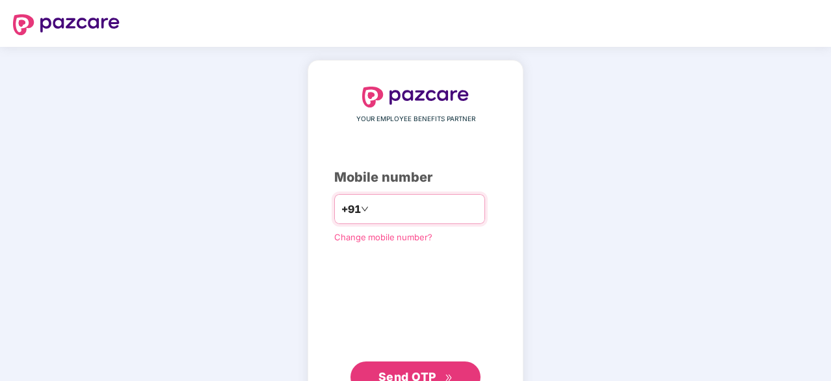
type input "*"
type input "**********"
click at [422, 370] on span "Send OTP" at bounding box center [408, 375] width 58 height 14
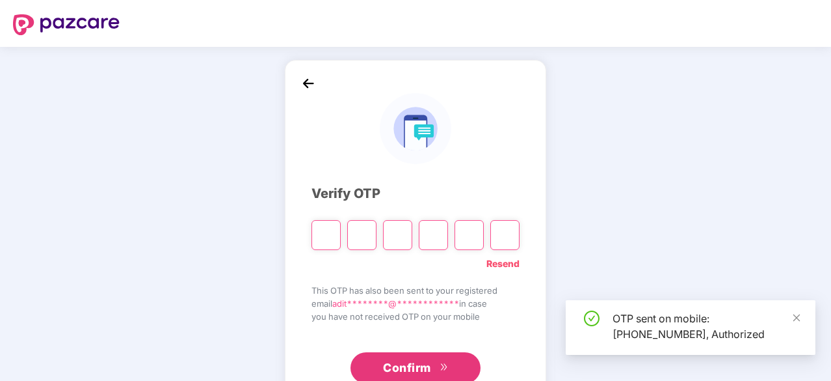
type input "*"
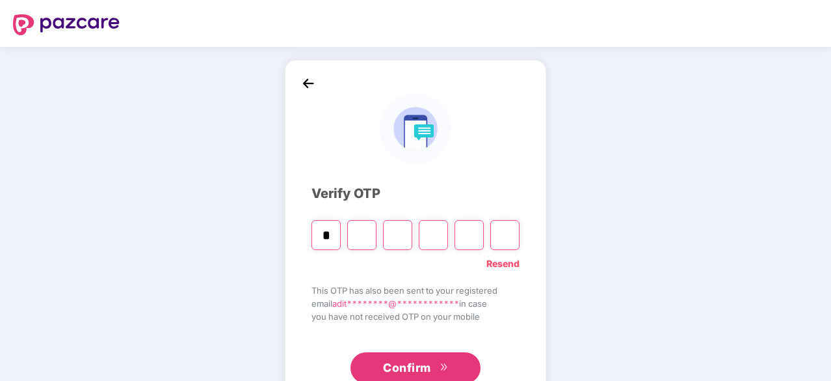
type input "*"
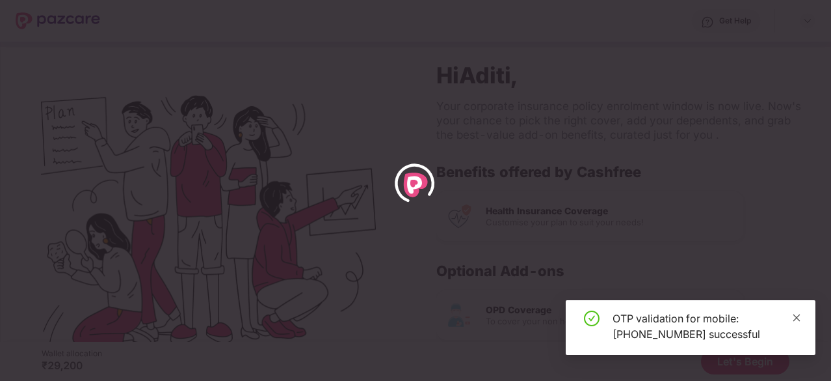
click at [796, 313] on icon "close" at bounding box center [796, 317] width 9 height 9
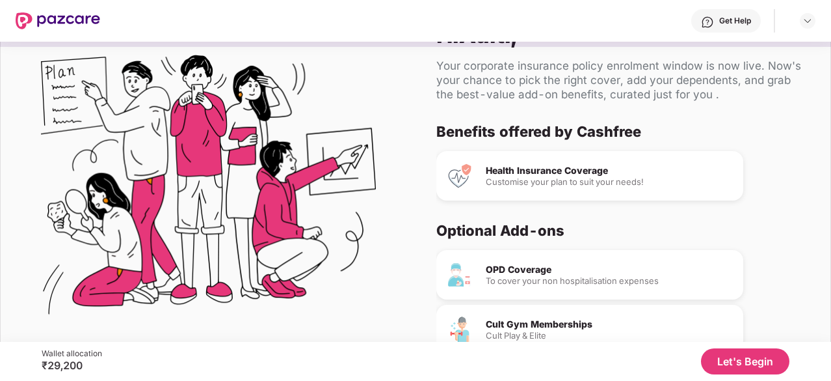
scroll to position [76, 0]
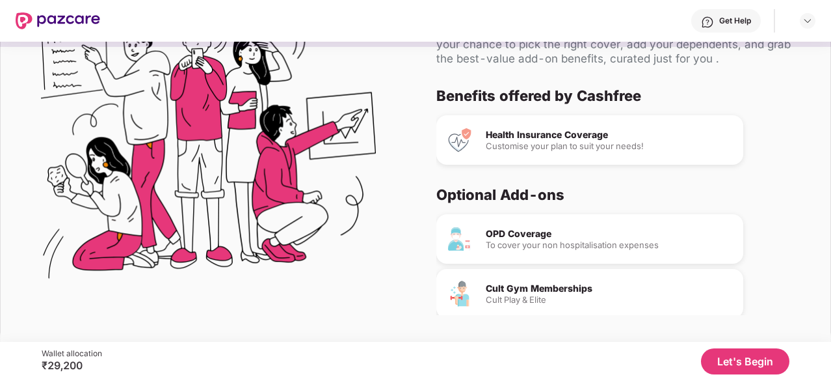
click at [727, 362] on button "Let's Begin" at bounding box center [745, 361] width 88 height 26
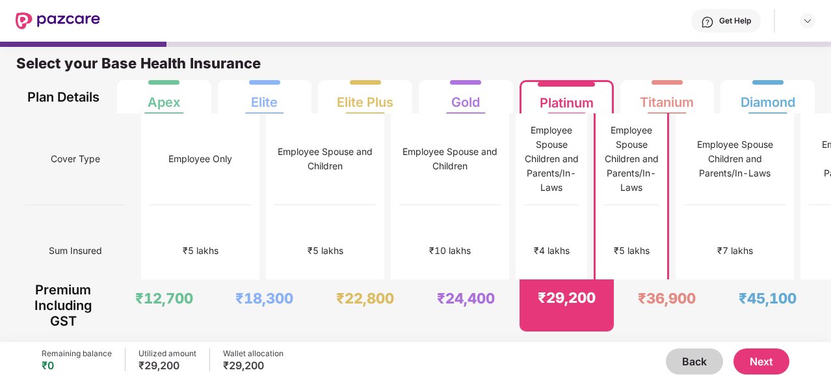
scroll to position [7, 0]
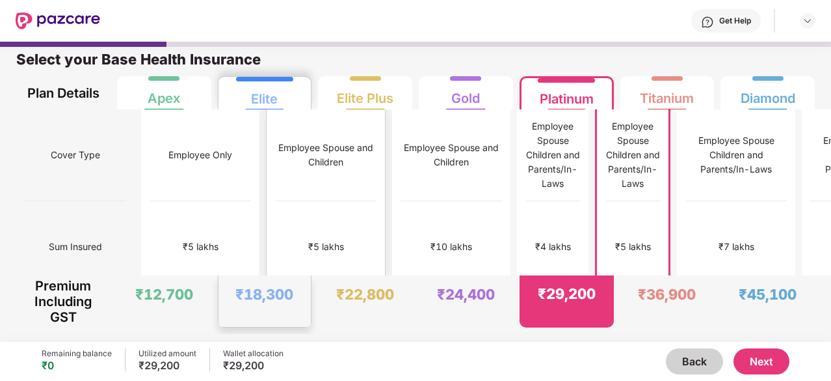
click at [301, 142] on div "Employee Spouse and Children" at bounding box center [325, 155] width 101 height 29
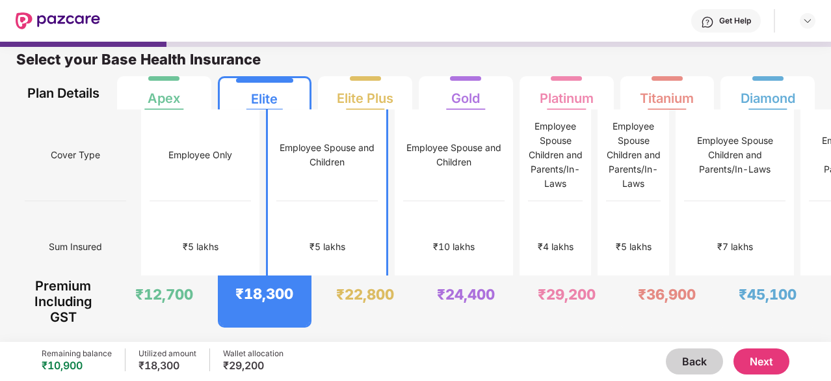
click at [757, 361] on button "Next" at bounding box center [762, 361] width 56 height 26
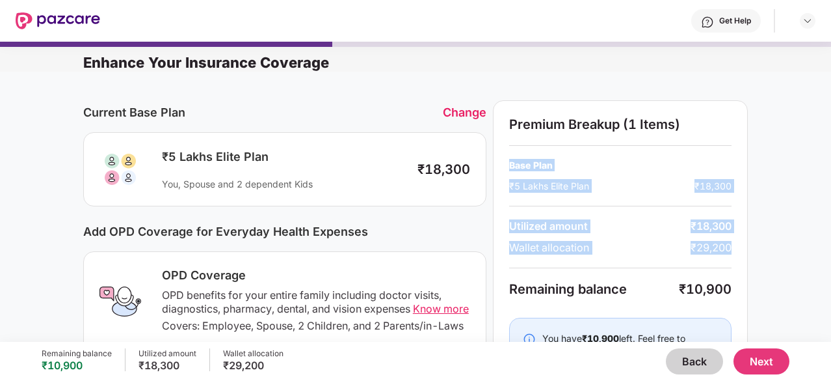
drag, startPoint x: 828, startPoint y: 124, endPoint x: 823, endPoint y: 241, distance: 117.2
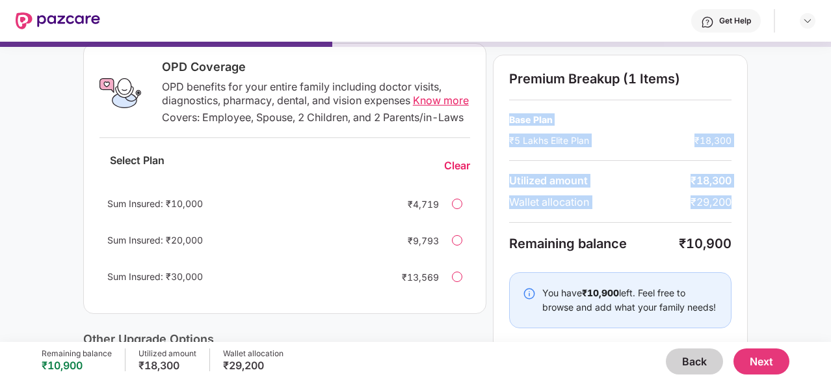
scroll to position [234, 0]
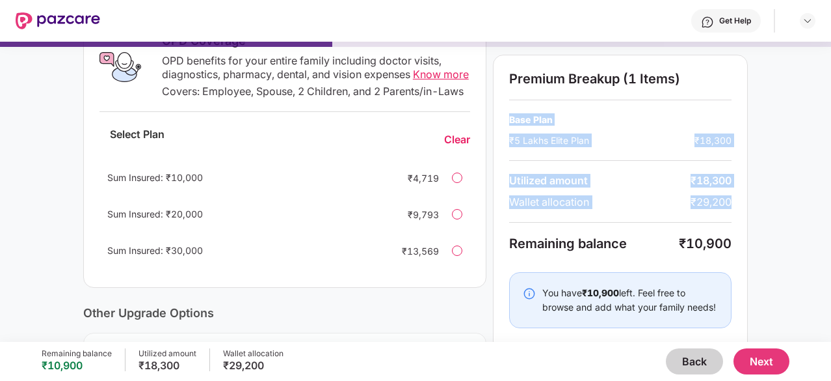
click at [745, 366] on button "Next" at bounding box center [762, 361] width 56 height 26
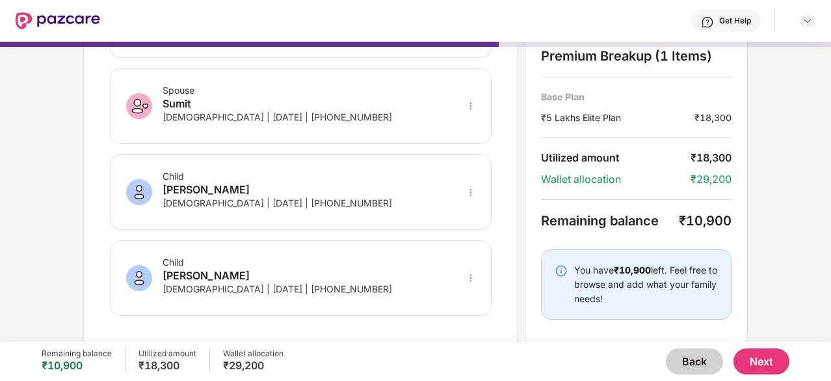
scroll to position [0, 0]
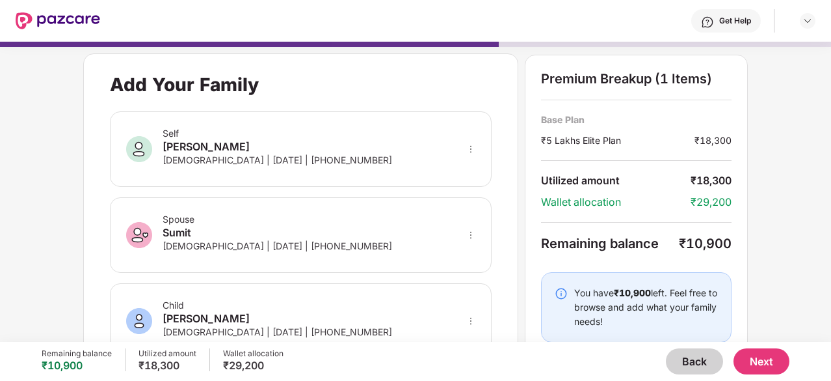
click at [696, 364] on button "Back" at bounding box center [694, 361] width 57 height 26
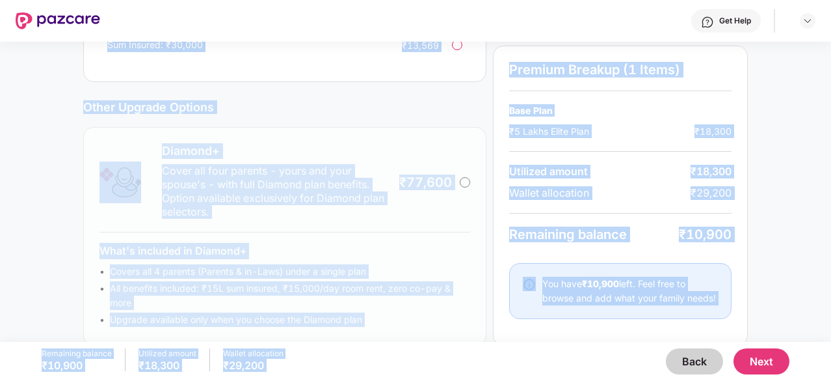
scroll to position [471, 0]
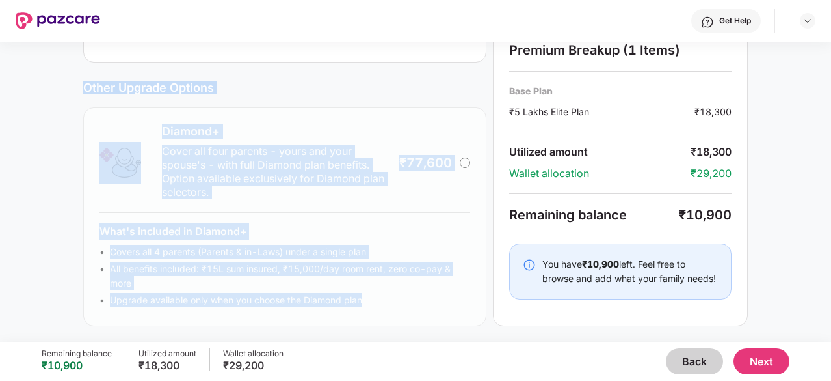
drag, startPoint x: 471, startPoint y: 243, endPoint x: 451, endPoint y: 311, distance: 70.4
click at [451, 311] on div "Diamond+ Cover all four parents - yours and your spouse's - with full Diamond p…" at bounding box center [284, 216] width 403 height 219
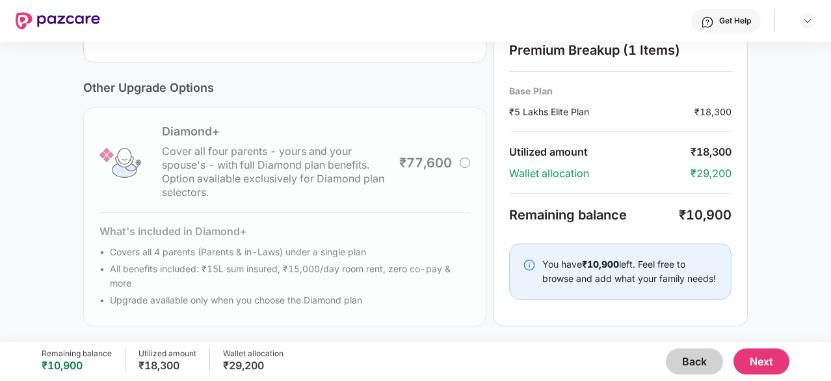
drag, startPoint x: 829, startPoint y: 271, endPoint x: 831, endPoint y: 246, distance: 25.4
click at [831, 246] on html "Get Help Enhance Your Insurance Coverage Current Base Plan Change ₹5 Lakhs Elit…" at bounding box center [415, 190] width 831 height 381
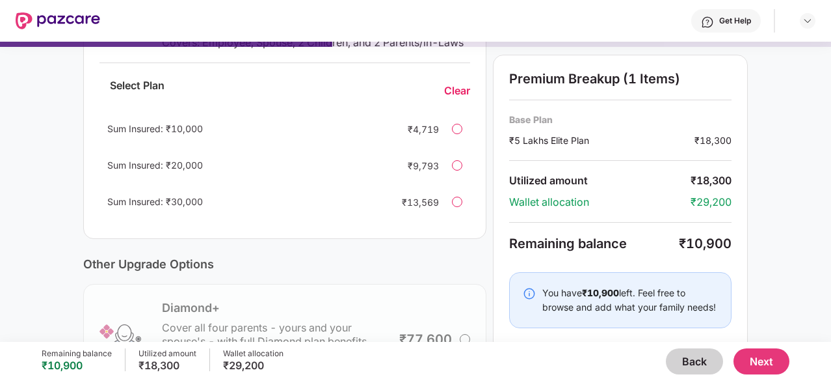
scroll to position [263, 0]
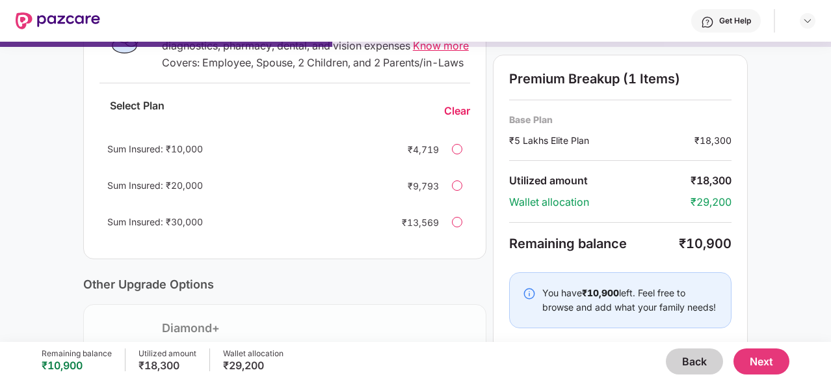
click at [821, 139] on div "Current Base Plan Change ₹5 Lakhs Elite Plan You, Spouse and 2 dependent Kids ₹…" at bounding box center [415, 173] width 831 height 729
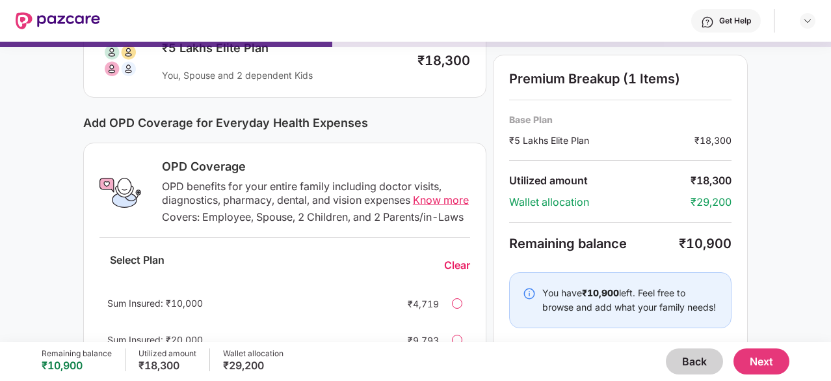
scroll to position [55, 0]
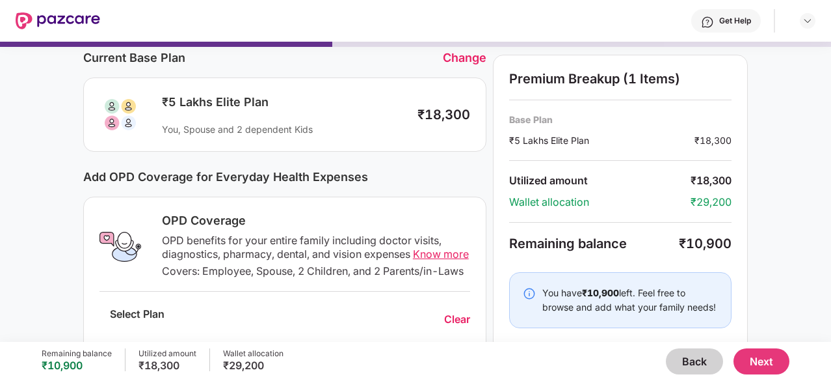
click at [458, 58] on div "Change" at bounding box center [465, 58] width 44 height 14
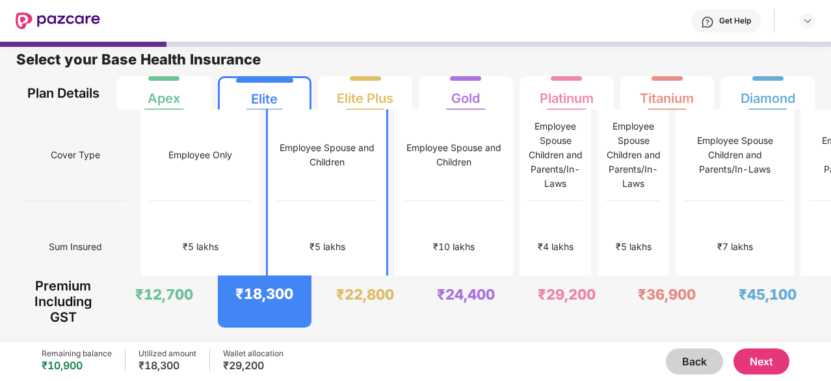
scroll to position [7, 0]
click at [404, 141] on div "Employee Spouse and Children" at bounding box center [454, 155] width 101 height 29
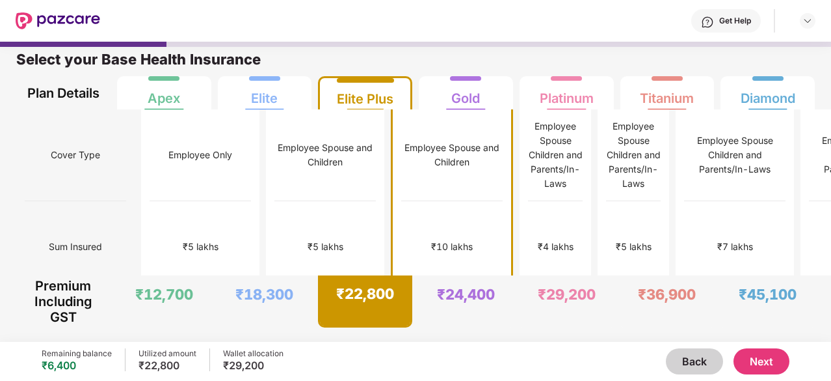
click at [401, 141] on div "Employee Spouse and Children" at bounding box center [451, 155] width 101 height 29
click at [357, 102] on div "Elite Plus" at bounding box center [365, 94] width 57 height 26
click at [401, 144] on div "Employee Spouse and Children" at bounding box center [451, 155] width 101 height 29
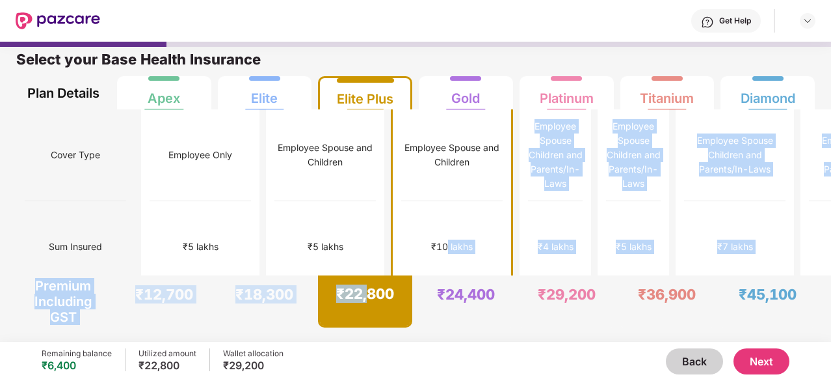
drag, startPoint x: 359, startPoint y: 224, endPoint x: 364, endPoint y: 291, distance: 66.5
click at [364, 291] on div "Select your Base Health Insurance Plan Details Apex Elite Elite Plus Gold Plati…" at bounding box center [415, 184] width 831 height 300
click at [364, 291] on div "₹22,800" at bounding box center [365, 293] width 58 height 18
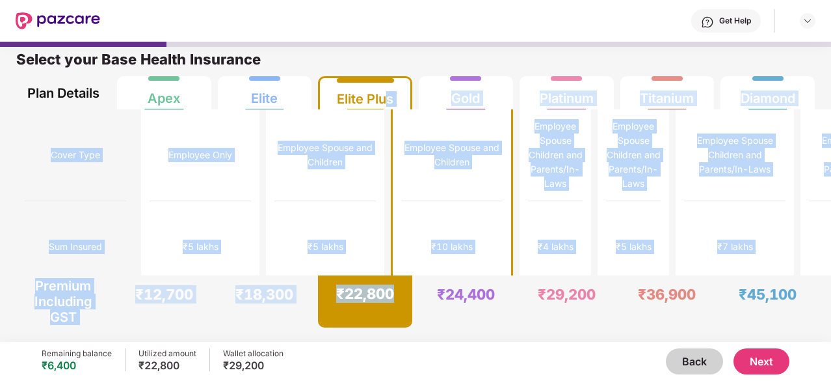
drag, startPoint x: 390, startPoint y: 316, endPoint x: 384, endPoint y: 93, distance: 222.5
click at [384, 93] on div "Select your Base Health Insurance Plan Details Apex Elite Elite Plus Gold Plati…" at bounding box center [415, 184] width 831 height 300
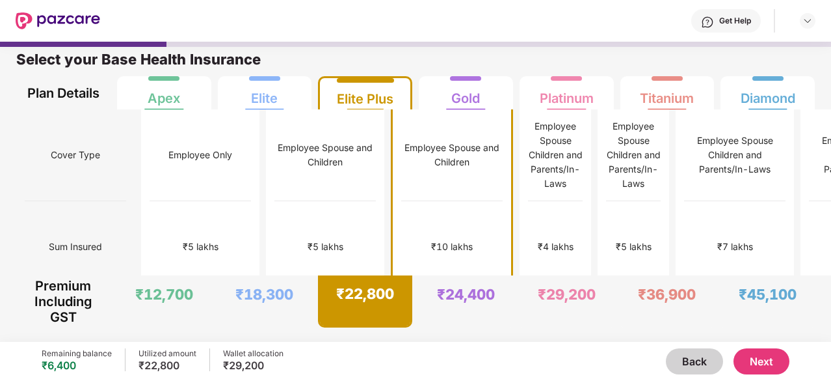
click at [384, 66] on div "Select your Base Health Insurance" at bounding box center [415, 63] width 799 height 26
click at [484, 276] on div "₹24,400" at bounding box center [466, 300] width 93 height 51
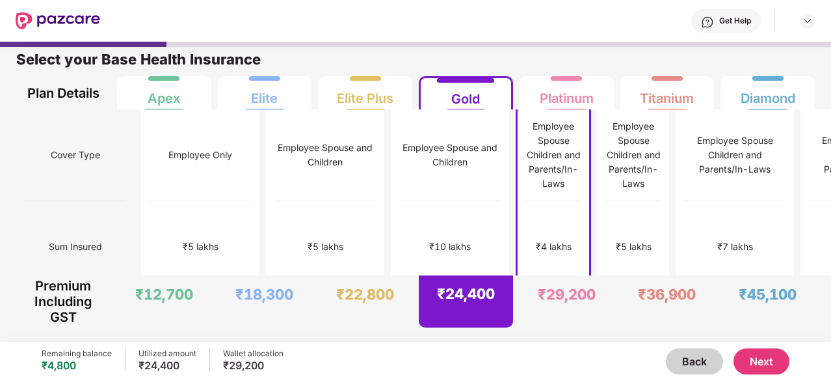
click at [469, 104] on div "Gold" at bounding box center [465, 94] width 29 height 26
click at [441, 80] on div at bounding box center [465, 80] width 57 height 5
click at [355, 83] on div "Elite Plus" at bounding box center [365, 94] width 57 height 26
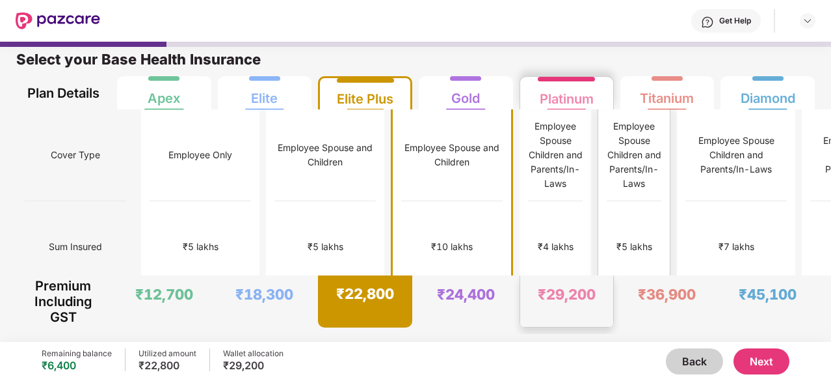
click at [607, 168] on div "Employee Spouse Children and Parents/In-Laws" at bounding box center [634, 155] width 55 height 72
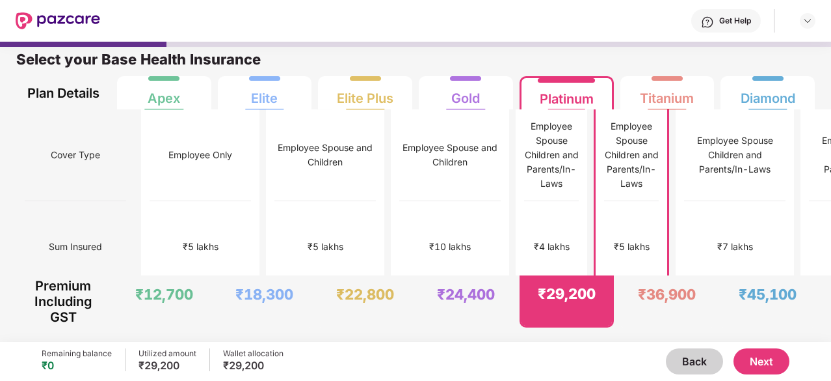
click at [769, 351] on button "Next" at bounding box center [762, 361] width 56 height 26
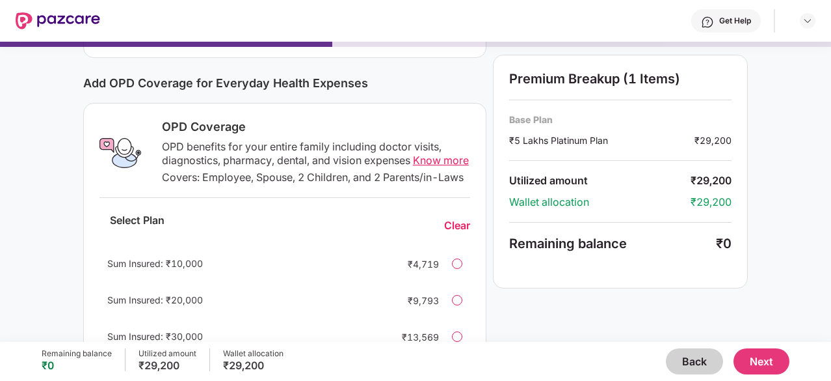
scroll to position [149, 0]
click at [464, 310] on div "Sum Insured: ₹20,000 ₹9,793" at bounding box center [285, 299] width 371 height 31
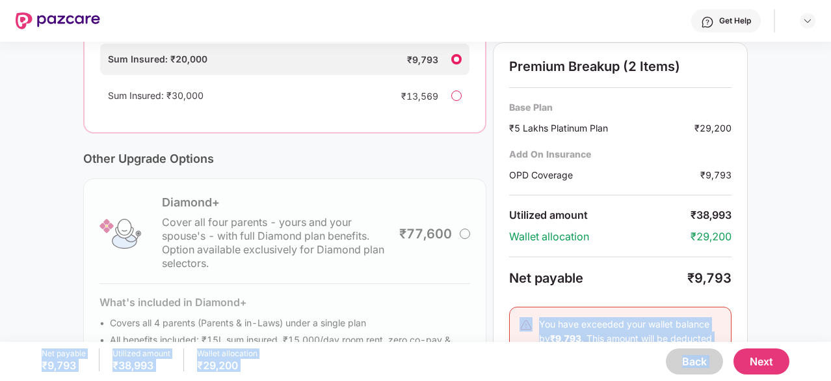
scroll to position [399, 0]
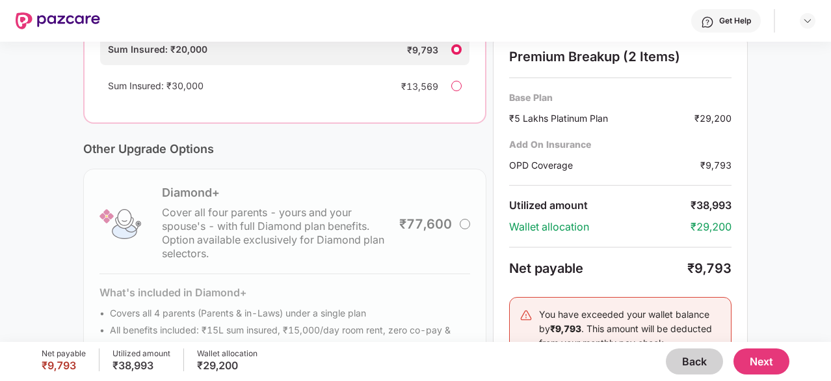
drag, startPoint x: 829, startPoint y: 185, endPoint x: 736, endPoint y: 270, distance: 125.7
click at [736, 270] on div "Current Base Plan Change ₹5 Lakhs Platinum Plan You, Spouse, 2 dependent Kids a…" at bounding box center [415, 37] width 831 height 731
click at [750, 357] on button "Next" at bounding box center [762, 361] width 56 height 26
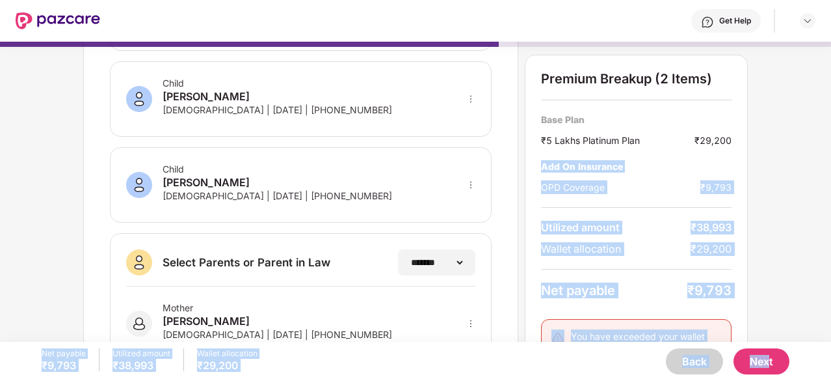
scroll to position [341, 0]
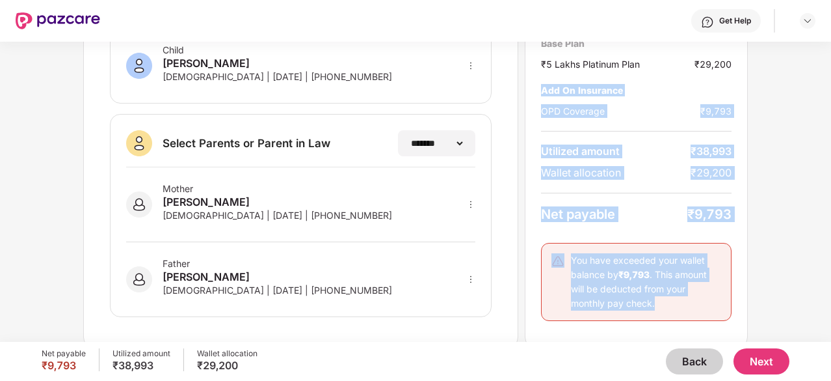
drag, startPoint x: 779, startPoint y: 131, endPoint x: 769, endPoint y: 191, distance: 60.6
click at [769, 191] on div "**********" at bounding box center [415, 192] width 831 height 300
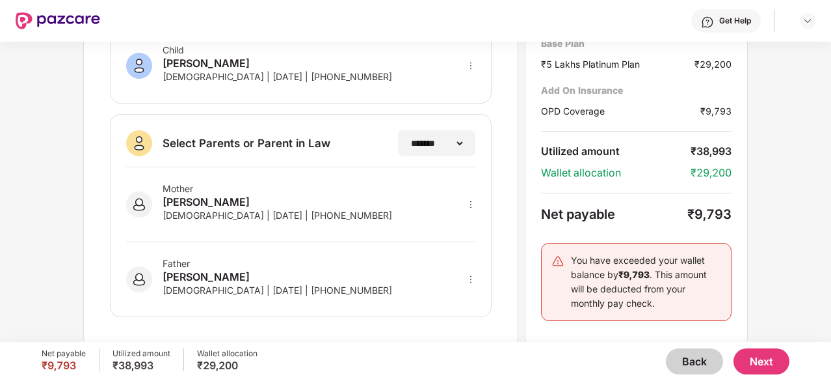
click at [769, 189] on div "**********" at bounding box center [415, 192] width 831 height 300
drag, startPoint x: 811, startPoint y: 42, endPoint x: 777, endPoint y: 222, distance: 182.7
click at [777, 222] on div "**********" at bounding box center [415, 192] width 831 height 300
drag, startPoint x: 777, startPoint y: 222, endPoint x: 764, endPoint y: 150, distance: 73.4
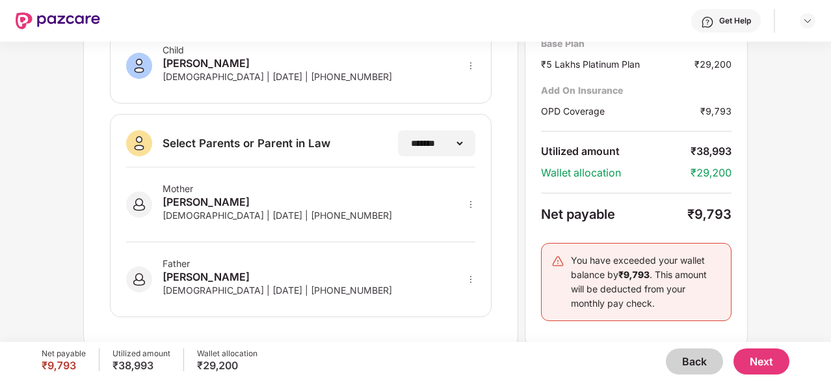
click at [764, 150] on div "**********" at bounding box center [415, 192] width 831 height 300
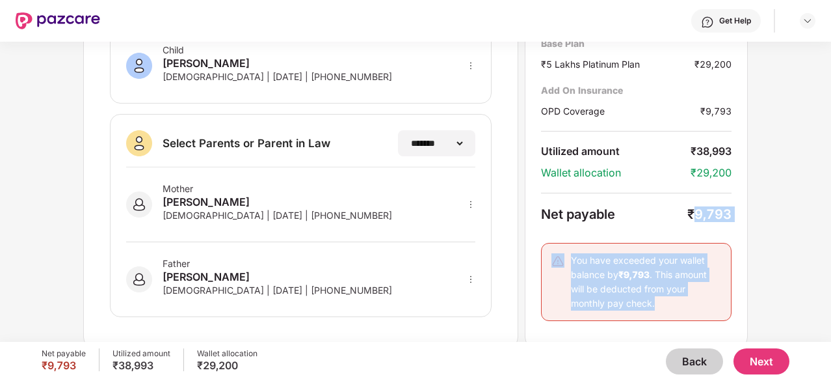
drag, startPoint x: 714, startPoint y: 180, endPoint x: 787, endPoint y: 275, distance: 119.2
click at [787, 275] on div "**********" at bounding box center [415, 192] width 831 height 300
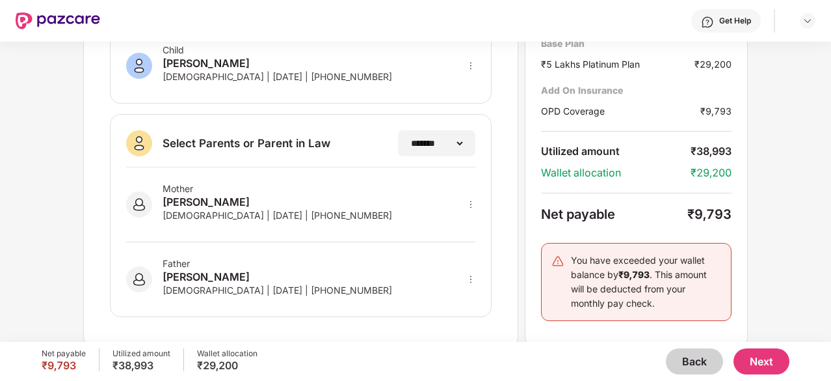
click at [685, 353] on button "Back" at bounding box center [694, 361] width 57 height 26
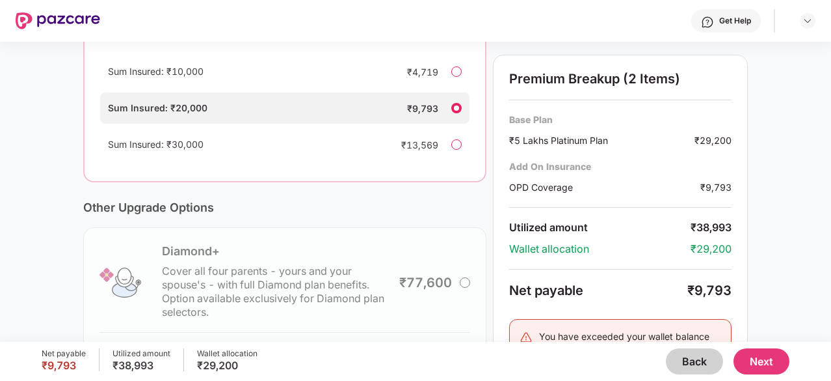
click at [453, 150] on div at bounding box center [456, 144] width 10 height 10
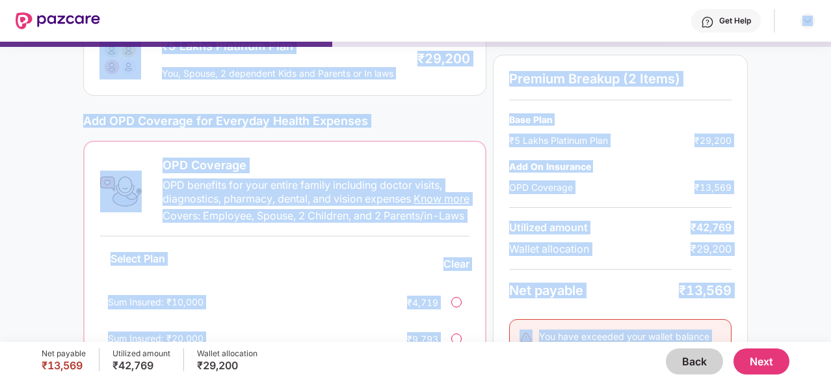
scroll to position [0, 0]
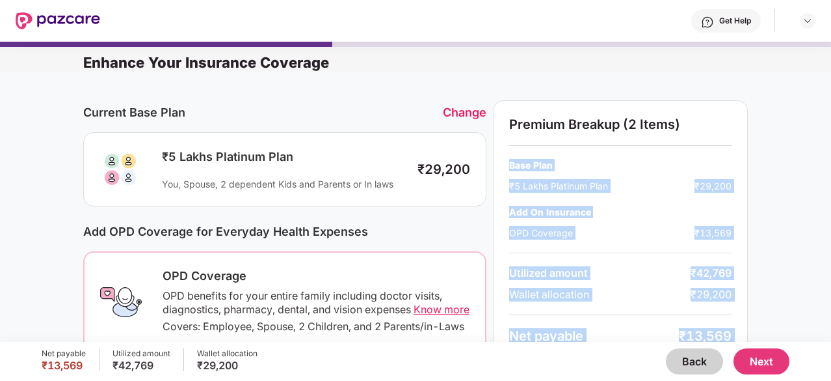
drag, startPoint x: 782, startPoint y: 250, endPoint x: 782, endPoint y: 90, distance: 160.7
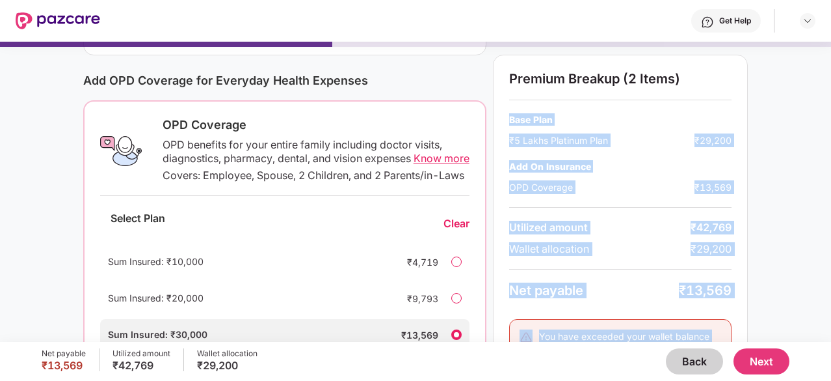
scroll to position [148, 0]
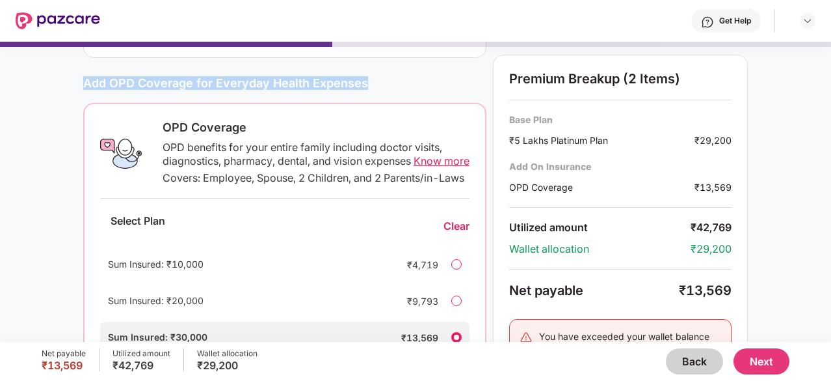
drag, startPoint x: 364, startPoint y: 83, endPoint x: 83, endPoint y: 74, distance: 281.2
click at [83, 74] on div "Add OPD Coverage for Everyday Health Expenses" at bounding box center [284, 83] width 403 height 24
click at [81, 81] on div "Current Base Plan Change ₹5 Lakhs Platinum Plan You, Spouse, 2 dependent Kids a…" at bounding box center [415, 288] width 831 height 731
drag, startPoint x: 81, startPoint y: 81, endPoint x: 344, endPoint y: 80, distance: 262.8
click at [344, 80] on div "Current Base Plan Change ₹5 Lakhs Platinum Plan You, Spouse, 2 dependent Kids a…" at bounding box center [415, 288] width 831 height 731
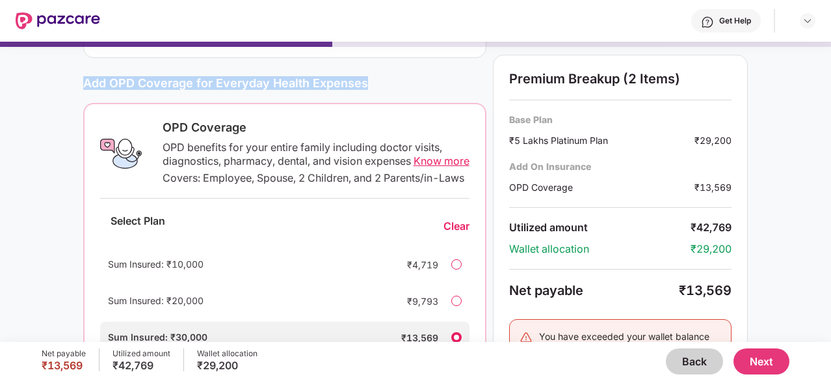
click at [344, 80] on div "Add OPD Coverage for Everyday Health Expenses" at bounding box center [284, 83] width 403 height 14
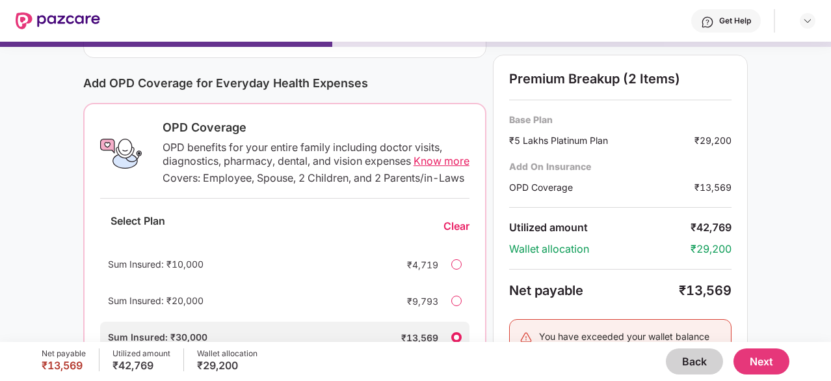
click at [328, 84] on div "Add OPD Coverage for Everyday Health Expenses" at bounding box center [284, 83] width 403 height 14
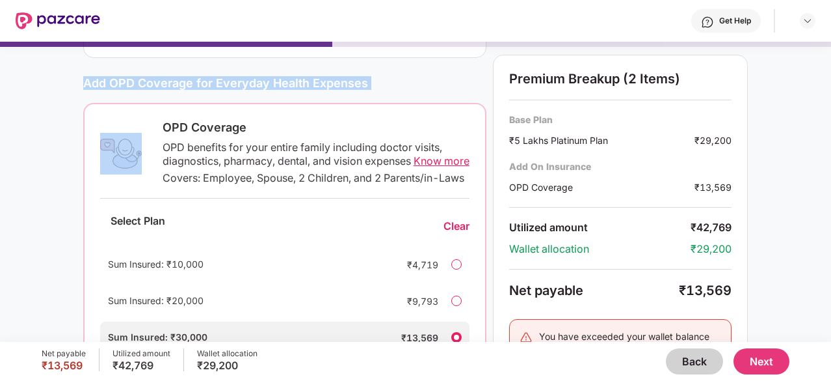
click at [328, 84] on div "Add OPD Coverage for Everyday Health Expenses" at bounding box center [284, 83] width 403 height 14
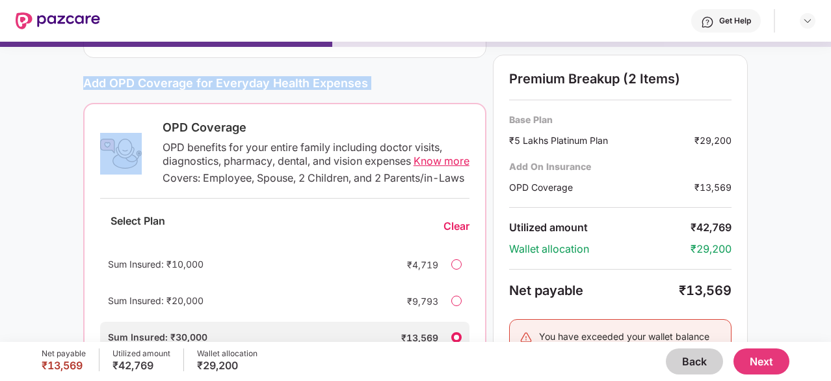
click at [328, 84] on div "Add OPD Coverage for Everyday Health Expenses" at bounding box center [284, 83] width 403 height 14
click at [355, 79] on div "Add OPD Coverage for Everyday Health Expenses" at bounding box center [284, 83] width 403 height 14
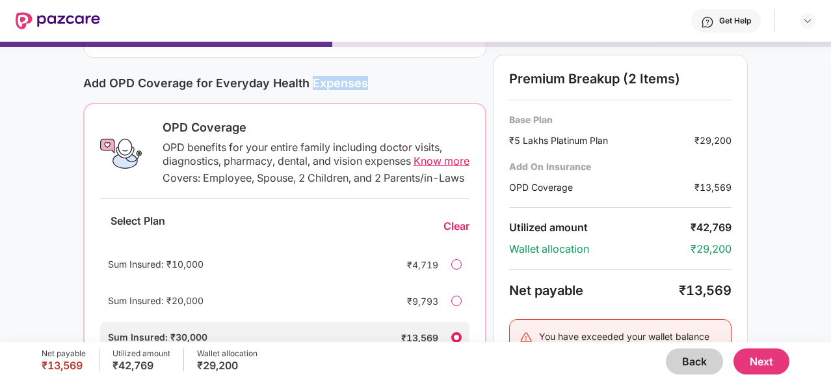
click at [355, 79] on div "Add OPD Coverage for Everyday Health Expenses" at bounding box center [284, 83] width 403 height 14
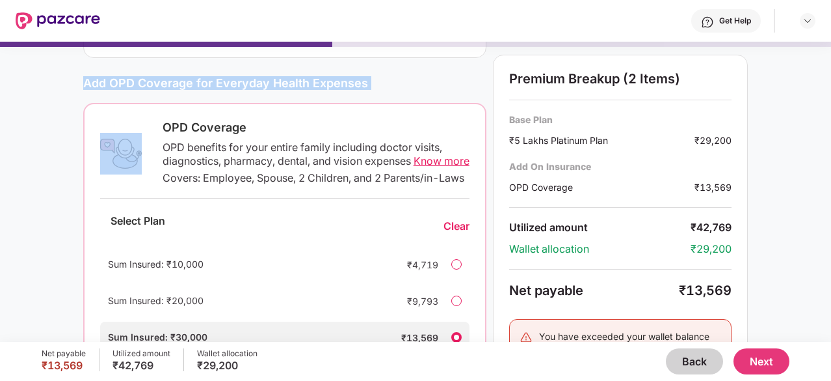
click at [355, 79] on div "Add OPD Coverage for Everyday Health Expenses" at bounding box center [284, 83] width 403 height 14
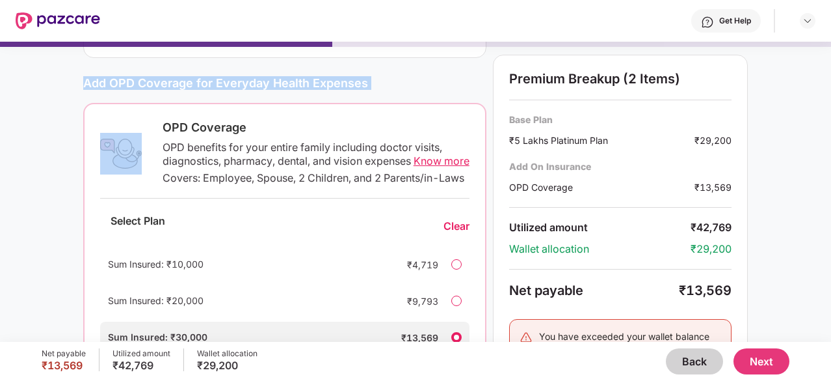
click at [355, 79] on div "Add OPD Coverage for Everyday Health Expenses" at bounding box center [284, 83] width 403 height 14
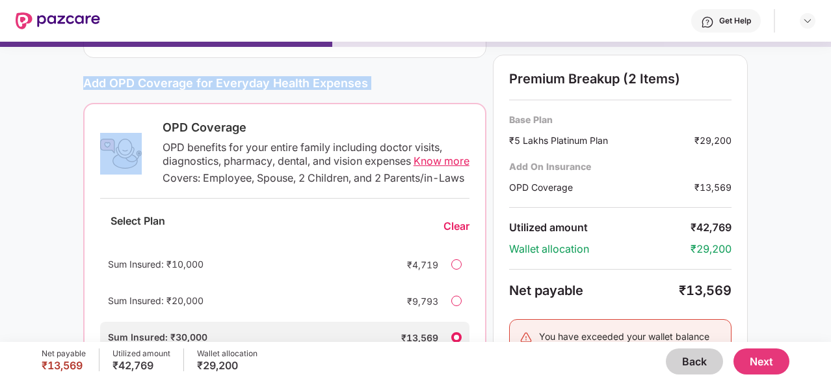
drag, startPoint x: 355, startPoint y: 79, endPoint x: 370, endPoint y: 79, distance: 14.3
click at [370, 79] on div "Add OPD Coverage for Everyday Health Expenses" at bounding box center [284, 83] width 403 height 14
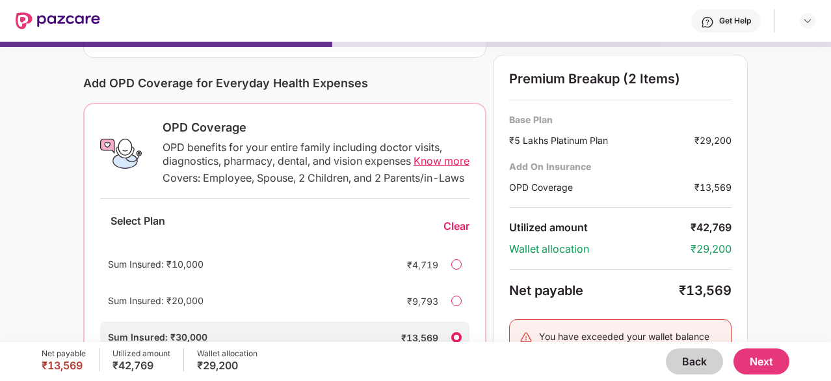
click at [358, 82] on div "Add OPD Coverage for Everyday Health Expenses" at bounding box center [284, 83] width 403 height 14
click at [694, 358] on button "Back" at bounding box center [694, 361] width 57 height 26
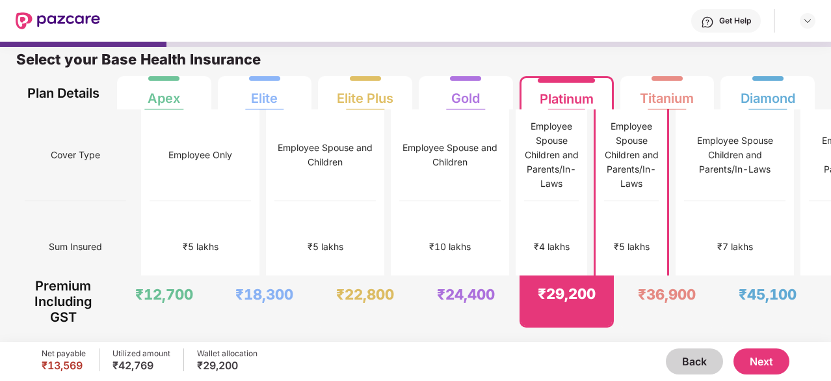
scroll to position [7, 0]
click at [525, 147] on div "Employee Spouse Children and Parents/In-Laws" at bounding box center [552, 155] width 55 height 72
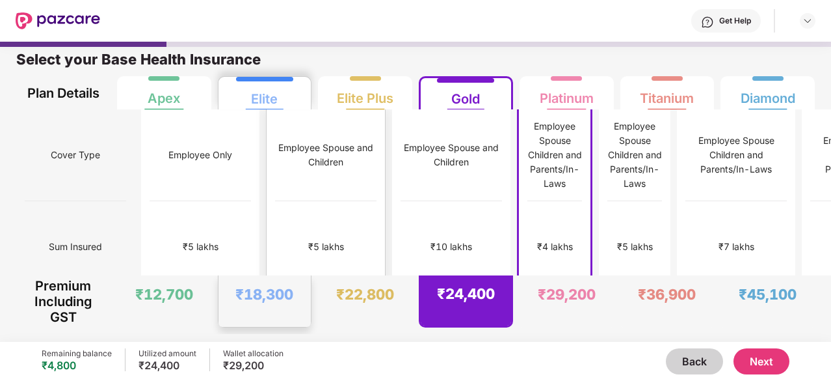
click at [307, 284] on div "₹18,300" at bounding box center [265, 300] width 93 height 51
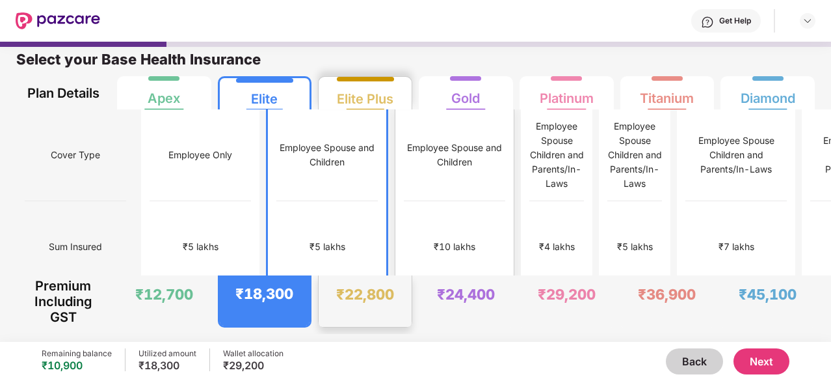
click at [404, 243] on div "₹10 lakhs" at bounding box center [454, 247] width 101 height 92
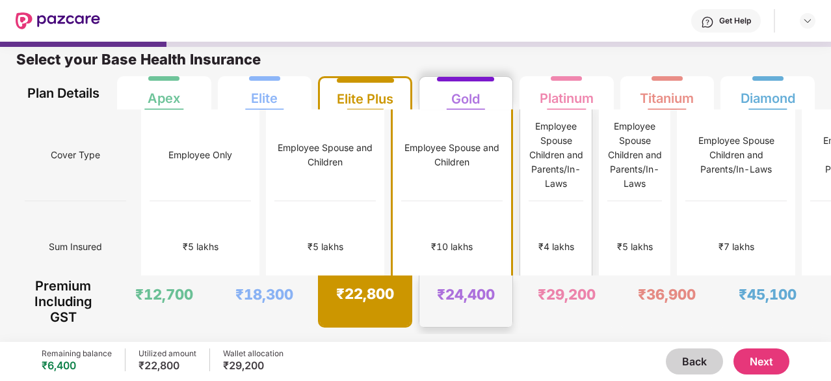
click at [529, 293] on div "10% co pay for parents" at bounding box center [556, 339] width 55 height 92
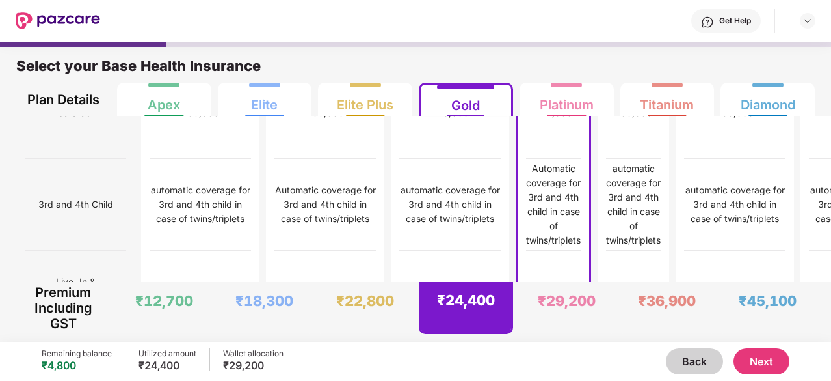
scroll to position [880, 0]
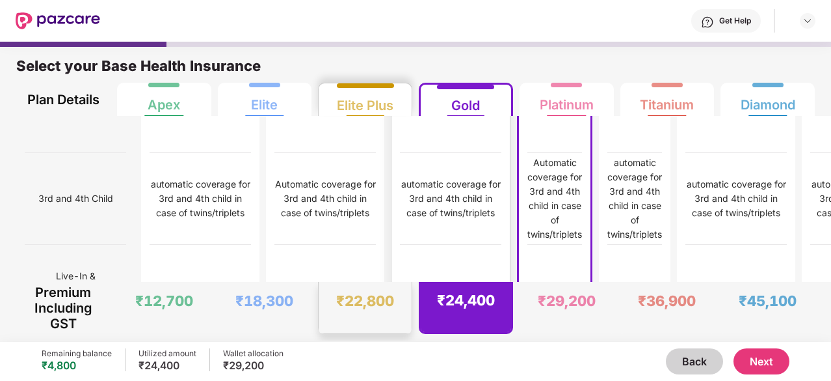
click at [491, 377] on img at bounding box center [496, 382] width 10 height 10
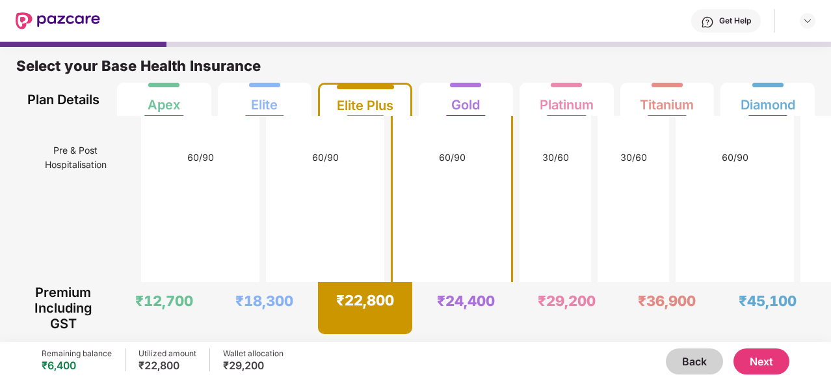
scroll to position [4093, 0]
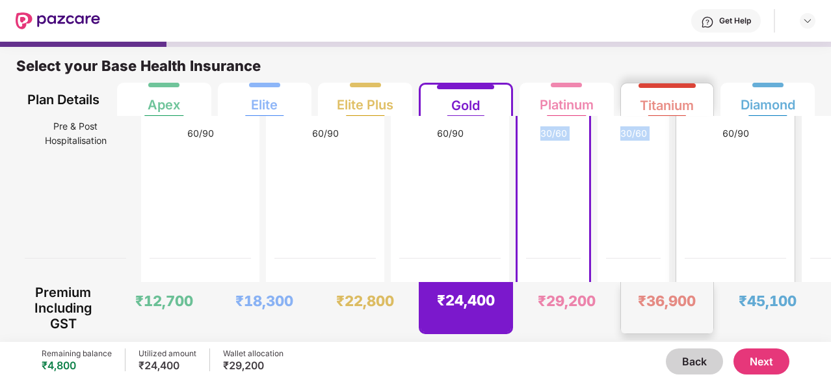
drag, startPoint x: 467, startPoint y: 187, endPoint x: 697, endPoint y: 184, distance: 229.7
drag, startPoint x: 828, startPoint y: 185, endPoint x: 828, endPoint y: 192, distance: 7.2
click at [831, 187] on html "Get Help Select your Base Health Insurance Plan Details Apex Elite Elite Plus G…" at bounding box center [415, 190] width 831 height 381
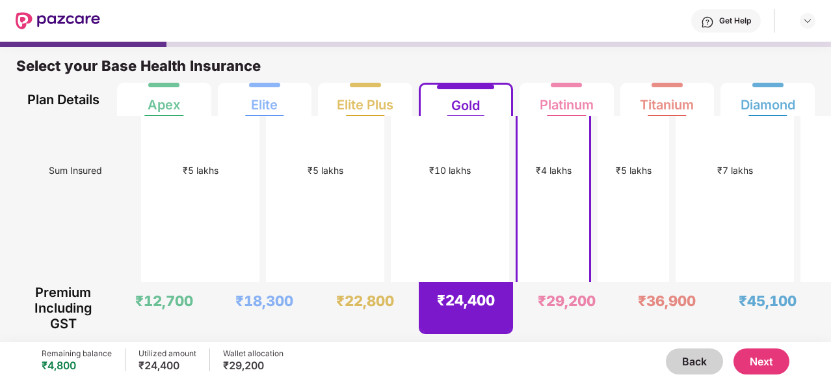
scroll to position [282, 0]
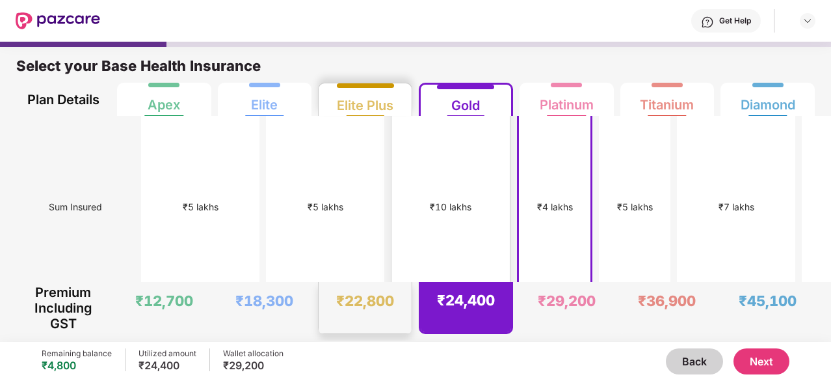
click at [373, 299] on div "₹22,800" at bounding box center [365, 300] width 58 height 18
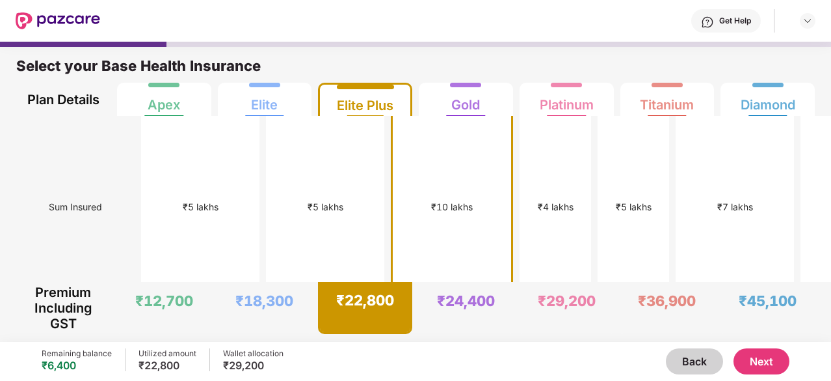
click at [755, 362] on button "Next" at bounding box center [762, 361] width 56 height 26
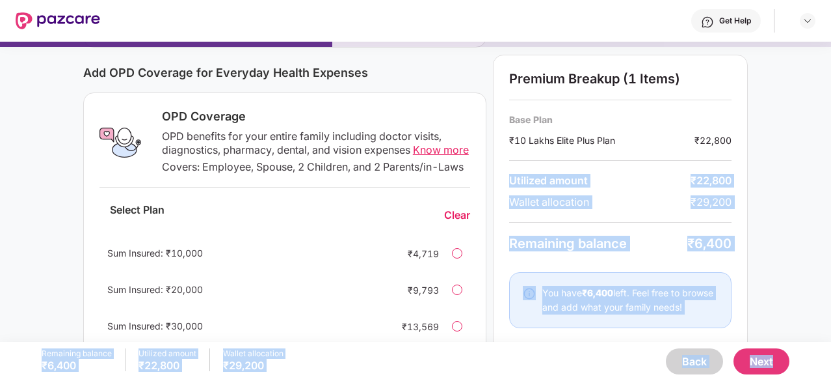
scroll to position [263, 0]
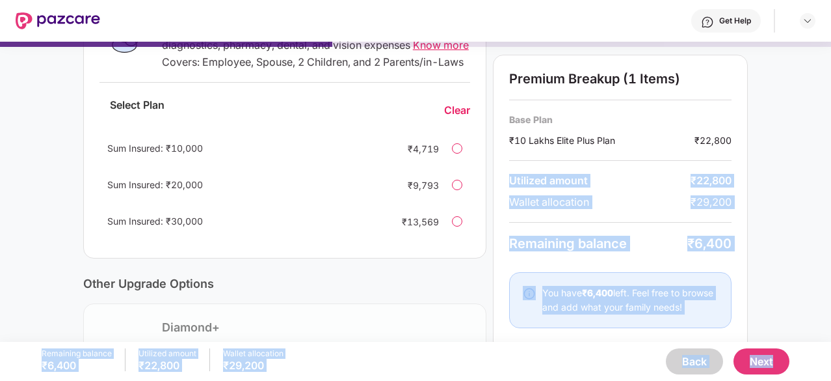
drag, startPoint x: 820, startPoint y: 187, endPoint x: 794, endPoint y: 183, distance: 27.0
click at [794, 183] on div "Current Base Plan Change ₹10 Lakhs Elite Plus Plan You, Spouse and 2 dependent …" at bounding box center [415, 172] width 831 height 729
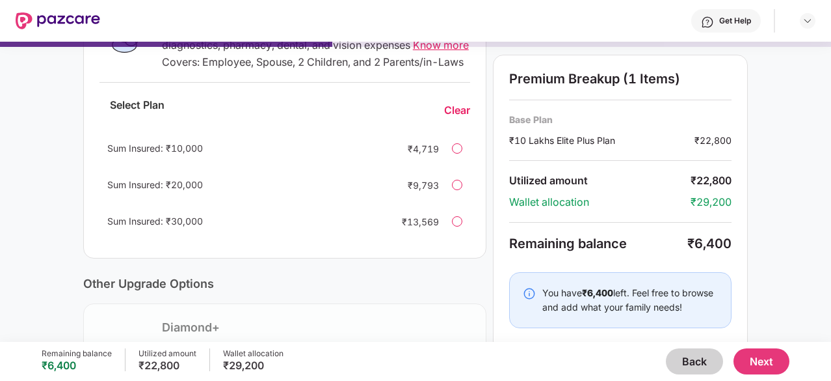
click at [455, 226] on div at bounding box center [457, 221] width 10 height 10
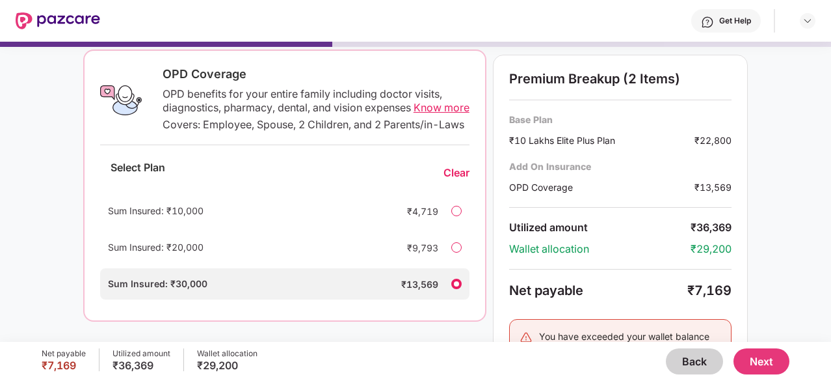
scroll to position [218, 0]
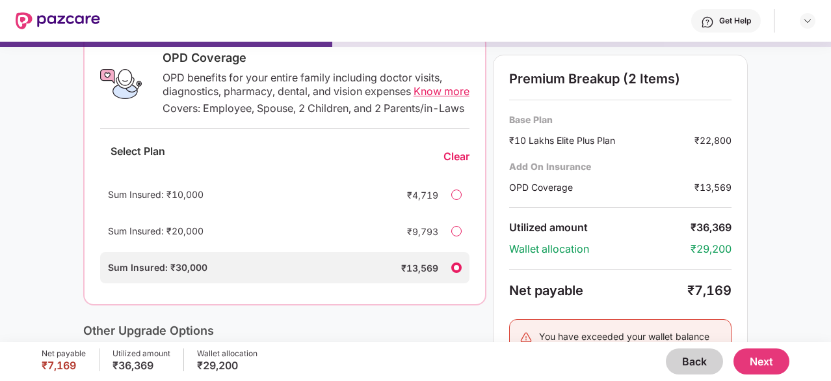
click at [455, 236] on div at bounding box center [456, 231] width 10 height 10
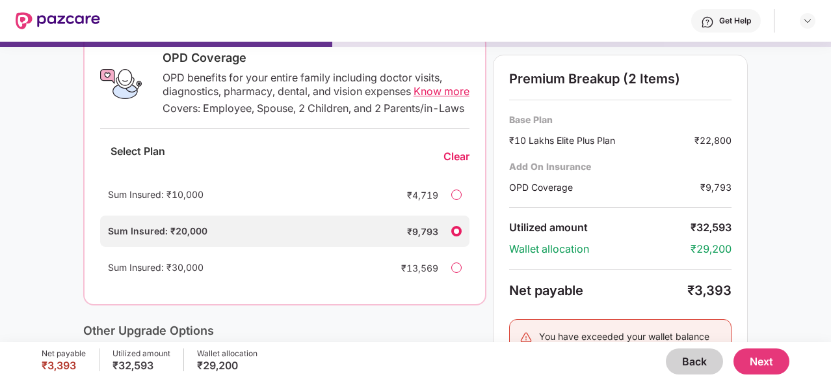
click at [456, 273] on div at bounding box center [456, 267] width 10 height 10
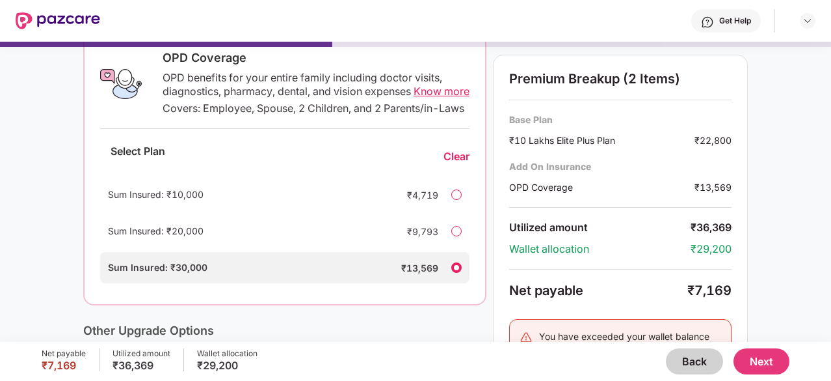
click at [457, 247] on div "Sum Insured: ₹20,000 ₹9,793" at bounding box center [285, 230] width 370 height 31
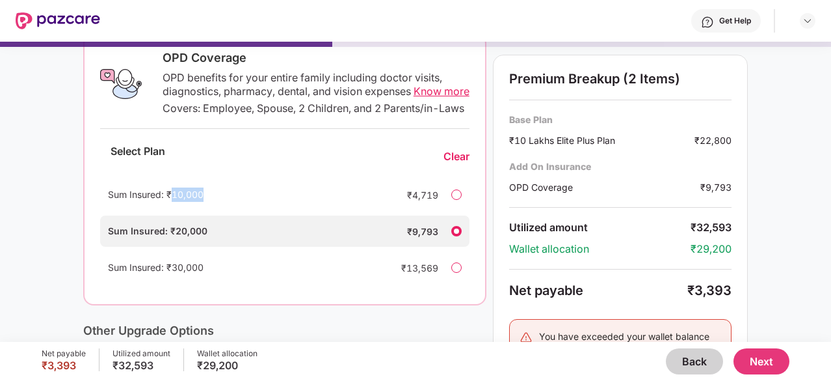
drag, startPoint x: 203, startPoint y: 212, endPoint x: 170, endPoint y: 212, distance: 33.2
click at [170, 202] on div "Sum Insured: ₹10,000" at bounding box center [244, 194] width 273 height 14
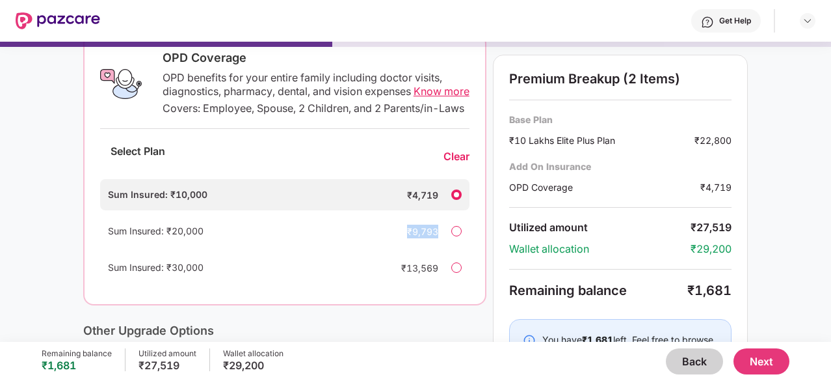
drag, startPoint x: 440, startPoint y: 254, endPoint x: 401, endPoint y: 244, distance: 41.0
click at [401, 244] on div "Sum Insured: ₹20,000 ₹9,793" at bounding box center [285, 230] width 370 height 31
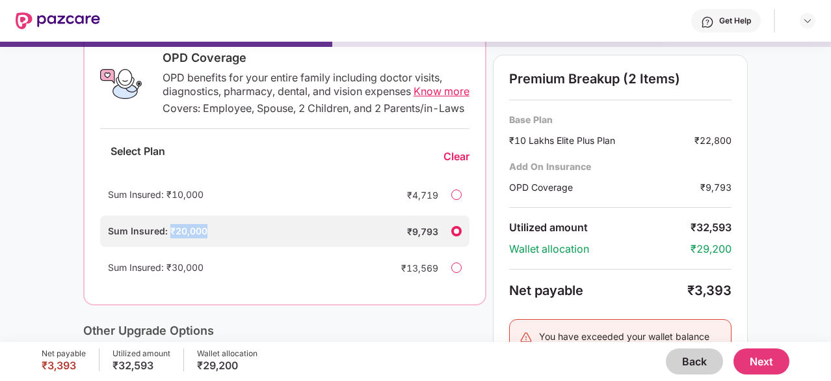
drag, startPoint x: 207, startPoint y: 246, endPoint x: 167, endPoint y: 243, distance: 40.5
click at [167, 238] on div "Sum Insured: ₹20,000" at bounding box center [244, 231] width 273 height 14
drag, startPoint x: 442, startPoint y: 282, endPoint x: 394, endPoint y: 278, distance: 48.3
click at [394, 278] on div "Sum Insured: ₹30,000 ₹13,569" at bounding box center [285, 267] width 370 height 31
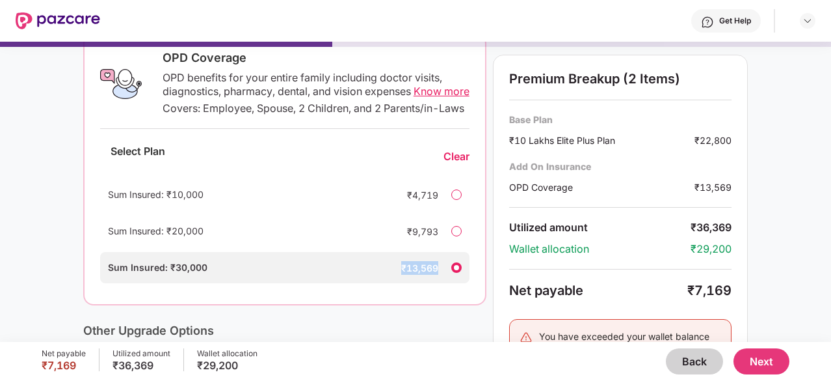
click at [435, 275] on div "₹13,569" at bounding box center [412, 268] width 52 height 14
drag, startPoint x: 440, startPoint y: 285, endPoint x: 400, endPoint y: 284, distance: 39.7
click at [400, 283] on div "Sum Insured: ₹30,000 ₹13,569" at bounding box center [285, 267] width 370 height 31
click at [400, 275] on div "₹13,569" at bounding box center [412, 268] width 52 height 14
drag, startPoint x: 439, startPoint y: 282, endPoint x: 397, endPoint y: 284, distance: 42.4
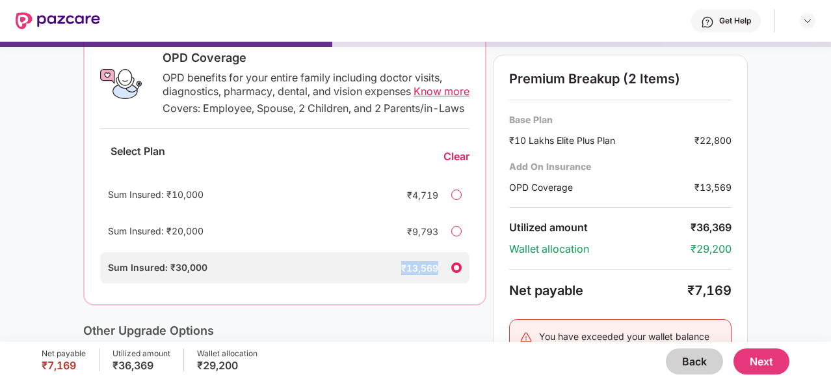
click at [397, 283] on div "Sum Insured: ₹30,000 ₹13,569" at bounding box center [285, 267] width 370 height 31
click at [438, 282] on div "Sum Insured: ₹30,000 ₹13,569" at bounding box center [285, 267] width 370 height 31
drag, startPoint x: 440, startPoint y: 283, endPoint x: 402, endPoint y: 284, distance: 37.8
click at [402, 283] on div "Sum Insured: ₹30,000 ₹13,569" at bounding box center [285, 267] width 370 height 31
click at [440, 278] on div "Sum Insured: ₹30,000 ₹13,569" at bounding box center [285, 267] width 370 height 31
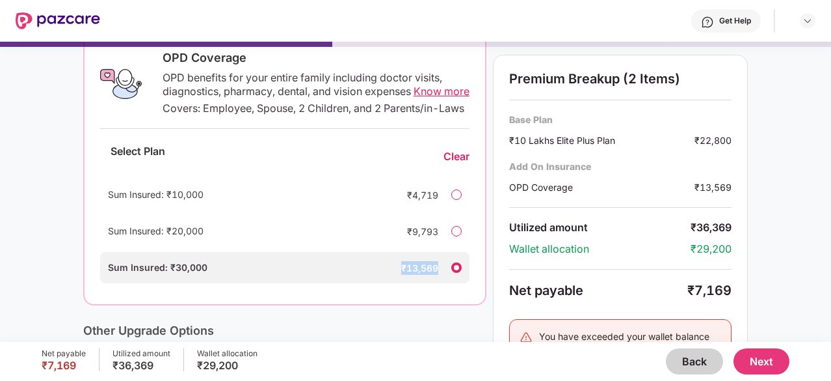
drag, startPoint x: 440, startPoint y: 278, endPoint x: 396, endPoint y: 282, distance: 44.4
click at [396, 282] on div "Sum Insured: ₹30,000 ₹13,569" at bounding box center [285, 267] width 370 height 31
click at [429, 275] on div "₹13,569" at bounding box center [412, 268] width 52 height 14
drag, startPoint x: 436, startPoint y: 283, endPoint x: 401, endPoint y: 283, distance: 34.5
click at [401, 275] on div "₹13,569" at bounding box center [412, 268] width 52 height 14
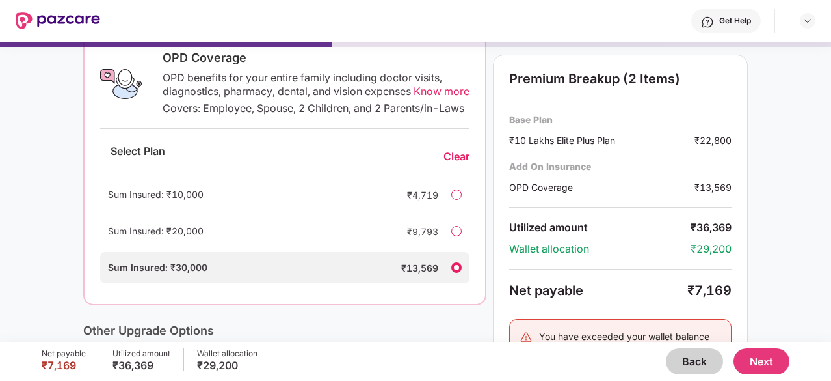
click at [380, 275] on div "Sum Insured: ₹30,000" at bounding box center [244, 267] width 273 height 14
drag, startPoint x: 439, startPoint y: 274, endPoint x: 393, endPoint y: 276, distance: 46.3
click at [393, 276] on div "Sum Insured: ₹30,000 ₹13,569" at bounding box center [285, 267] width 370 height 31
click at [456, 236] on div at bounding box center [456, 231] width 10 height 10
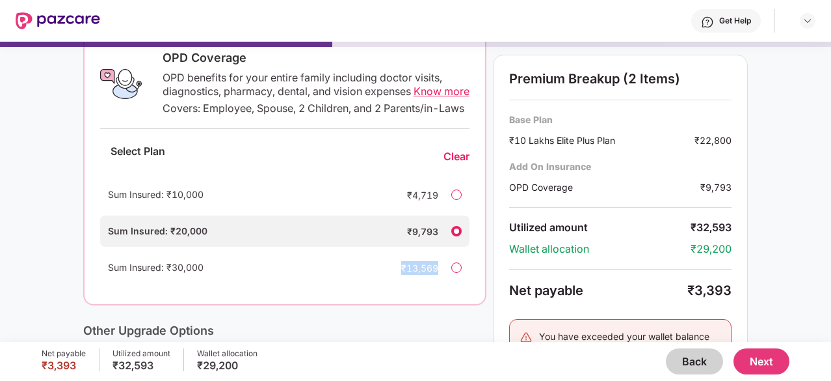
drag, startPoint x: 442, startPoint y: 281, endPoint x: 396, endPoint y: 281, distance: 46.8
click at [396, 281] on div "Sum Insured: ₹30,000 ₹13,569" at bounding box center [285, 267] width 370 height 31
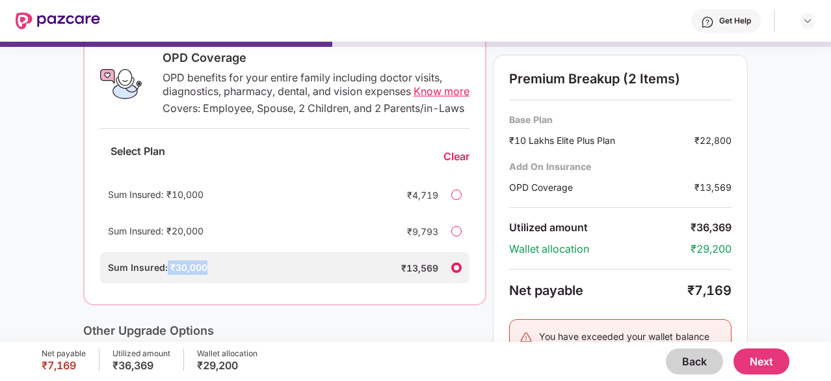
drag, startPoint x: 206, startPoint y: 279, endPoint x: 164, endPoint y: 280, distance: 41.7
click at [164, 275] on div "Sum Insured: ₹30,000" at bounding box center [244, 267] width 273 height 14
click at [438, 281] on div "Sum Insured: ₹30,000 ₹13,569" at bounding box center [285, 267] width 370 height 31
click at [457, 236] on div at bounding box center [456, 231] width 10 height 10
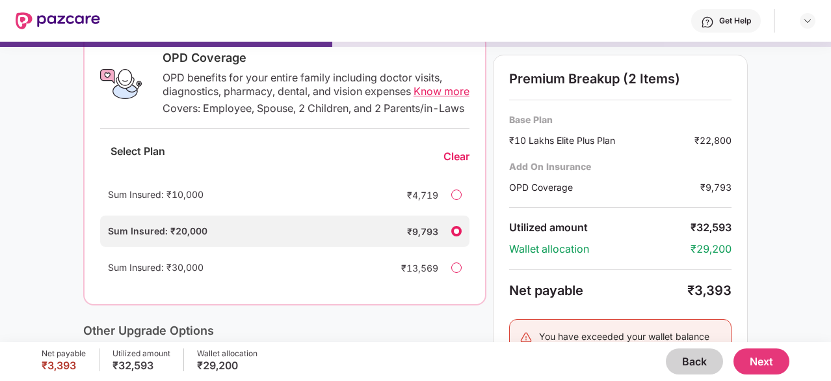
click at [457, 273] on div at bounding box center [456, 267] width 10 height 10
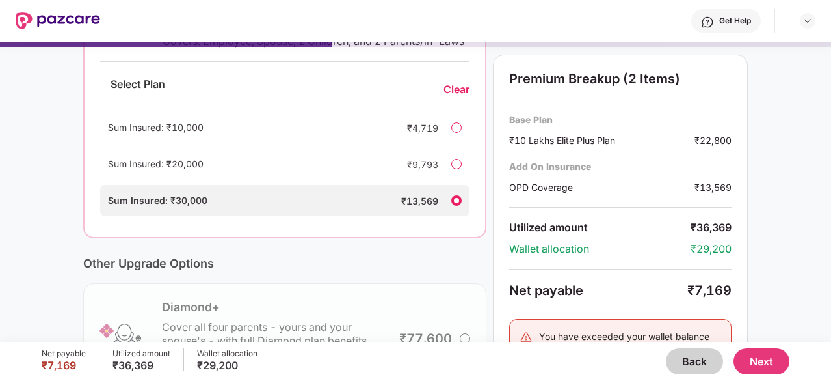
scroll to position [288, 0]
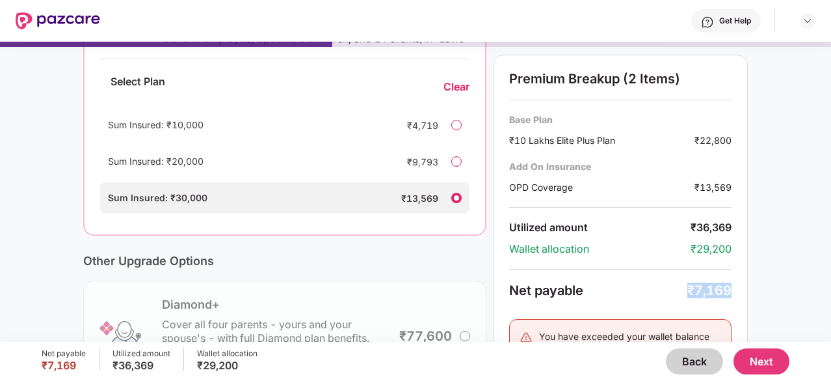
drag, startPoint x: 684, startPoint y: 291, endPoint x: 733, endPoint y: 291, distance: 49.4
click at [733, 291] on div "Premium Breakup (2 Items) Base Plan ₹10 Lakhs Elite Plus Plan ₹22,800 Add On In…" at bounding box center [620, 232] width 255 height 355
click at [829, 204] on div "Current Base Plan Change ₹10 Lakhs Elite Plus Plan You, Spouse and 2 dependent …" at bounding box center [415, 149] width 831 height 731
drag, startPoint x: 829, startPoint y: 204, endPoint x: 829, endPoint y: 155, distance: 49.4
click at [829, 155] on div "Current Base Plan Change ₹10 Lakhs Elite Plus Plan You, Spouse and 2 dependent …" at bounding box center [415, 149] width 831 height 731
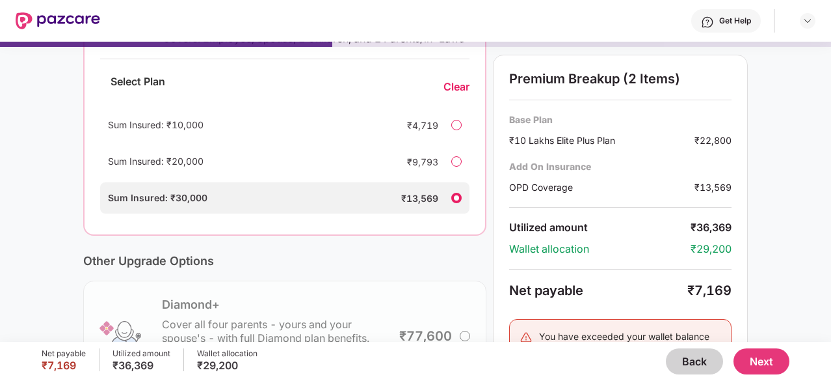
drag, startPoint x: 829, startPoint y: 155, endPoint x: 832, endPoint y: 174, distance: 19.1
click at [831, 174] on html "Get Help Enhance Your Insurance Coverage Current Base Plan Change ₹10 Lakhs Eli…" at bounding box center [415, 190] width 831 height 381
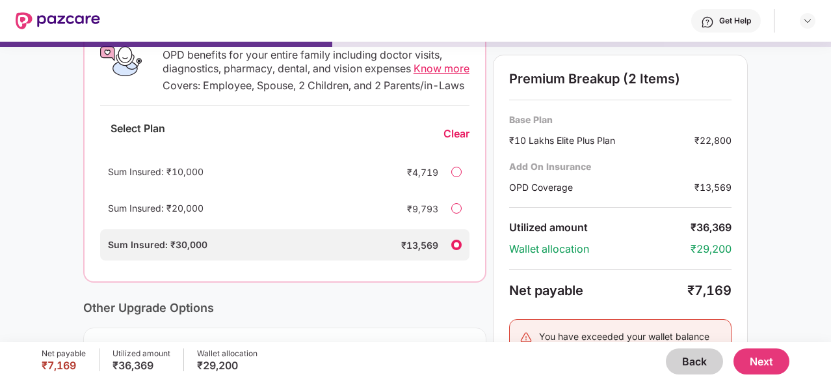
scroll to position [245, 0]
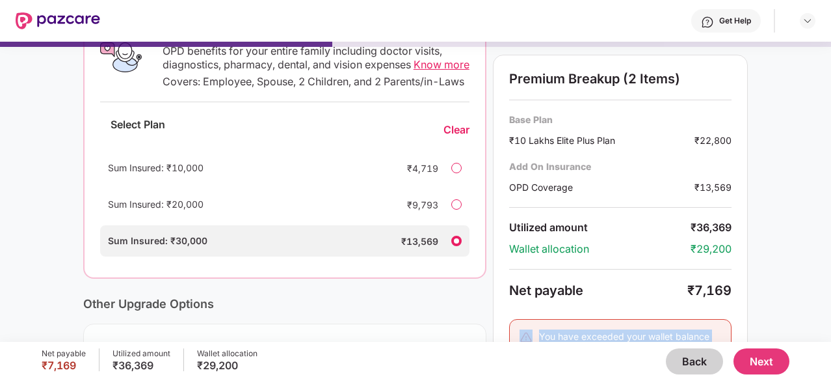
drag, startPoint x: 783, startPoint y: 215, endPoint x: 736, endPoint y: 282, distance: 81.2
click at [736, 282] on div "Current Base Plan Change ₹10 Lakhs Elite Plus Plan You, Spouse and 2 dependent …" at bounding box center [415, 192] width 831 height 731
click at [736, 282] on div "Premium Breakup (2 Items) Base Plan ₹10 Lakhs Elite Plus Plan ₹22,800 Add On In…" at bounding box center [620, 232] width 255 height 355
click at [457, 209] on div at bounding box center [456, 204] width 10 height 10
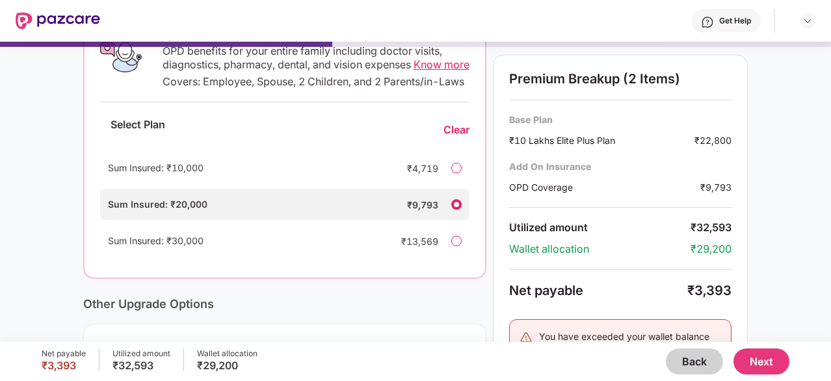
click at [455, 246] on div at bounding box center [456, 240] width 10 height 10
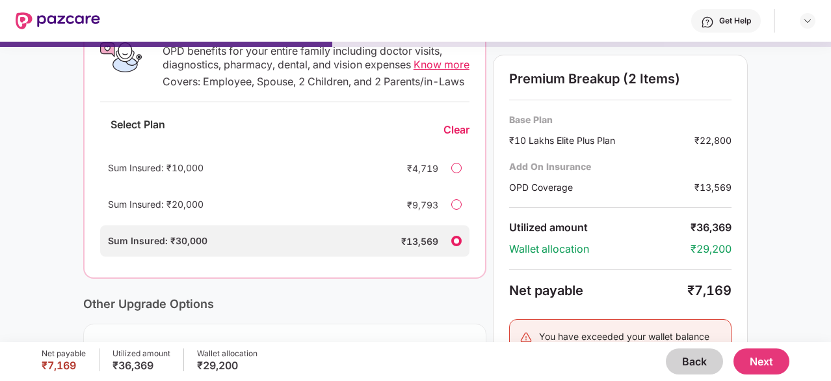
click at [455, 209] on div at bounding box center [456, 204] width 10 height 10
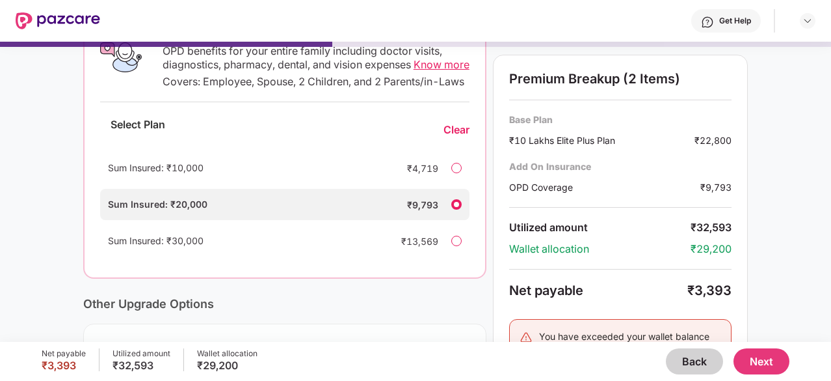
click at [457, 246] on div at bounding box center [456, 240] width 10 height 10
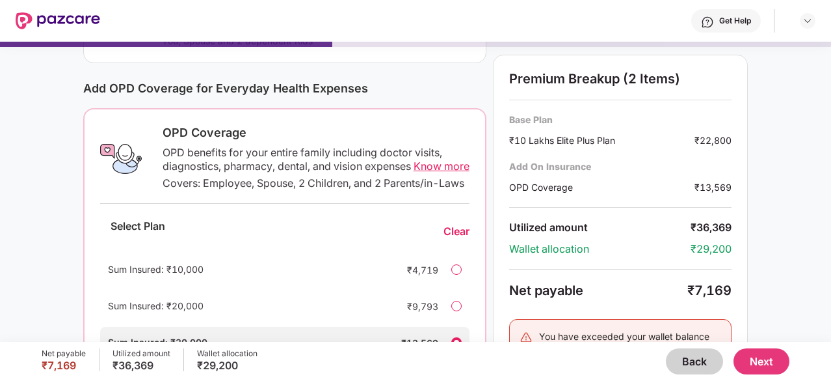
scroll to position [139, 0]
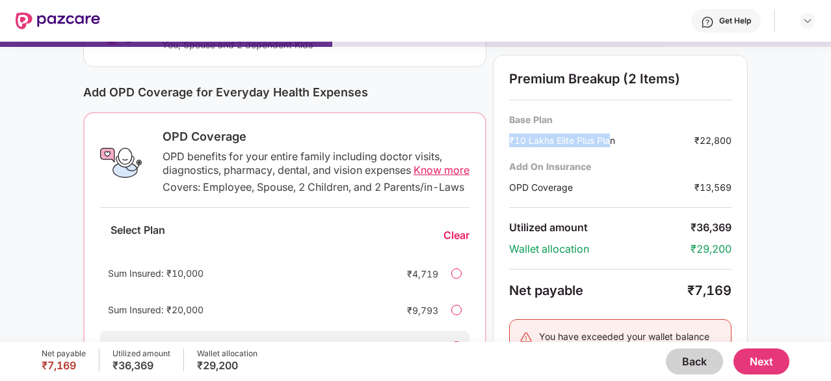
drag, startPoint x: 509, startPoint y: 137, endPoint x: 613, endPoint y: 141, distance: 104.2
click at [613, 141] on div "Premium Breakup (2 Items) Base Plan ₹10 Lakhs Elite Plus Plan ₹22,800 Add On In…" at bounding box center [620, 232] width 255 height 355
click at [615, 141] on div "₹10 Lakhs Elite Plus Plan" at bounding box center [601, 140] width 185 height 14
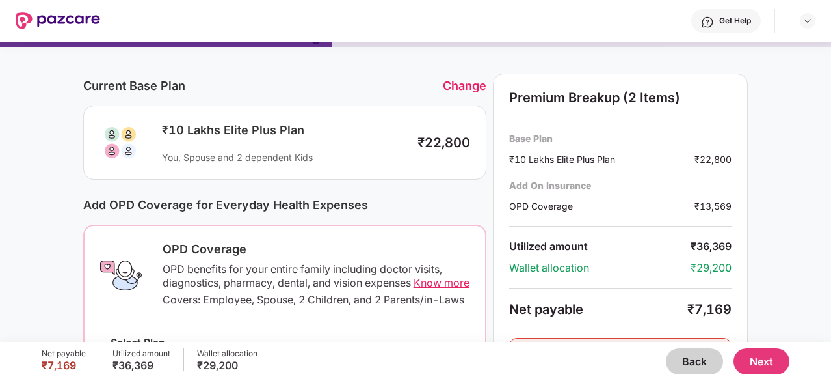
scroll to position [0, 0]
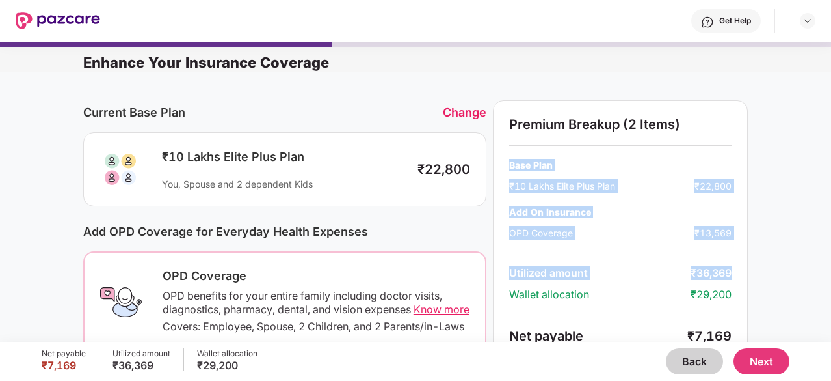
drag, startPoint x: 752, startPoint y: 278, endPoint x: 800, endPoint y: 81, distance: 202.9
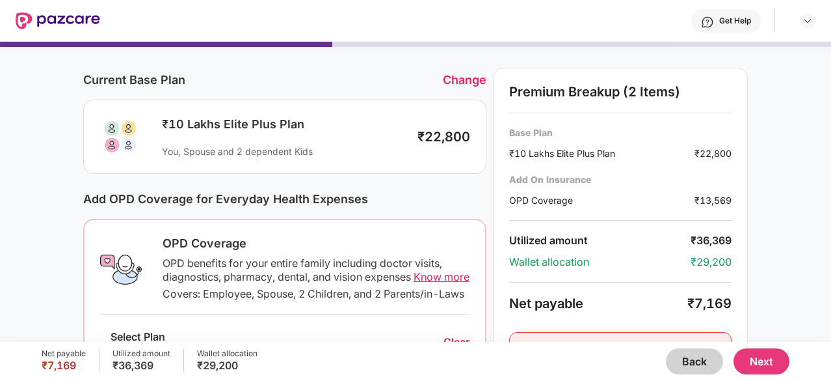
scroll to position [29, 0]
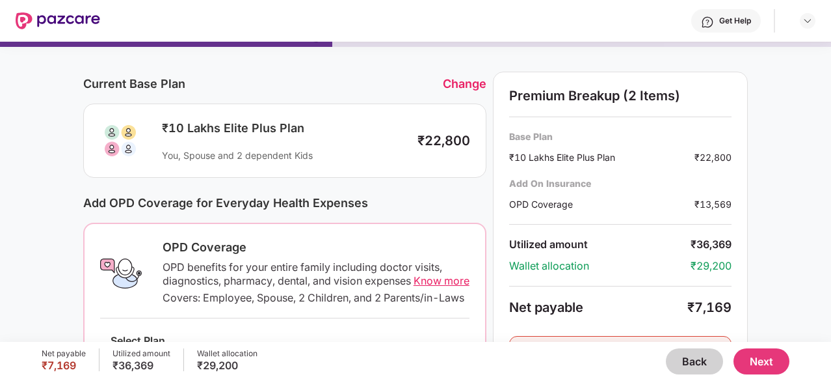
click at [428, 280] on span "Know more" at bounding box center [442, 280] width 56 height 13
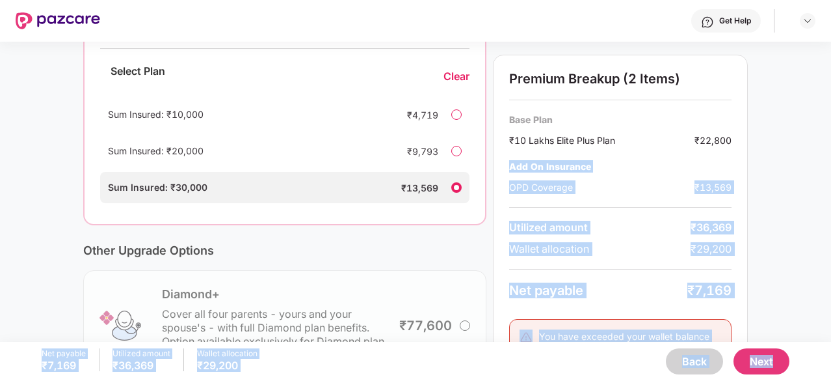
scroll to position [473, 0]
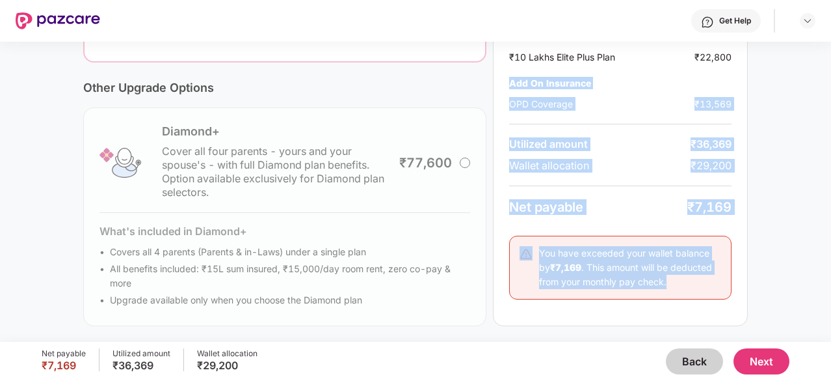
drag, startPoint x: 829, startPoint y: 148, endPoint x: 788, endPoint y: 69, distance: 88.7
click at [760, 361] on button "Next" at bounding box center [762, 361] width 56 height 26
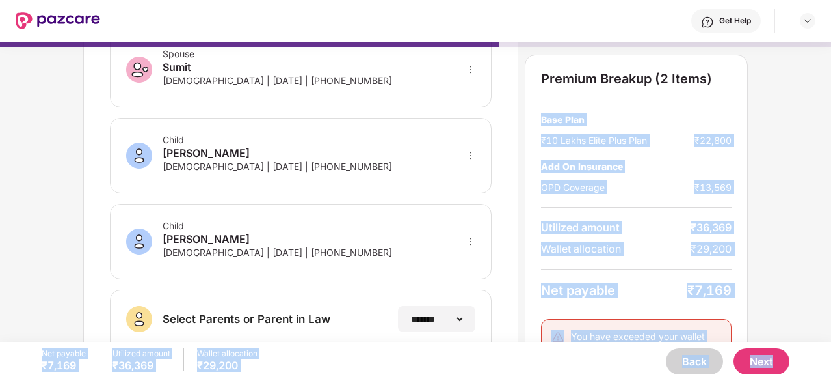
scroll to position [341, 0]
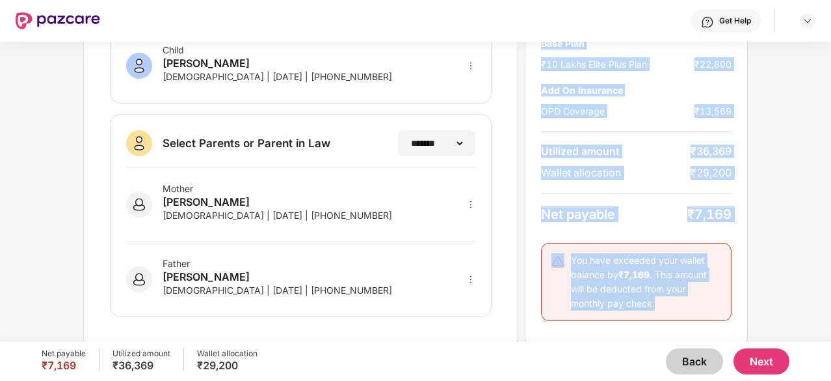
drag, startPoint x: 804, startPoint y: 72, endPoint x: 802, endPoint y: 242, distance: 170.5
click at [802, 242] on div "**********" at bounding box center [415, 192] width 831 height 300
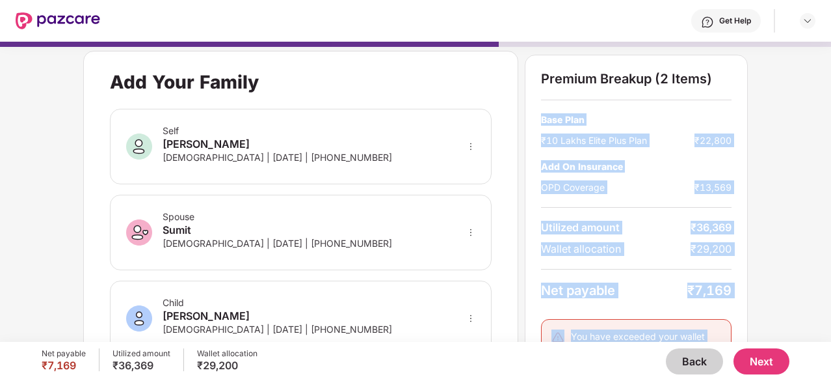
scroll to position [0, 0]
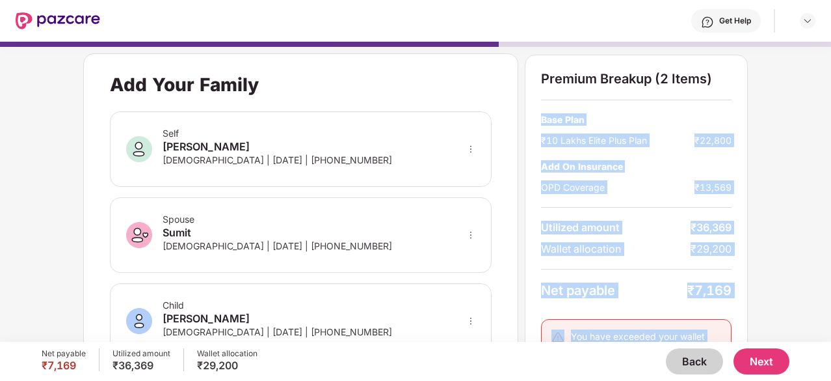
click at [699, 361] on button "Back" at bounding box center [694, 361] width 57 height 26
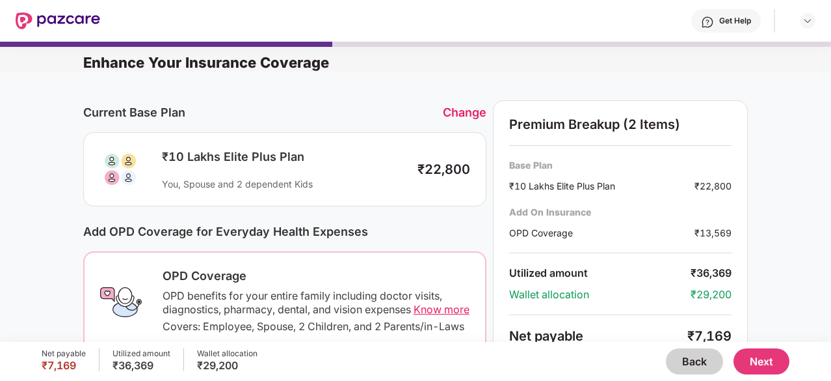
click at [699, 361] on button "Back" at bounding box center [694, 361] width 57 height 26
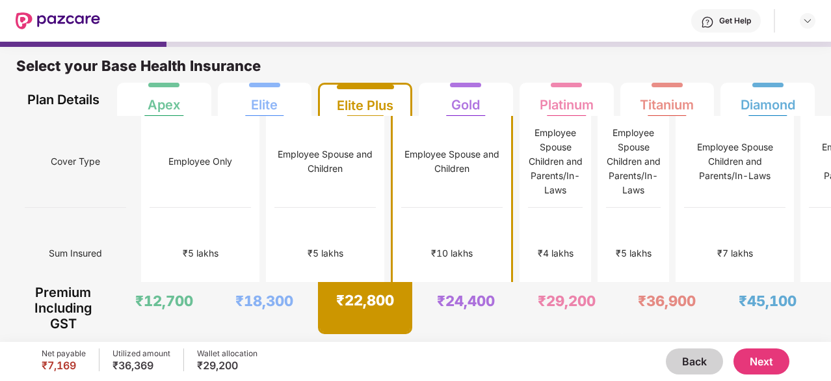
click at [401, 151] on div "Employee Spouse and Children" at bounding box center [451, 161] width 101 height 29
click at [767, 365] on button "Next" at bounding box center [762, 361] width 56 height 26
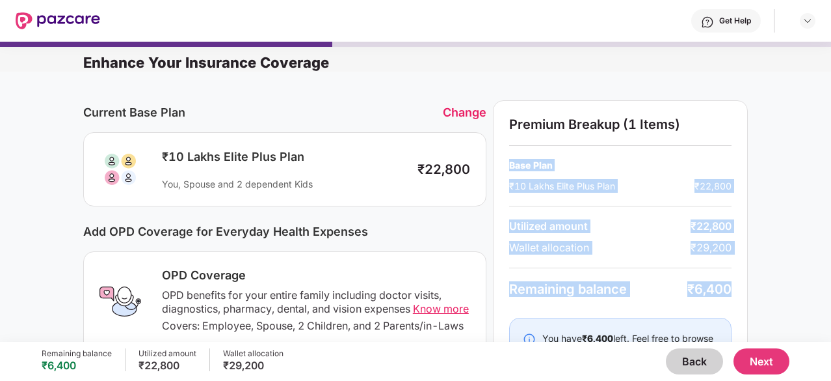
drag, startPoint x: 829, startPoint y: 85, endPoint x: 823, endPoint y: 284, distance: 199.2
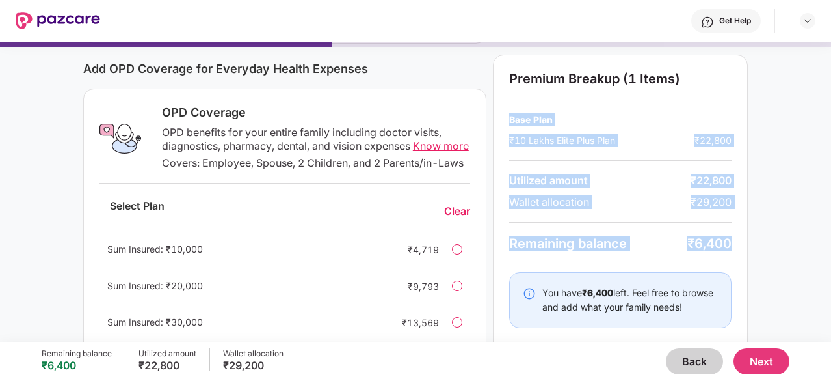
scroll to position [208, 0]
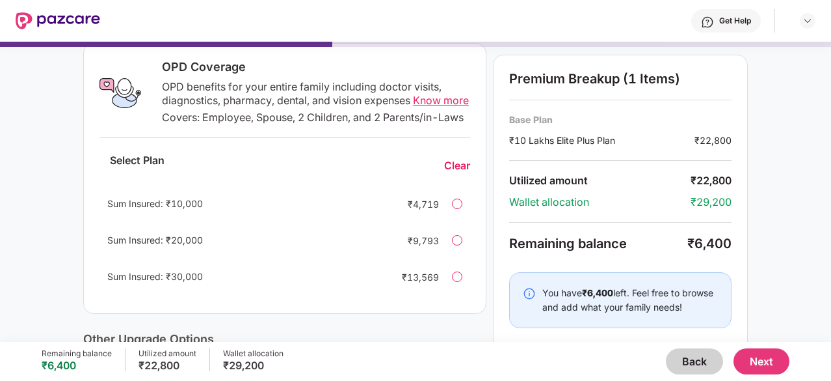
click at [457, 282] on div at bounding box center [457, 276] width 10 height 10
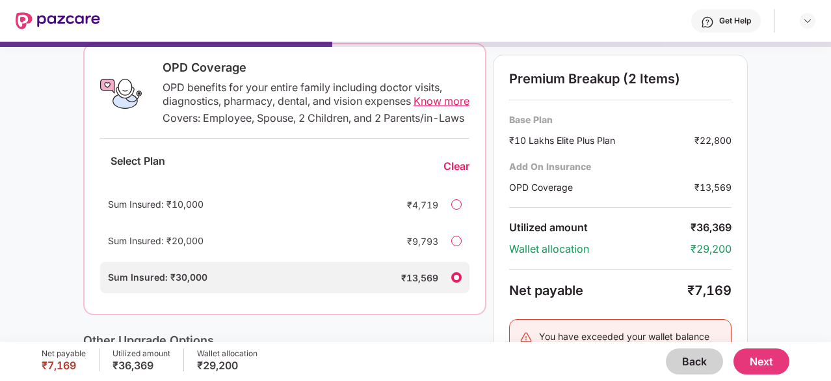
click at [762, 357] on button "Next" at bounding box center [762, 361] width 56 height 26
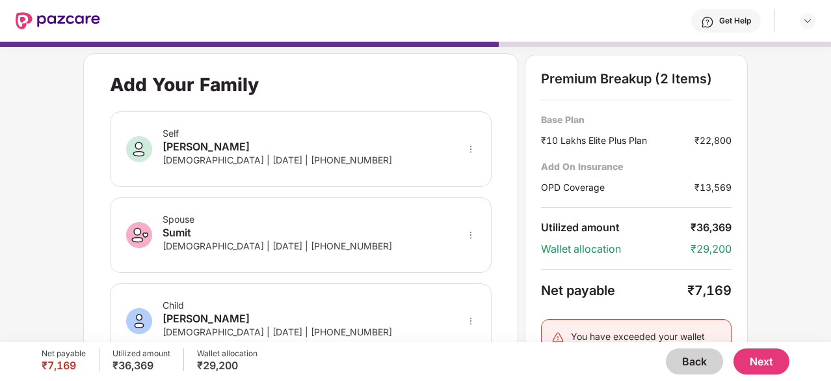
click at [790, 137] on div "**********" at bounding box center [415, 185] width 831 height 300
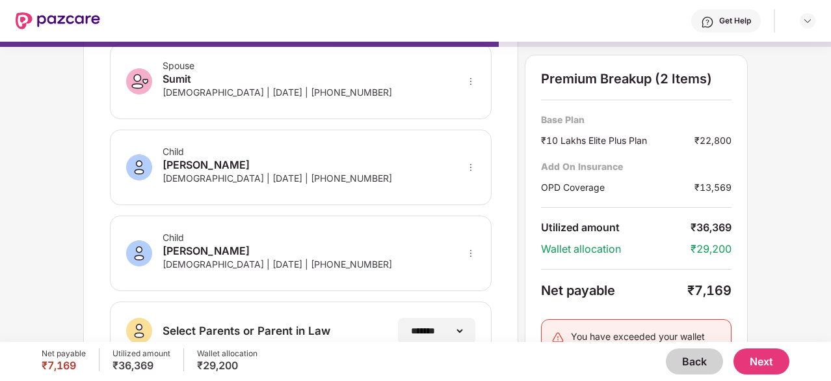
scroll to position [234, 0]
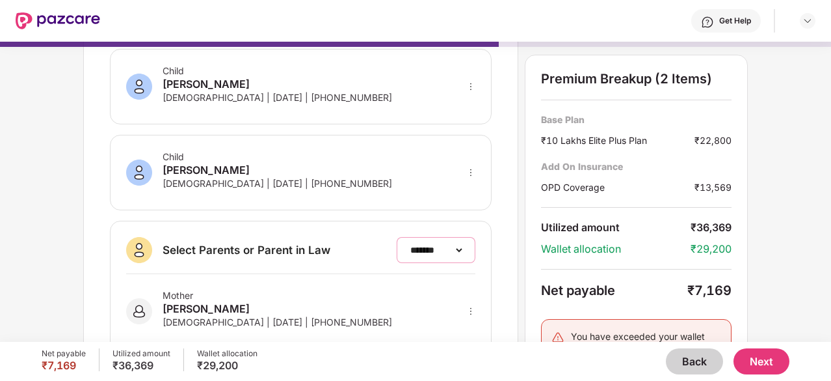
click at [444, 245] on select "**********" at bounding box center [436, 250] width 57 height 10
click at [408, 245] on select "**********" at bounding box center [436, 250] width 57 height 10
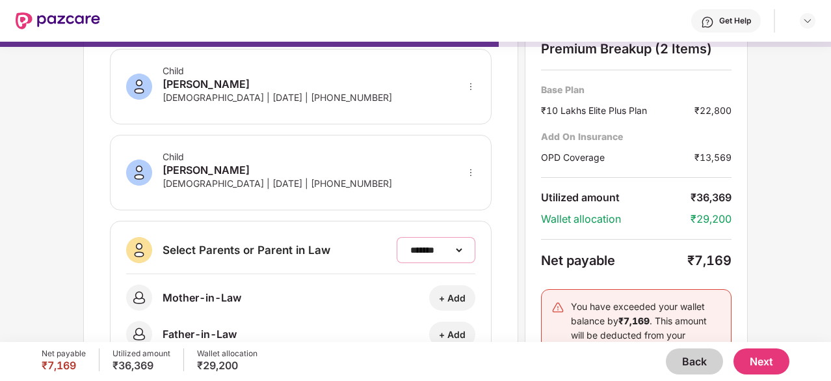
click at [464, 245] on select "**********" at bounding box center [436, 250] width 57 height 10
select select "*******"
click at [408, 245] on select "**********" at bounding box center [436, 250] width 57 height 10
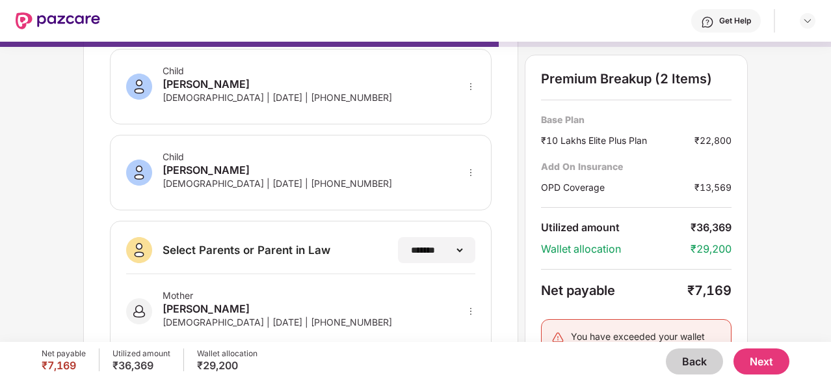
drag, startPoint x: 828, startPoint y: 199, endPoint x: 821, endPoint y: 270, distance: 71.2
click at [821, 270] on div "**********" at bounding box center [415, 192] width 831 height 300
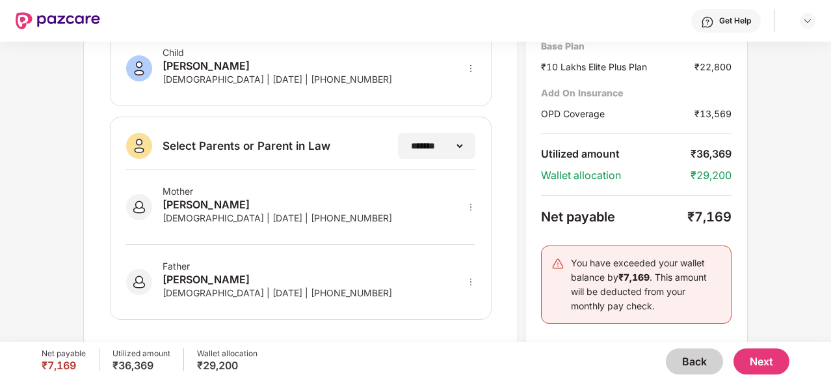
scroll to position [341, 0]
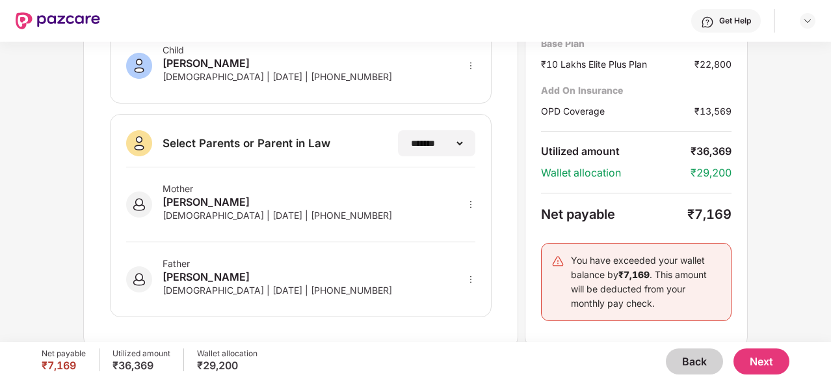
click at [470, 202] on icon "more" at bounding box center [470, 204] width 9 height 9
click at [394, 200] on div "Mother [PERSON_NAME] [DEMOGRAPHIC_DATA] | [DATE] | [PHONE_NUMBER]" at bounding box center [300, 204] width 349 height 75
drag, startPoint x: 829, startPoint y: 233, endPoint x: 785, endPoint y: 300, distance: 80.3
click at [785, 300] on div "**********" at bounding box center [415, 192] width 831 height 300
click at [764, 364] on button "Next" at bounding box center [762, 361] width 56 height 26
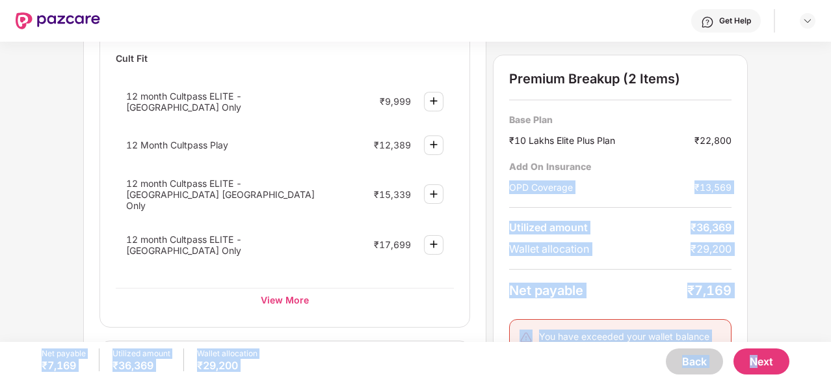
scroll to position [812, 0]
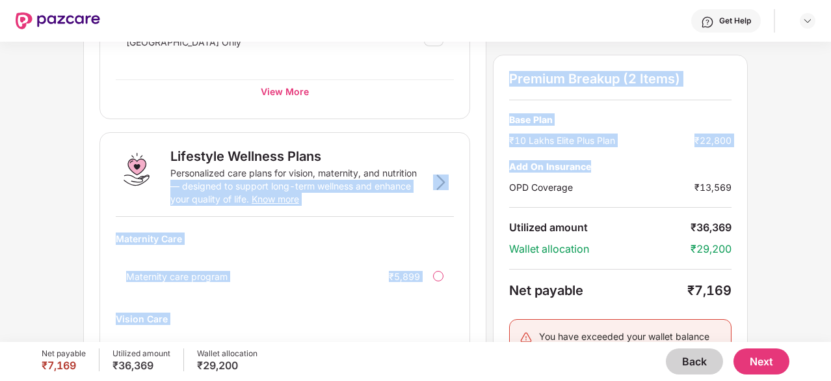
drag, startPoint x: 762, startPoint y: 191, endPoint x: 779, endPoint y: 150, distance: 43.5
click at [779, 150] on div "Wellness Marketplace Preventive Health Checks Full-body checkups and diagnostic…" at bounding box center [415, 192] width 831 height 300
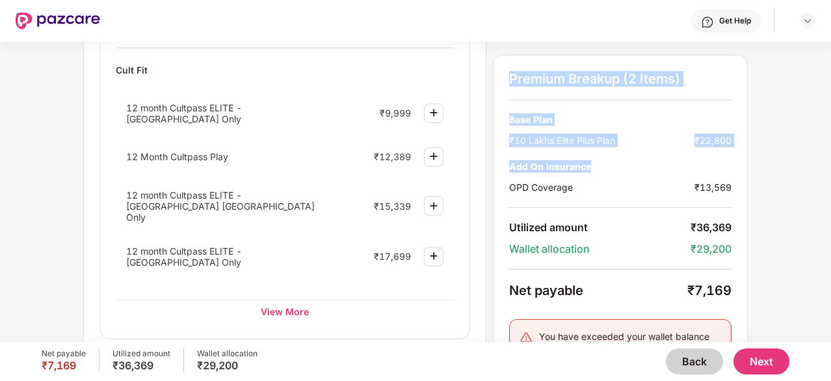
scroll to position [594, 0]
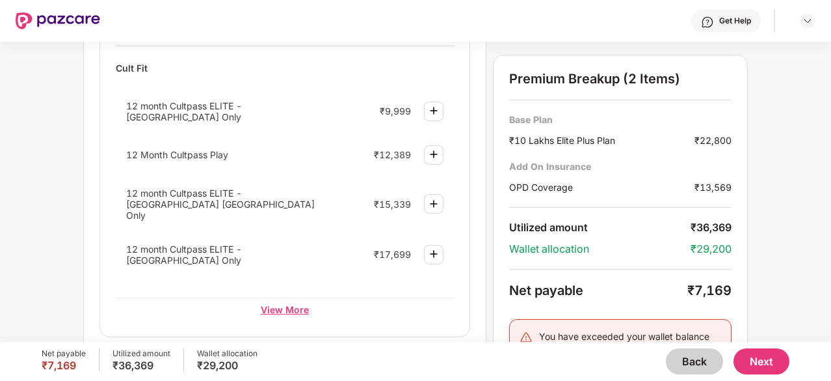
click at [268, 297] on div "View More" at bounding box center [285, 308] width 338 height 23
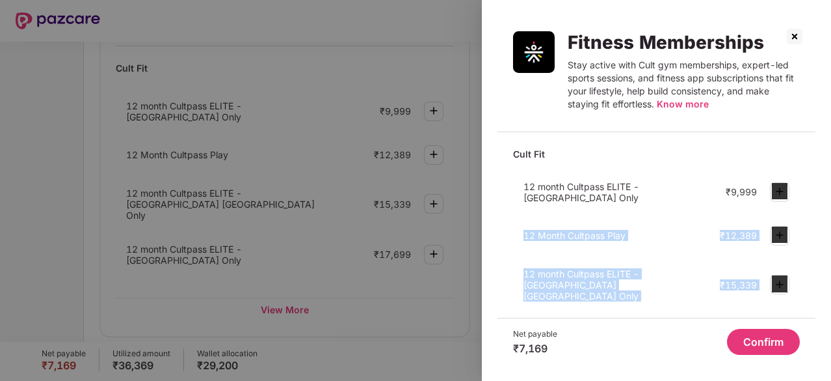
drag, startPoint x: 816, startPoint y: 174, endPoint x: 814, endPoint y: 289, distance: 115.8
click at [814, 289] on div "Fitness Memberships Stay active with Cult gym memberships, expert-led sports se…" at bounding box center [656, 190] width 349 height 381
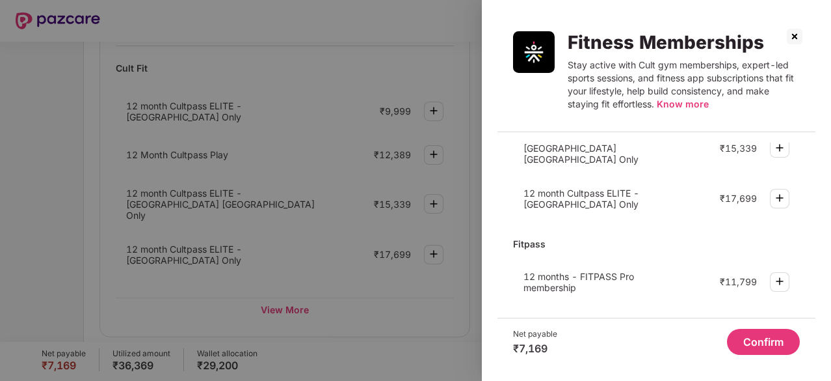
drag, startPoint x: 816, startPoint y: 263, endPoint x: 814, endPoint y: 248, distance: 15.7
click at [814, 248] on div "Fitness Memberships Stay active with Cult gym memberships, expert-led sports se…" at bounding box center [656, 190] width 349 height 381
click at [817, 195] on div "Fitness Memberships Stay active with Cult gym memberships, expert-led sports se…" at bounding box center [656, 190] width 349 height 381
click at [797, 33] on img at bounding box center [795, 36] width 21 height 21
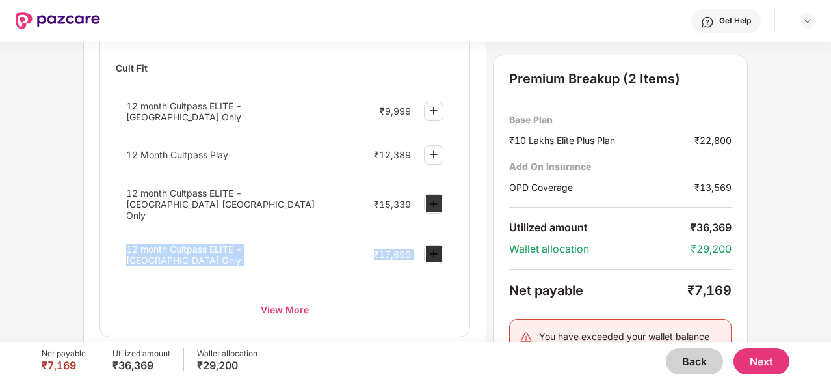
drag, startPoint x: 800, startPoint y: 184, endPoint x: 828, endPoint y: 222, distance: 46.6
click at [828, 222] on div "Wellness Marketplace Preventive Health Checks Full-body checkups and diagnostic…" at bounding box center [415, 192] width 831 height 300
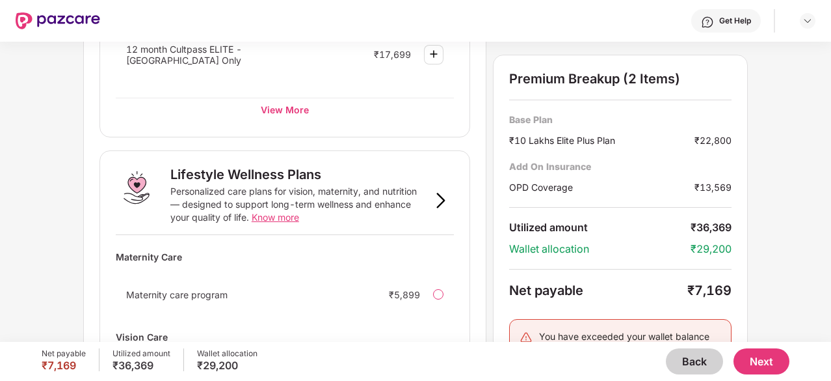
scroll to position [813, 0]
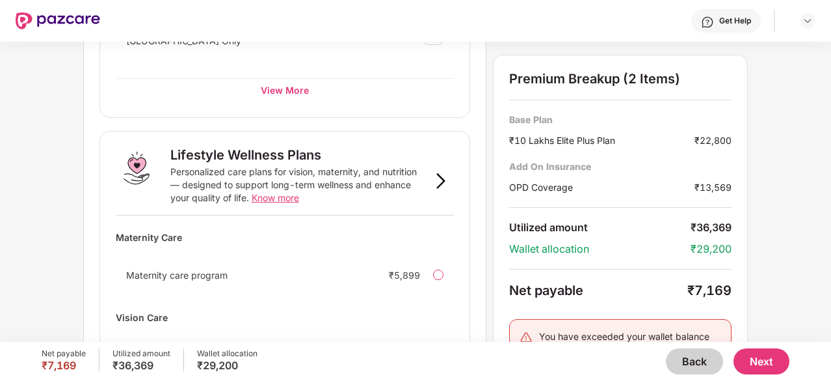
click at [441, 173] on img at bounding box center [441, 181] width 16 height 16
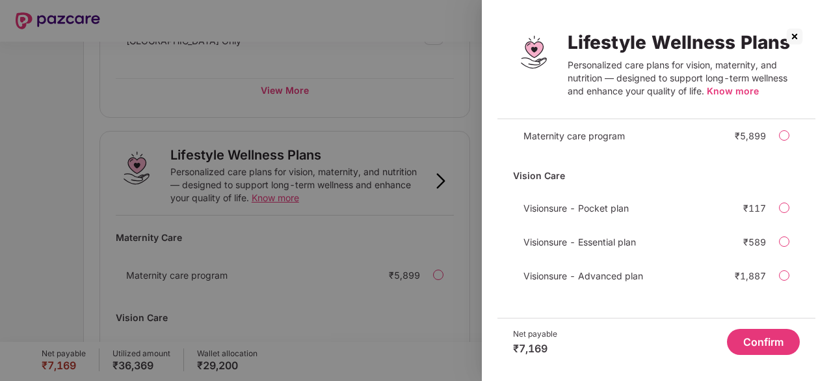
click at [794, 36] on img at bounding box center [795, 36] width 21 height 21
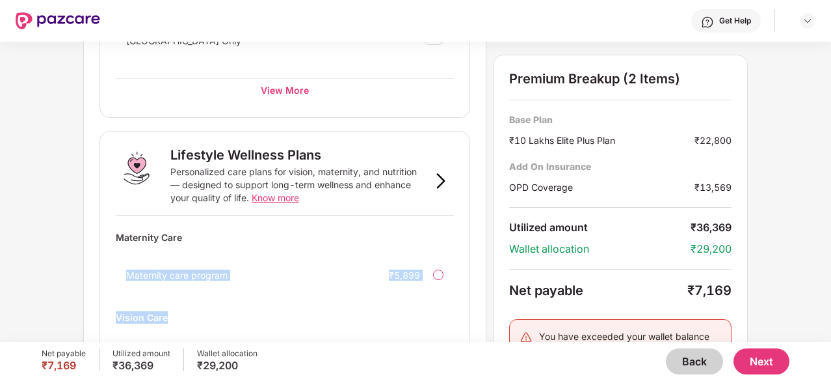
drag, startPoint x: 829, startPoint y: 282, endPoint x: 830, endPoint y: 191, distance: 91.1
click at [830, 191] on div "Wellness Marketplace Preventive Health Checks Full-body checkups and diagnostic…" at bounding box center [415, 192] width 831 height 300
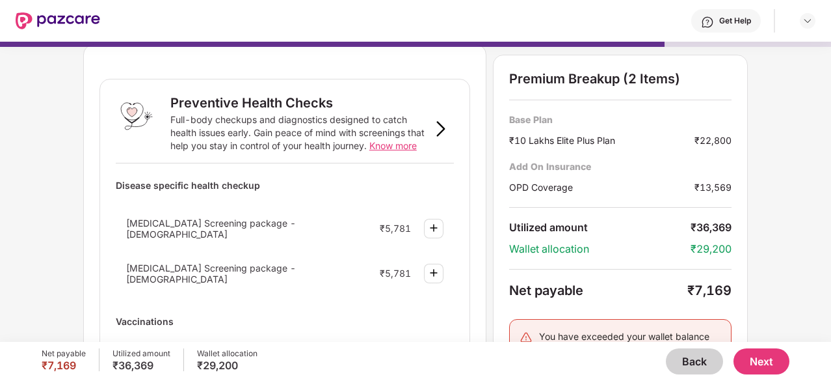
scroll to position [0, 0]
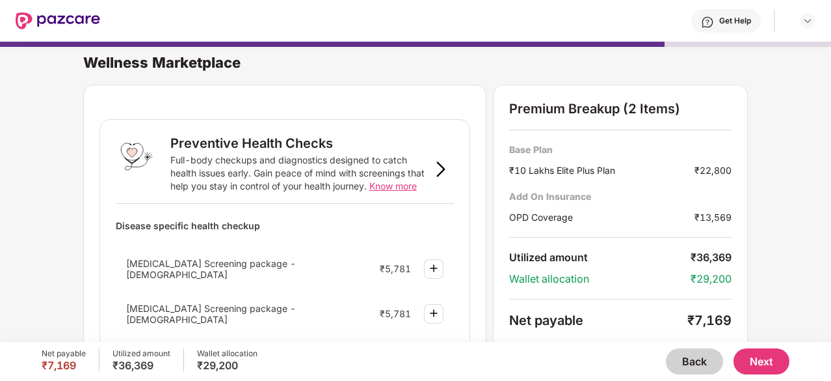
click at [686, 361] on button "Back" at bounding box center [694, 361] width 57 height 26
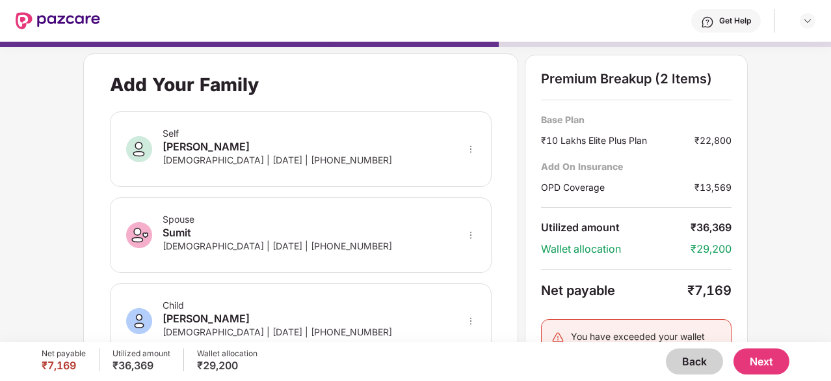
click at [686, 361] on button "Back" at bounding box center [694, 361] width 57 height 26
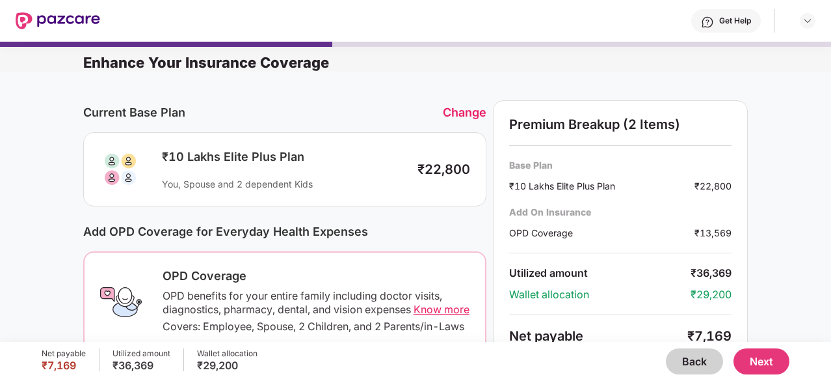
click at [686, 361] on button "Back" at bounding box center [694, 361] width 57 height 26
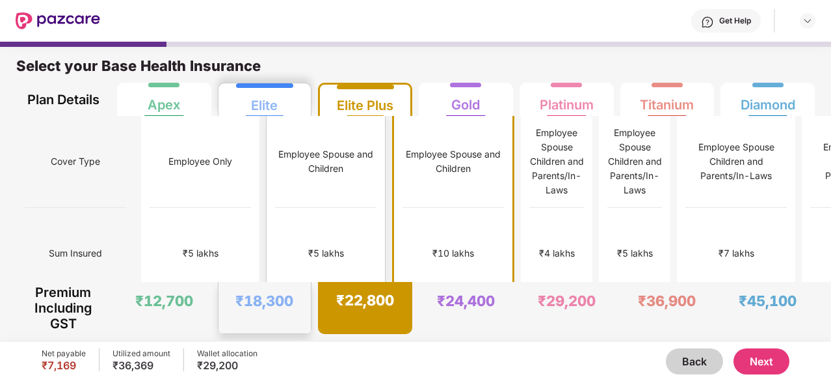
click at [251, 291] on div "₹18,300" at bounding box center [264, 300] width 58 height 18
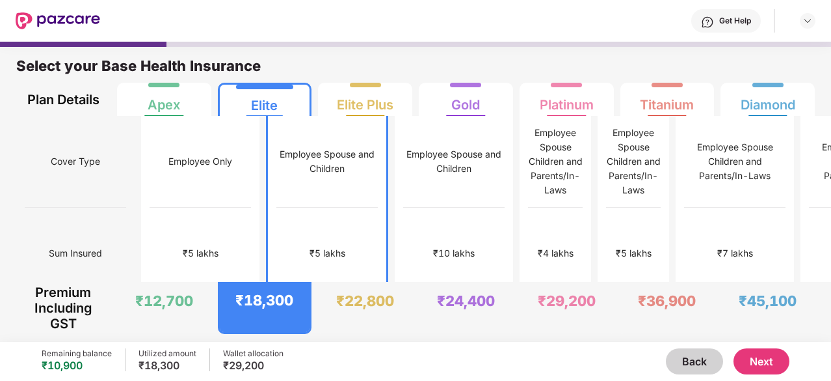
click at [749, 362] on button "Next" at bounding box center [762, 361] width 56 height 26
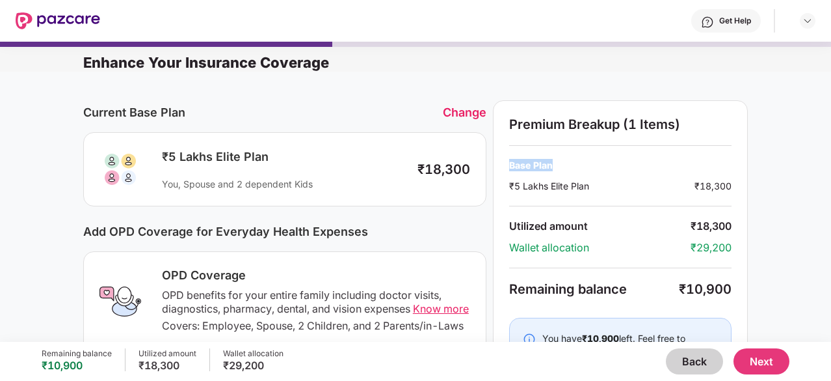
drag, startPoint x: 829, startPoint y: 144, endPoint x: 829, endPoint y: 155, distance: 11.7
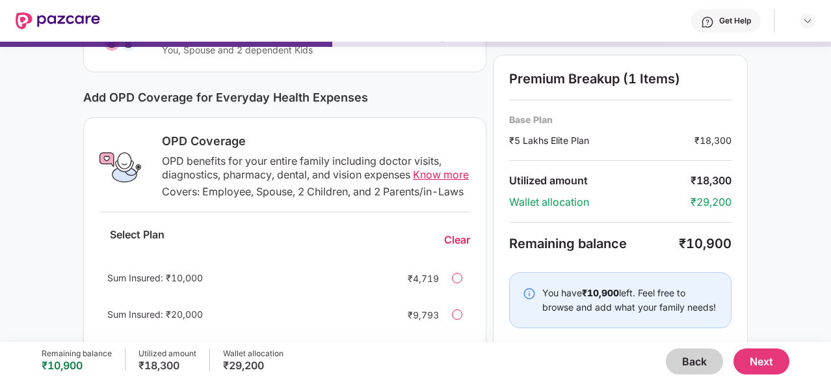
scroll to position [156, 0]
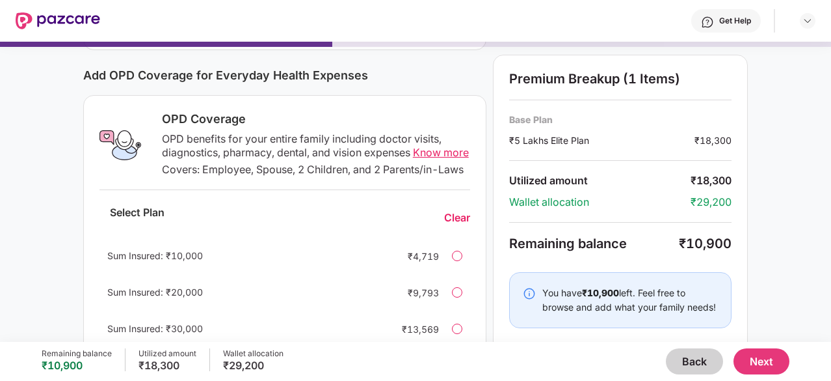
click at [454, 297] on div at bounding box center [457, 292] width 10 height 10
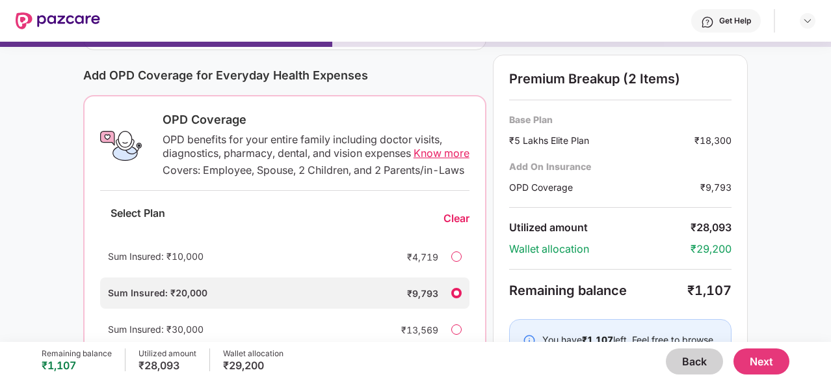
click at [785, 292] on div "Current Base Plan Change ₹5 Lakhs Elite Plan You, Spouse and 2 dependent Kids ₹…" at bounding box center [415, 280] width 831 height 731
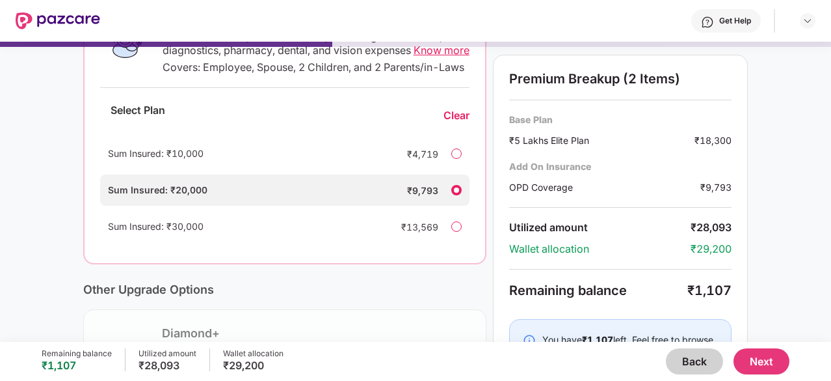
scroll to position [260, 0]
click at [751, 370] on button "Next" at bounding box center [762, 361] width 56 height 26
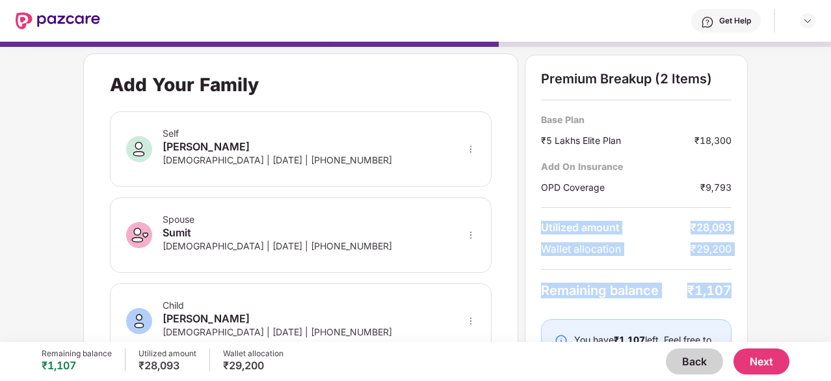
drag, startPoint x: 810, startPoint y: 203, endPoint x: 811, endPoint y: 271, distance: 68.3
click at [811, 271] on div "**********" at bounding box center [415, 185] width 831 height 300
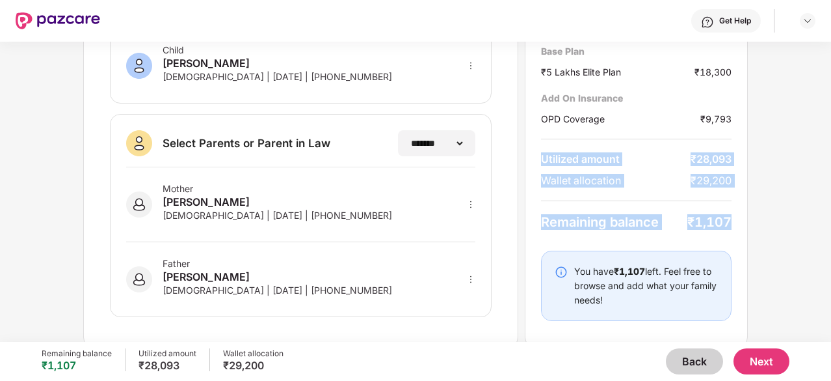
scroll to position [341, 0]
click at [764, 358] on button "Next" at bounding box center [762, 361] width 56 height 26
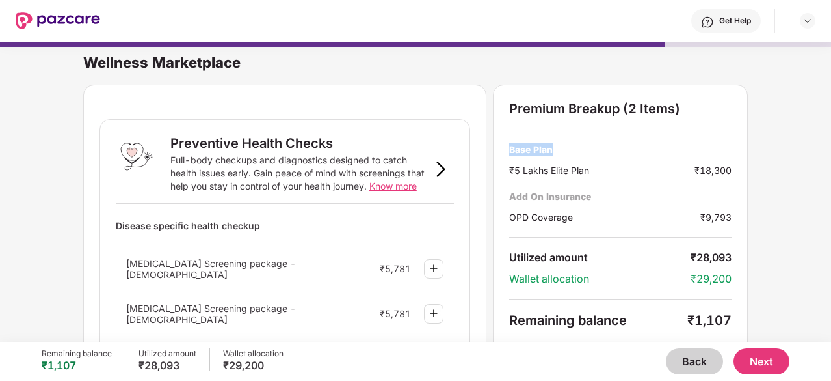
drag, startPoint x: 795, startPoint y: 159, endPoint x: 830, endPoint y: 74, distance: 92.2
click at [830, 74] on div "Wellness Marketplace Preventive Health Checks Full-body checkups and diagnostic…" at bounding box center [415, 192] width 831 height 300
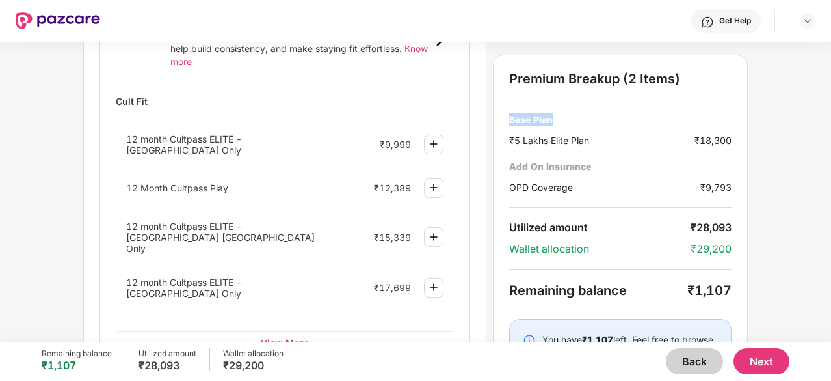
scroll to position [569, 0]
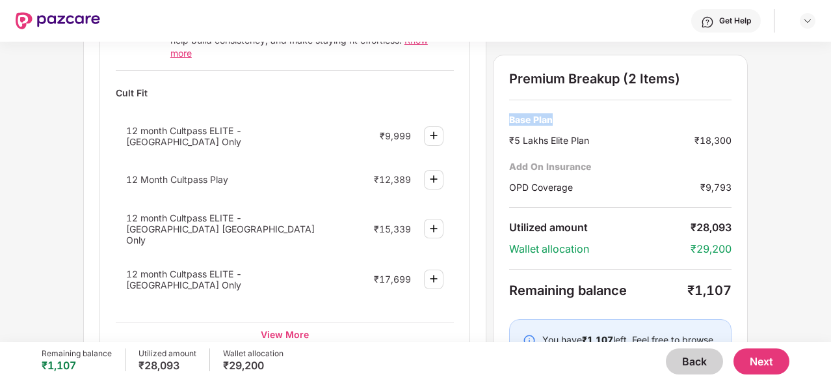
click at [434, 221] on img at bounding box center [434, 229] width 16 height 16
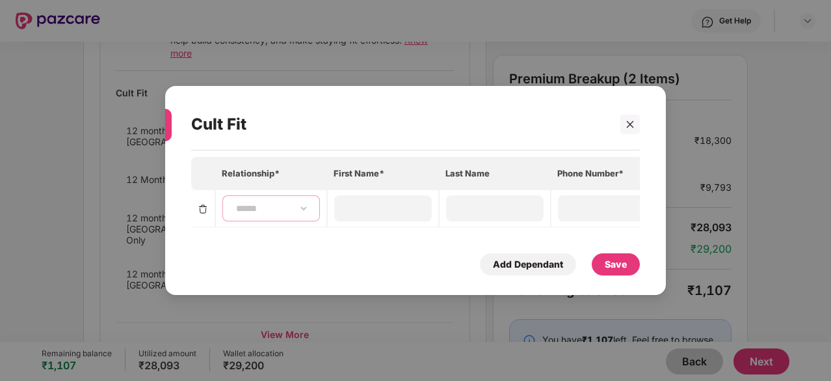
click at [301, 204] on select "**********" at bounding box center [271, 208] width 75 height 10
select select "****"
click at [234, 203] on select "**********" at bounding box center [271, 208] width 75 height 10
type input "*****"
type input "******"
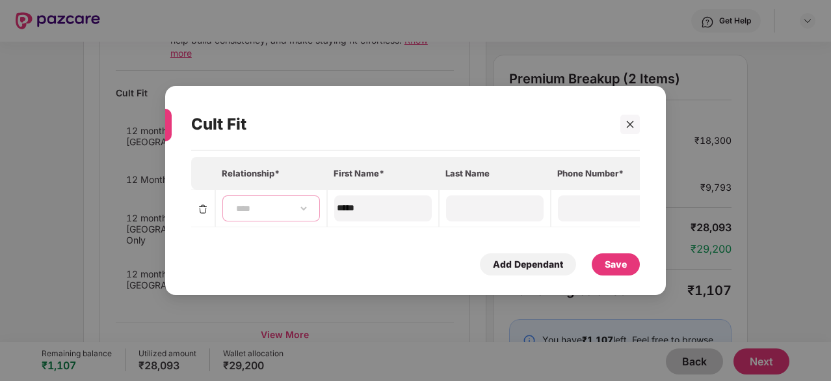
type input "**********"
click at [601, 265] on div "Save" at bounding box center [616, 264] width 48 height 22
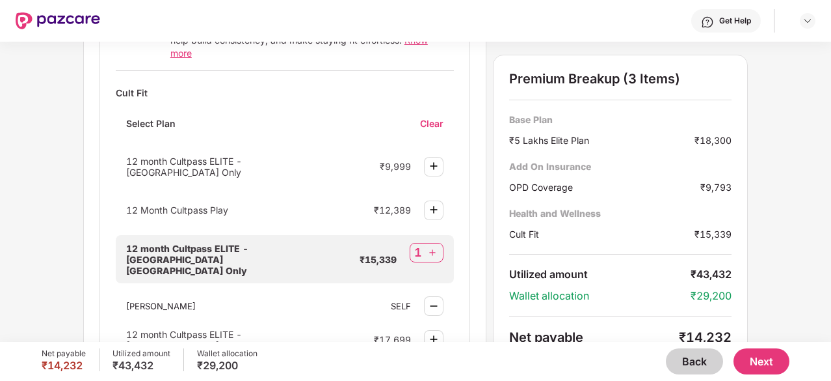
click at [405, 242] on div "12 month Cultpass ELITE - [GEOGRAPHIC_DATA] [GEOGRAPHIC_DATA] Only ₹15,339 1" at bounding box center [285, 259] width 338 height 48
click at [424, 243] on div "1" at bounding box center [427, 253] width 34 height 20
click at [433, 246] on img at bounding box center [432, 252] width 13 height 13
select select "****"
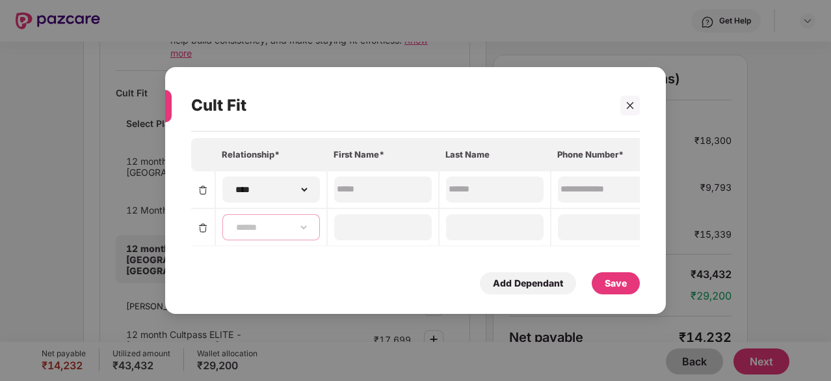
click at [294, 222] on select "**********" at bounding box center [271, 227] width 75 height 10
select select "******"
click at [234, 222] on select "**********" at bounding box center [271, 227] width 75 height 10
type input "*****"
type input "**********"
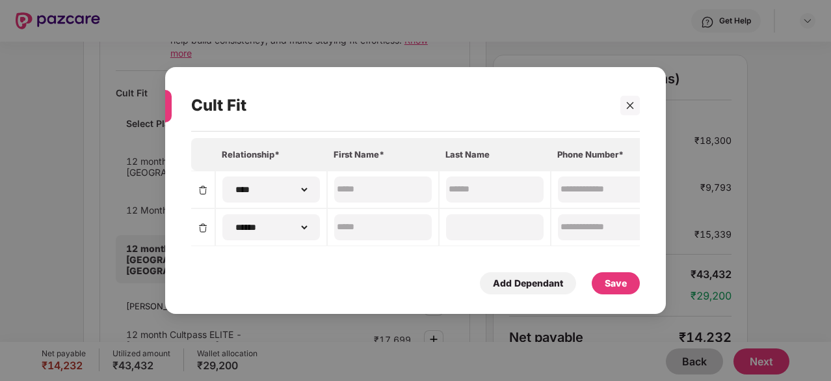
click at [607, 289] on div "Save" at bounding box center [616, 283] width 22 height 14
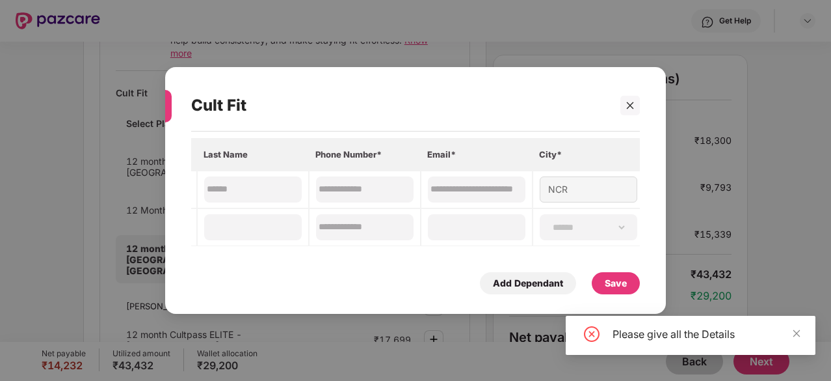
scroll to position [0, 250]
click at [481, 220] on input at bounding box center [473, 227] width 94 height 14
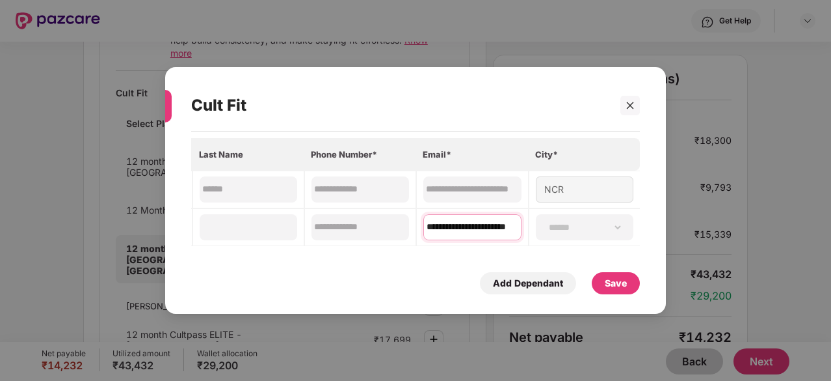
scroll to position [0, 27]
click at [427, 220] on input "**********" at bounding box center [472, 227] width 94 height 14
type input "**********"
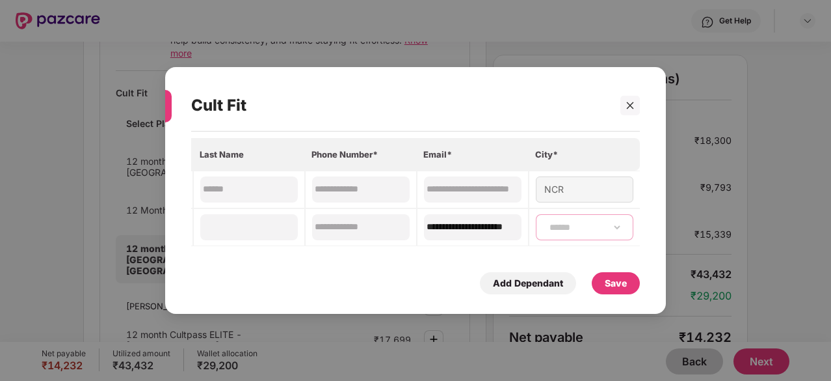
click at [599, 227] on select "**********" at bounding box center [584, 227] width 75 height 10
click at [602, 293] on div "Save" at bounding box center [616, 283] width 48 height 22
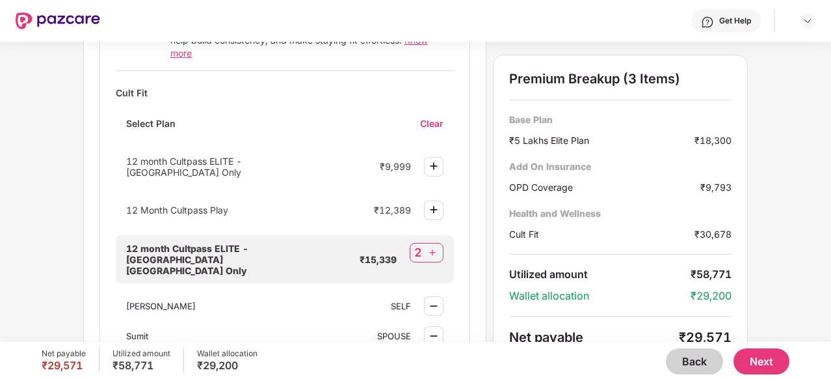
click at [431, 246] on img at bounding box center [432, 252] width 13 height 13
select select "****"
select select "******"
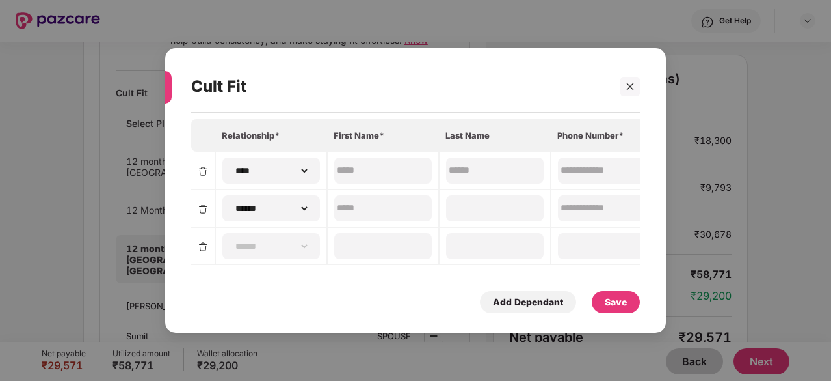
click at [200, 204] on img at bounding box center [203, 209] width 10 height 10
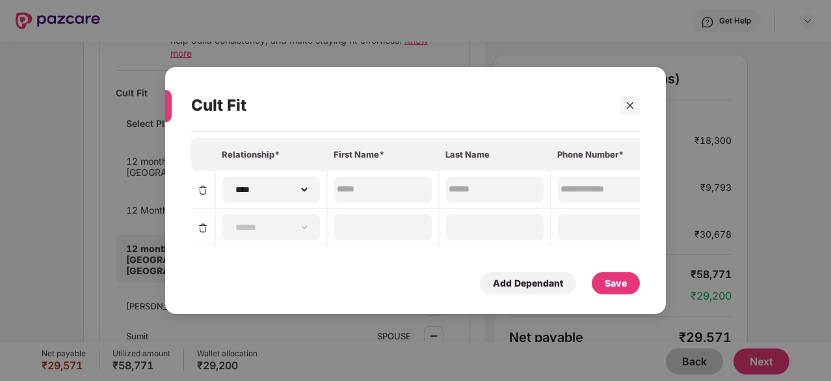
click at [200, 226] on img at bounding box center [203, 227] width 10 height 10
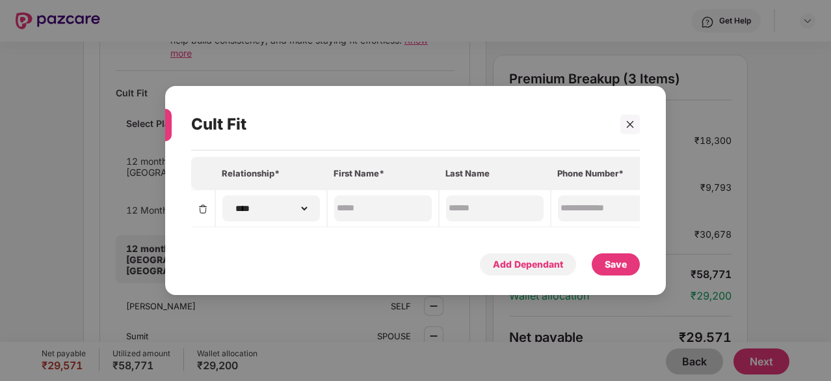
click at [530, 265] on div "Add Dependant" at bounding box center [528, 264] width 70 height 14
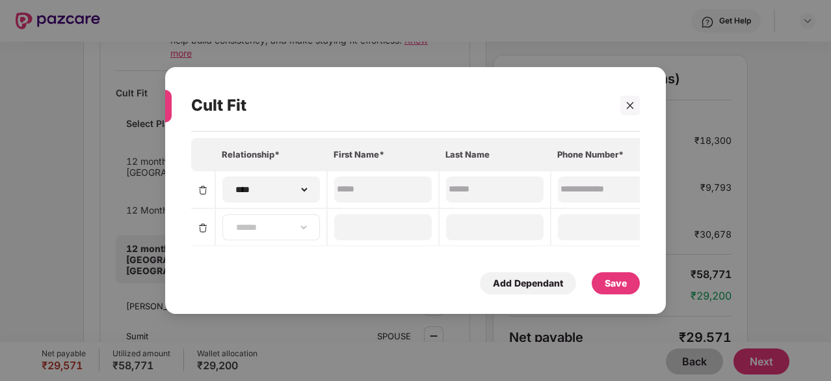
click at [263, 214] on div "**********" at bounding box center [271, 227] width 98 height 26
click at [308, 222] on div "**********" at bounding box center [271, 227] width 98 height 26
click at [289, 223] on select "**********" at bounding box center [271, 227] width 75 height 10
select select "******"
click at [234, 222] on select "**********" at bounding box center [271, 227] width 75 height 10
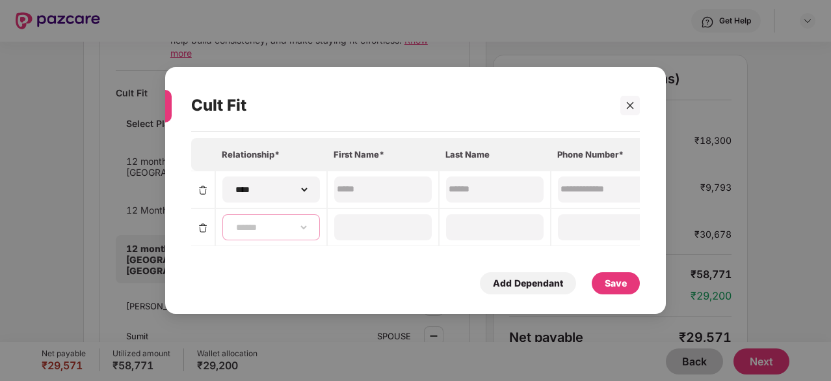
type input "*****"
type input "**********"
click at [612, 288] on div "Save" at bounding box center [616, 283] width 22 height 14
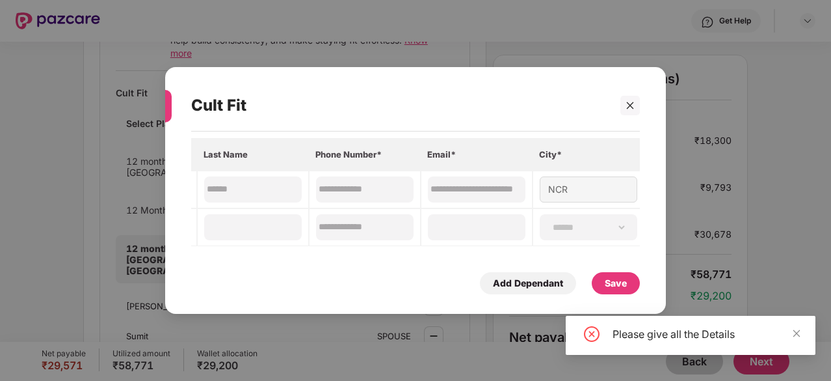
scroll to position [0, 250]
click at [559, 225] on select "**********" at bounding box center [584, 227] width 75 height 10
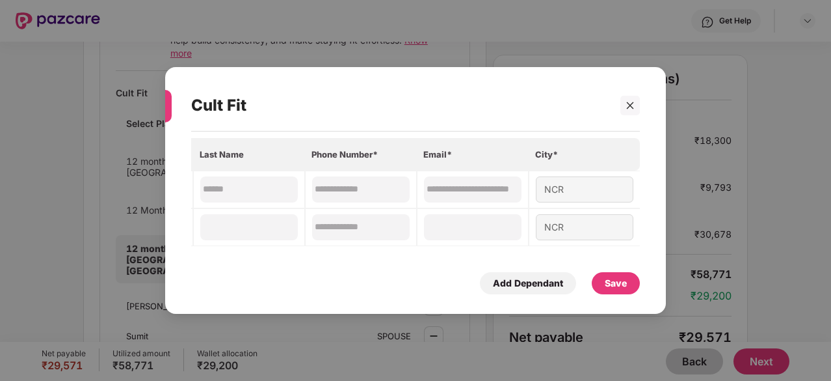
click at [614, 279] on div "Save" at bounding box center [616, 283] width 22 height 14
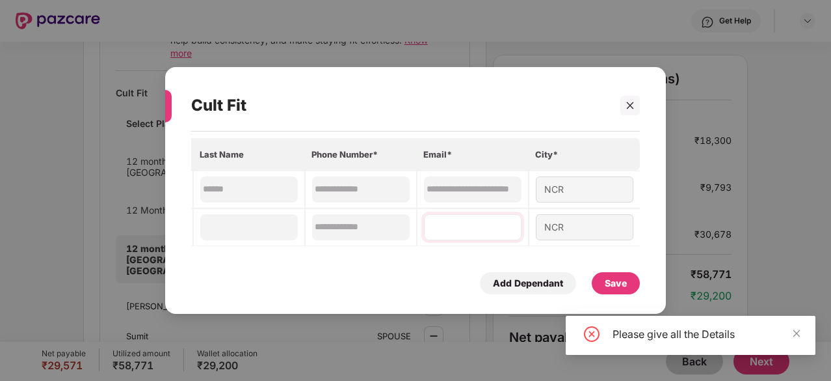
click at [475, 216] on div at bounding box center [473, 227] width 98 height 26
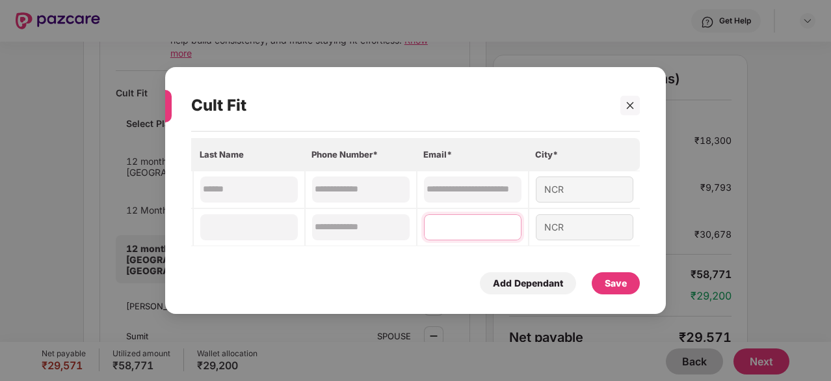
click at [475, 226] on input at bounding box center [473, 227] width 94 height 14
type input "**********"
click at [610, 286] on div "Save" at bounding box center [616, 283] width 22 height 14
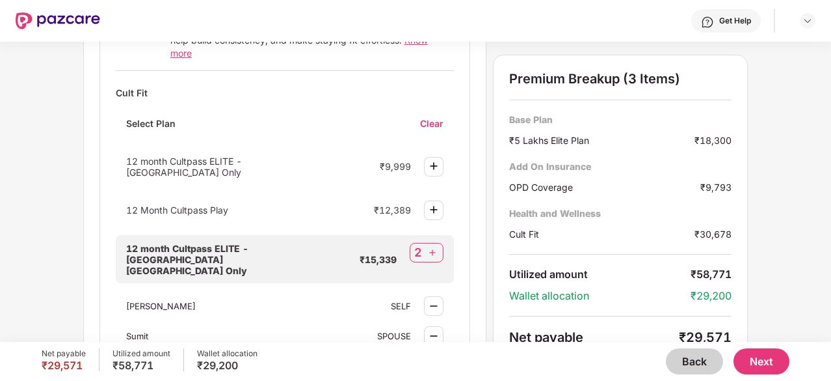
click at [428, 246] on img at bounding box center [432, 252] width 13 height 13
select select "****"
select select "******"
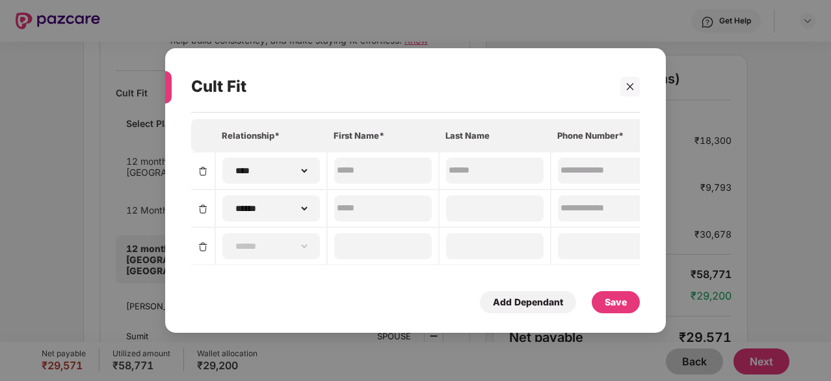
click at [209, 239] on td at bounding box center [203, 246] width 24 height 38
click at [200, 199] on td at bounding box center [203, 208] width 24 height 38
click at [202, 204] on img at bounding box center [203, 209] width 10 height 10
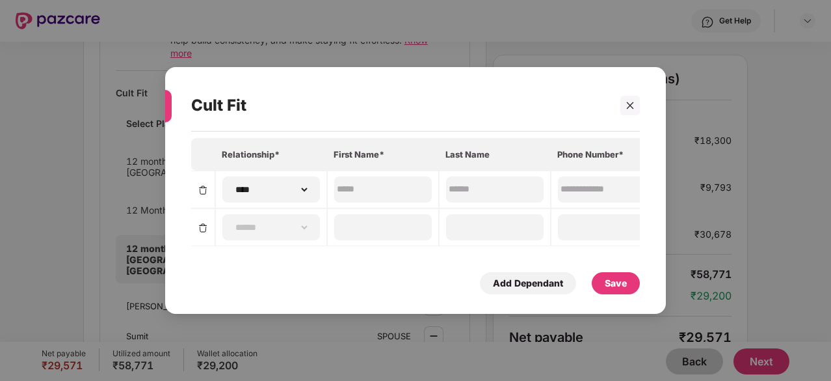
click at [202, 201] on td at bounding box center [203, 189] width 24 height 38
click at [200, 222] on img at bounding box center [203, 227] width 10 height 10
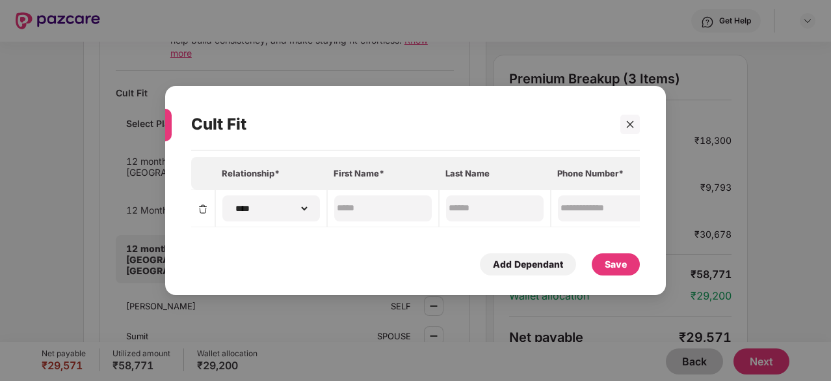
click at [616, 265] on div "Save" at bounding box center [616, 264] width 22 height 14
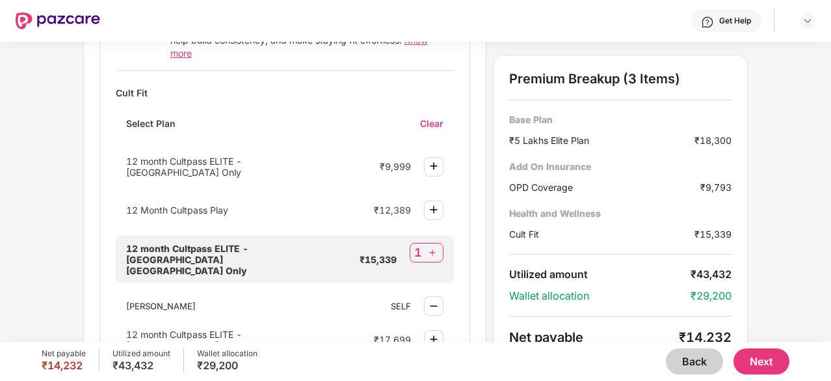
click at [582, 14] on div "Get Help" at bounding box center [458, 21] width 716 height 42
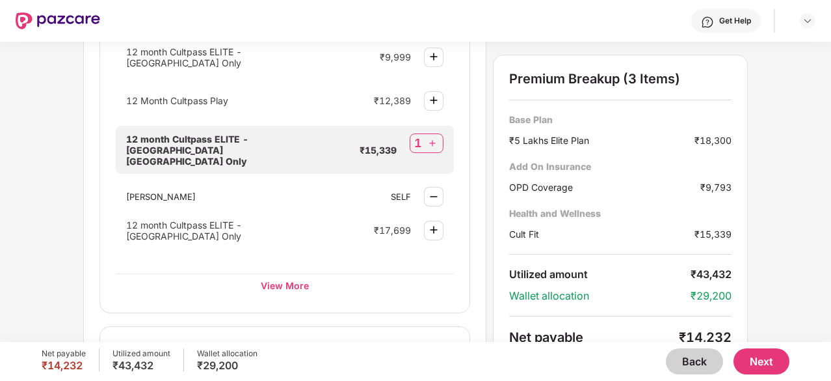
click at [204, 83] on div "12 Month Cultpass Play ₹12,389" at bounding box center [285, 100] width 338 height 34
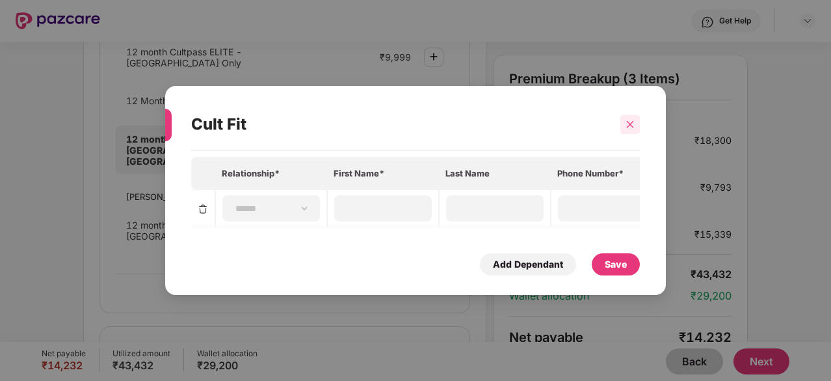
click at [636, 124] on div at bounding box center [631, 124] width 20 height 20
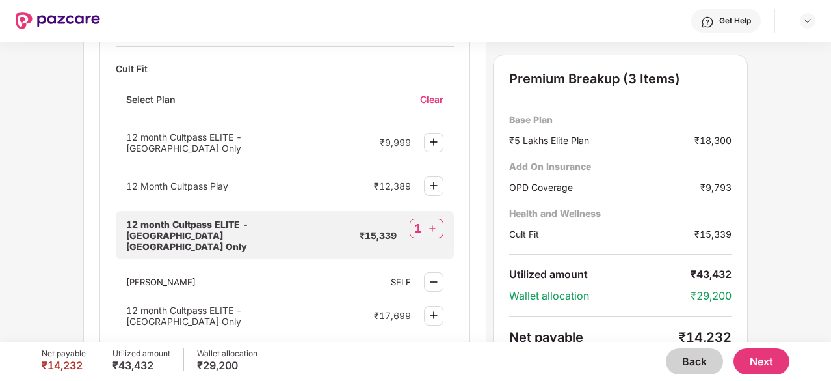
scroll to position [589, 0]
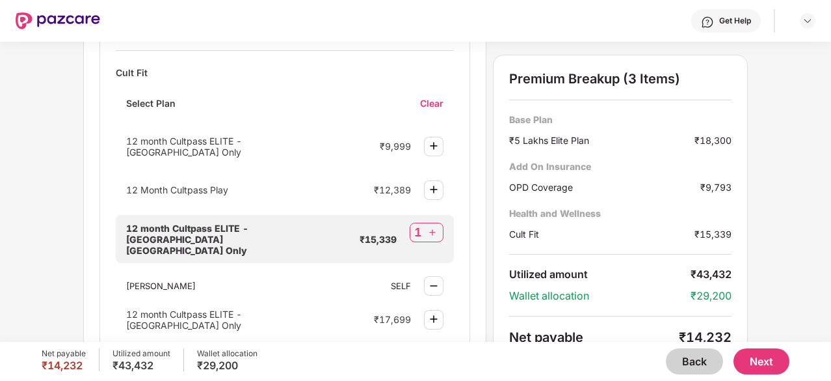
click at [431, 98] on div "Clear" at bounding box center [437, 103] width 34 height 12
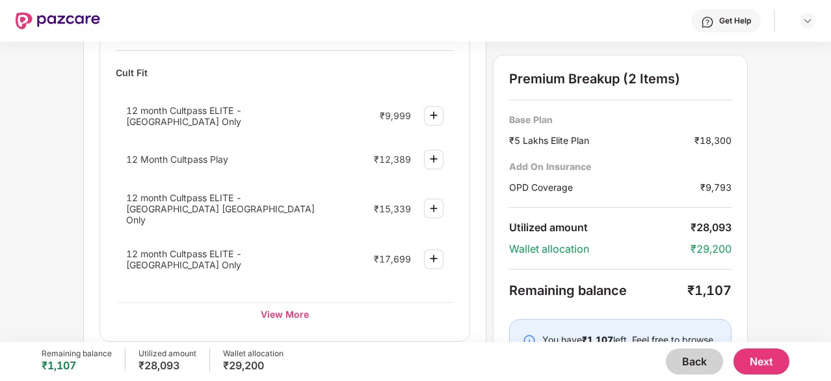
drag, startPoint x: 829, startPoint y: 230, endPoint x: 831, endPoint y: 263, distance: 33.2
click at [831, 263] on div "Wellness Marketplace Preventive Health Checks Full-body checkups and diagnostic…" at bounding box center [415, 192] width 831 height 300
drag, startPoint x: 681, startPoint y: 365, endPoint x: 798, endPoint y: 226, distance: 181.0
click at [798, 226] on div "Get Help Wellness Marketplace Preventive Health Checks Full-body checkups and d…" at bounding box center [415, 190] width 831 height 381
click at [699, 366] on button "Back" at bounding box center [694, 361] width 57 height 26
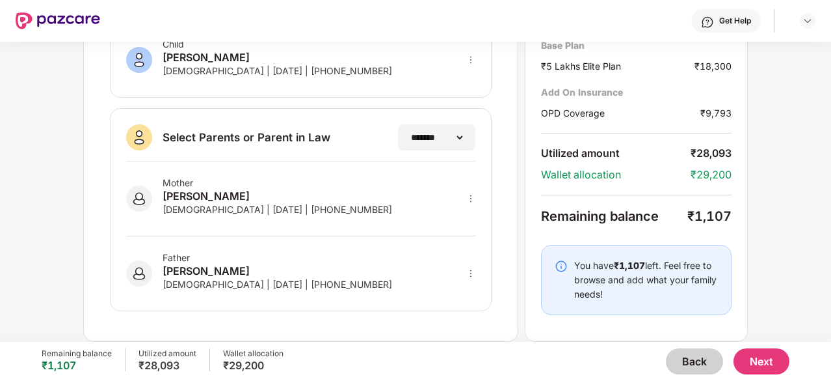
scroll to position [341, 0]
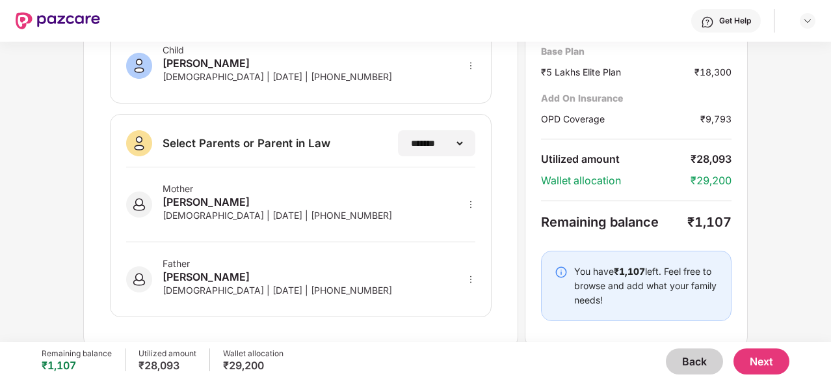
drag, startPoint x: 795, startPoint y: 180, endPoint x: 765, endPoint y: 353, distance: 175.6
click at [765, 353] on div "**********" at bounding box center [415, 190] width 831 height 381
click at [765, 353] on button "Next" at bounding box center [762, 361] width 56 height 26
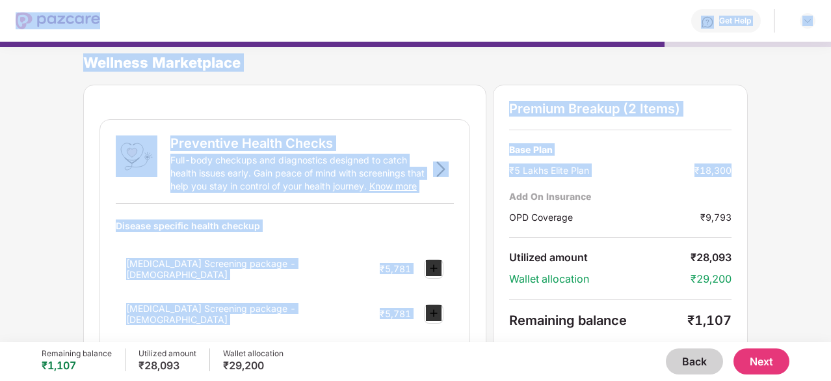
drag, startPoint x: 791, startPoint y: 193, endPoint x: 792, endPoint y: 171, distance: 21.5
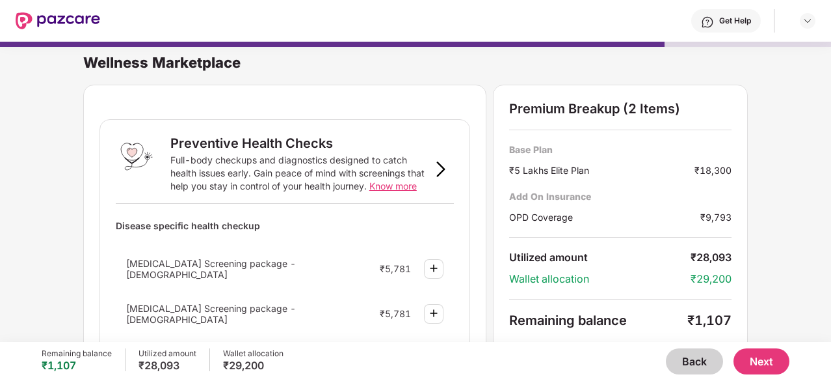
click at [794, 244] on div "Wellness Marketplace Preventive Health Checks Full-body checkups and diagnostic…" at bounding box center [415, 185] width 831 height 300
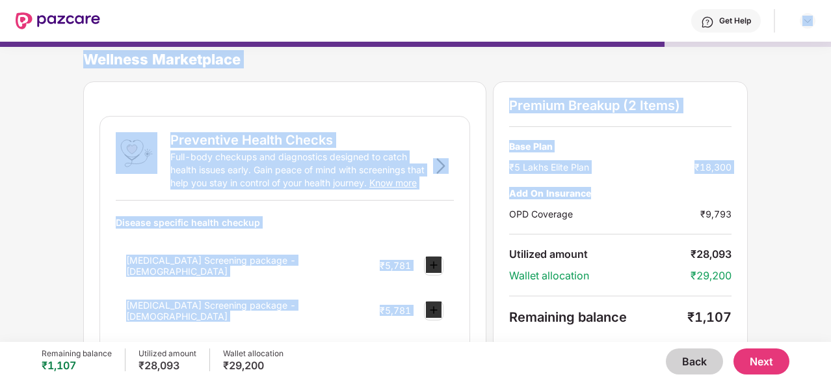
scroll to position [0, 0]
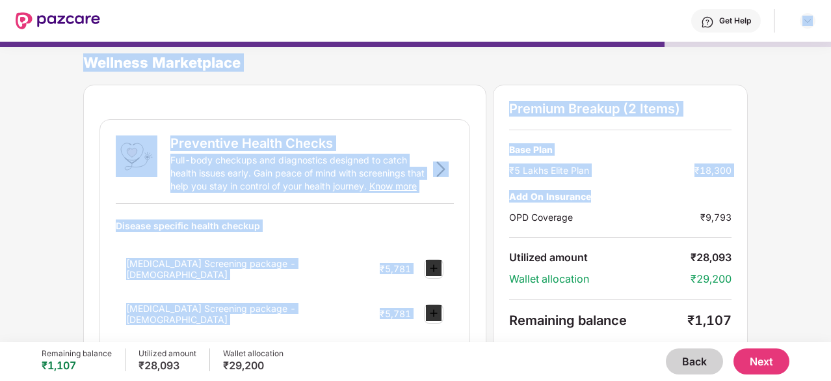
drag, startPoint x: 803, startPoint y: 188, endPoint x: 824, endPoint y: 23, distance: 166.5
click at [824, 23] on div "Get Help Wellness Marketplace Preventive Health Checks Full-body checkups and d…" at bounding box center [415, 190] width 831 height 381
click at [669, 356] on button "Back" at bounding box center [694, 361] width 57 height 26
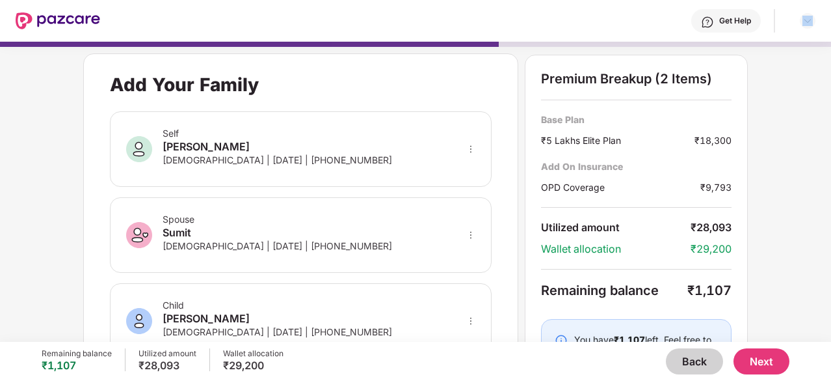
click at [693, 355] on button "Back" at bounding box center [694, 361] width 57 height 26
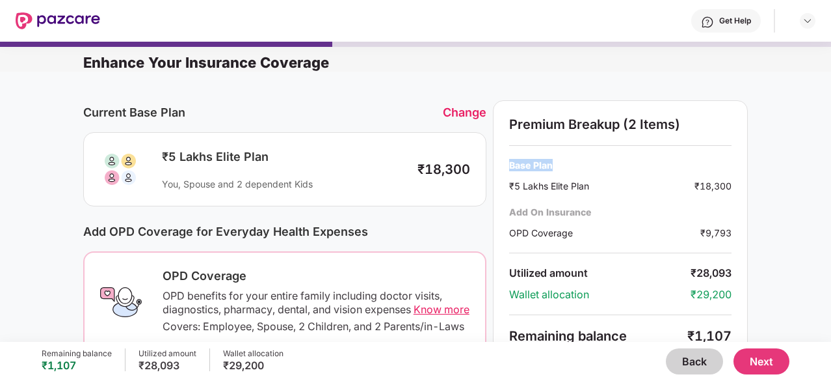
drag, startPoint x: 777, startPoint y: 127, endPoint x: 785, endPoint y: 170, distance: 43.6
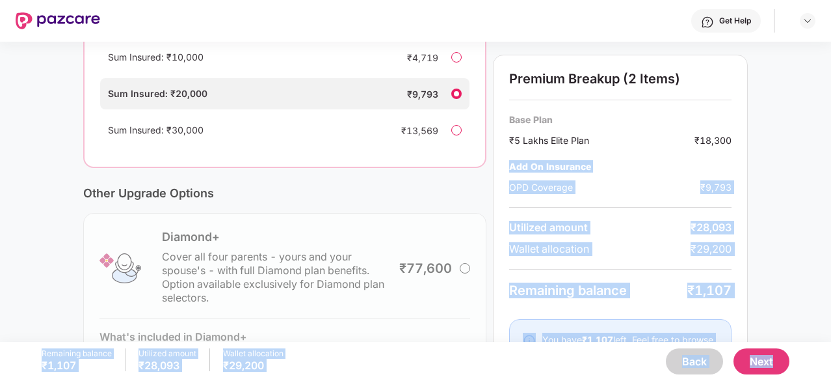
scroll to position [416, 0]
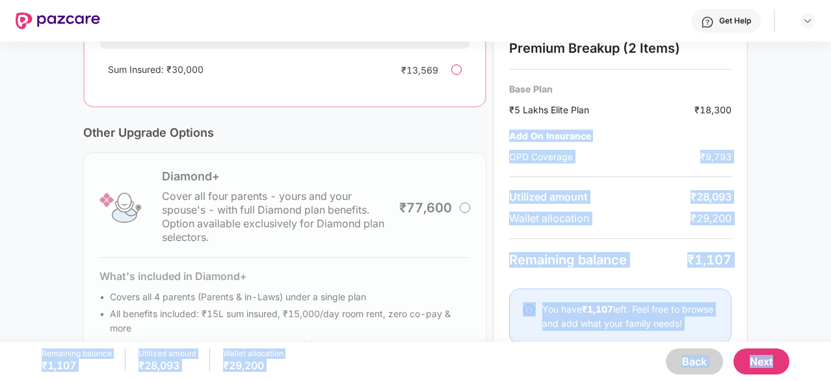
drag, startPoint x: 784, startPoint y: 196, endPoint x: 793, endPoint y: 245, distance: 50.3
click at [793, 245] on div "Current Base Plan Change ₹5 Lakhs Elite Plan You, Spouse and 2 dependent Kids ₹…" at bounding box center [415, 21] width 831 height 731
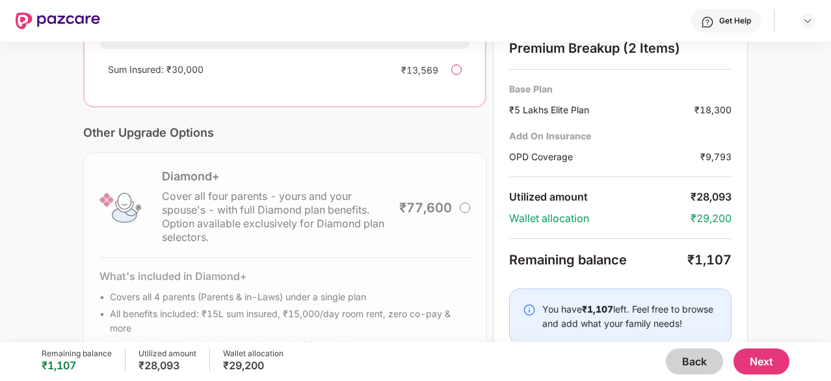
click at [461, 75] on div at bounding box center [456, 69] width 10 height 10
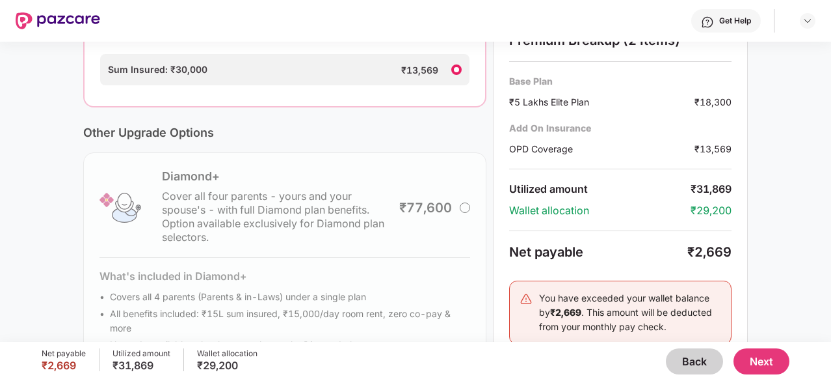
drag, startPoint x: 777, startPoint y: 199, endPoint x: 777, endPoint y: 227, distance: 28.0
click at [777, 227] on div "Current Base Plan Change ₹5 Lakhs Elite Plan You, Spouse and 2 dependent Kids ₹…" at bounding box center [415, 21] width 831 height 731
drag, startPoint x: 777, startPoint y: 227, endPoint x: 785, endPoint y: 85, distance: 142.0
click at [785, 85] on div "Current Base Plan Change ₹5 Lakhs Elite Plan You, Spouse and 2 dependent Kids ₹…" at bounding box center [415, 21] width 831 height 731
drag, startPoint x: 785, startPoint y: 85, endPoint x: 787, endPoint y: 206, distance: 120.4
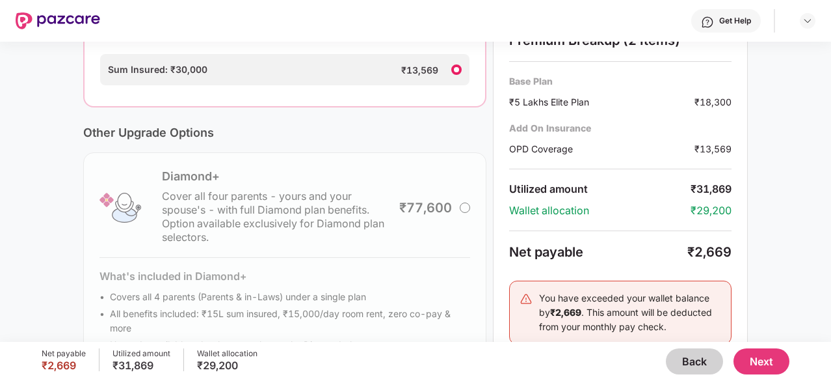
click at [787, 206] on div "Current Base Plan Change ₹5 Lakhs Elite Plan You, Spouse and 2 dependent Kids ₹…" at bounding box center [415, 21] width 831 height 731
drag, startPoint x: 787, startPoint y: 206, endPoint x: 769, endPoint y: 276, distance: 72.6
click at [769, 276] on div "Current Base Plan Change ₹5 Lakhs Elite Plan You, Spouse and 2 dependent Kids ₹…" at bounding box center [415, 21] width 831 height 731
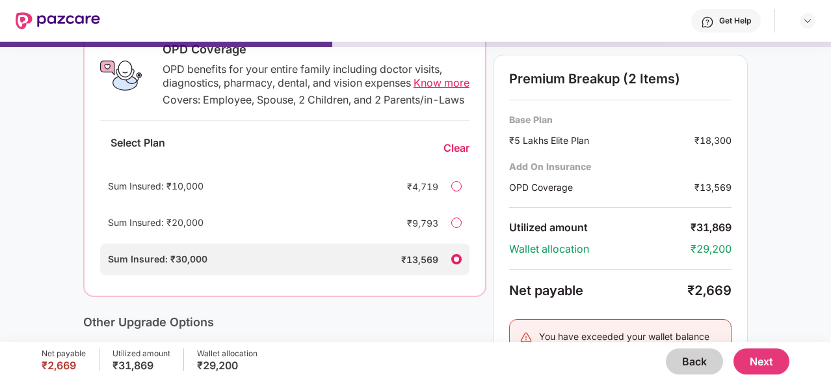
scroll to position [0, 0]
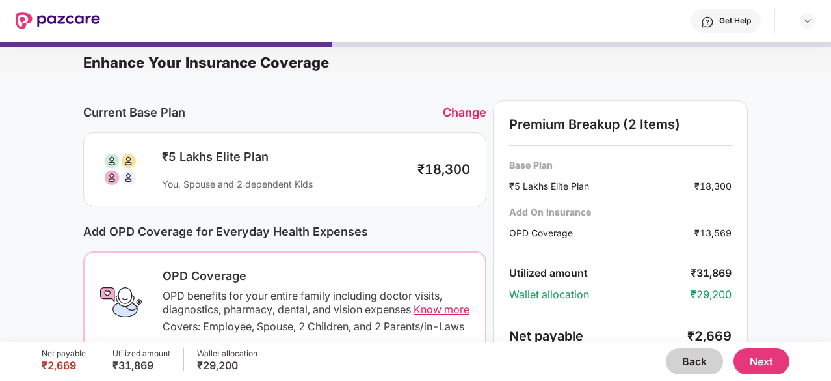
click at [760, 356] on button "Next" at bounding box center [762, 361] width 56 height 26
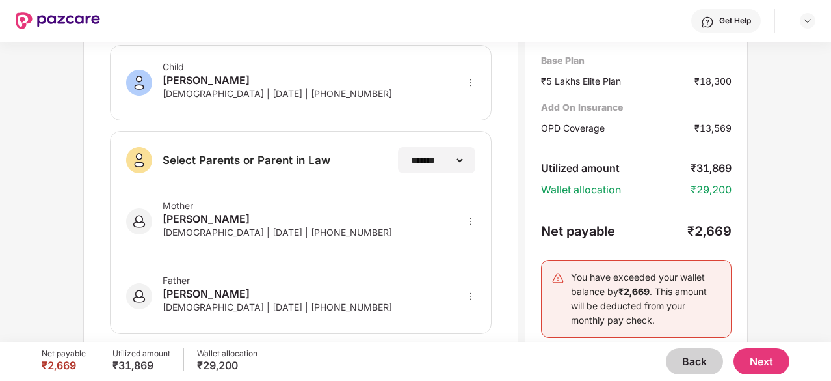
scroll to position [321, 0]
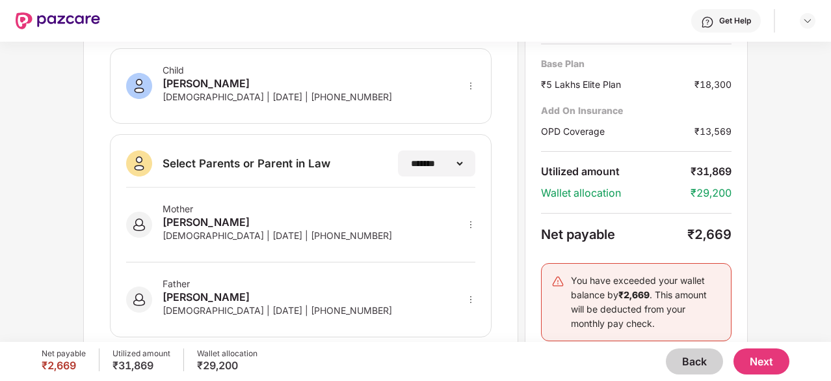
click at [239, 239] on div "Mother [PERSON_NAME] [DEMOGRAPHIC_DATA] | [DATE] | [PHONE_NUMBER]" at bounding box center [278, 224] width 230 height 43
click at [199, 218] on div "[PERSON_NAME]" at bounding box center [278, 222] width 230 height 16
click at [170, 203] on div "Mother" at bounding box center [278, 208] width 230 height 11
click at [141, 219] on img at bounding box center [139, 224] width 26 height 26
click at [133, 301] on img at bounding box center [139, 299] width 26 height 26
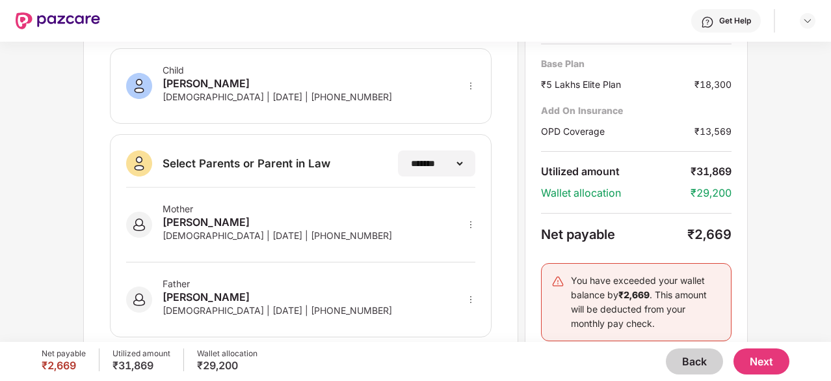
scroll to position [341, 0]
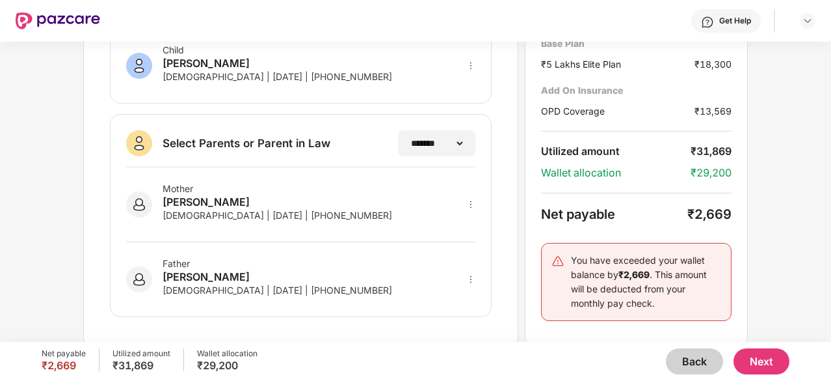
click at [822, 323] on div "**********" at bounding box center [415, 192] width 831 height 300
drag, startPoint x: 822, startPoint y: 323, endPoint x: 816, endPoint y: 223, distance: 100.4
click at [816, 223] on div "**********" at bounding box center [415, 192] width 831 height 300
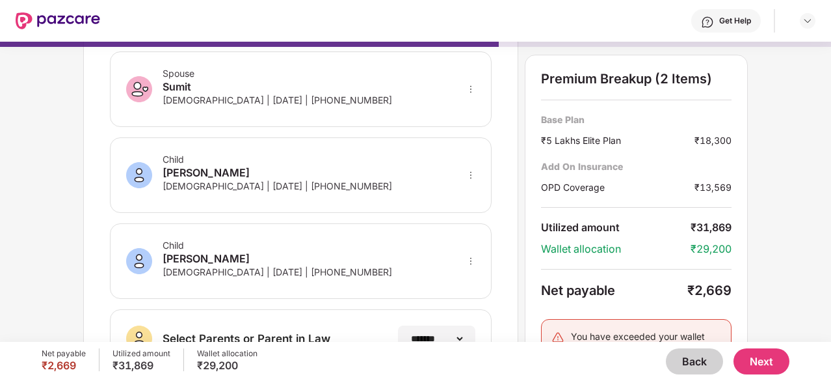
scroll to position [150, 0]
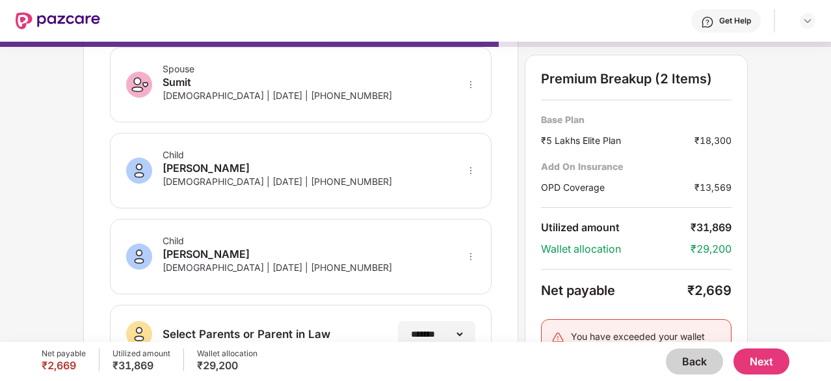
click at [471, 253] on icon "more" at bounding box center [470, 256] width 9 height 9
click at [386, 161] on div "Child [PERSON_NAME] [DEMOGRAPHIC_DATA] | [DATE] | [PHONE_NUMBER]" at bounding box center [301, 170] width 382 height 75
click at [753, 358] on button "Next" at bounding box center [762, 361] width 56 height 26
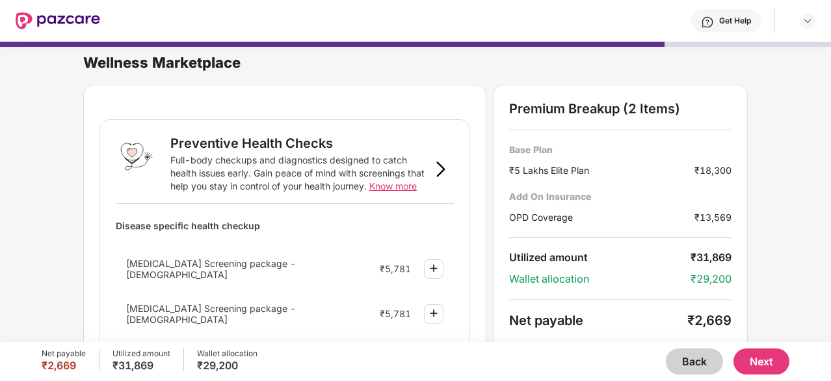
drag, startPoint x: 829, startPoint y: 96, endPoint x: 831, endPoint y: 126, distance: 29.3
click at [831, 126] on html "Get Help Wellness Marketplace Preventive Health Checks Full-body checkups and d…" at bounding box center [415, 190] width 831 height 381
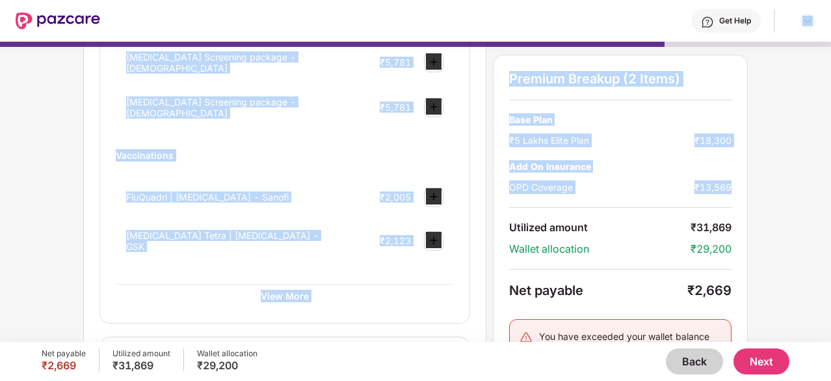
scroll to position [0, 0]
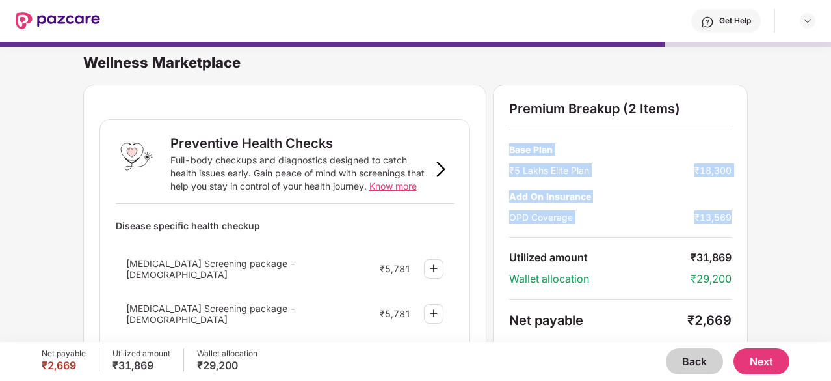
drag, startPoint x: 799, startPoint y: 235, endPoint x: 785, endPoint y: 107, distance: 129.0
click at [785, 107] on div "Wellness Marketplace Preventive Health Checks Full-body checkups and diagnostic…" at bounding box center [415, 185] width 831 height 300
drag, startPoint x: 782, startPoint y: 131, endPoint x: 784, endPoint y: 175, distance: 44.3
click at [784, 175] on div "Wellness Marketplace Preventive Health Checks Full-body checkups and diagnostic…" at bounding box center [415, 185] width 831 height 300
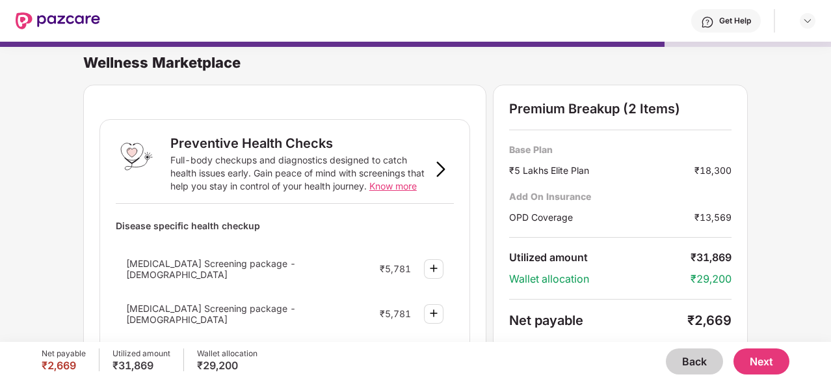
click at [395, 189] on span "Know more" at bounding box center [393, 185] width 47 height 11
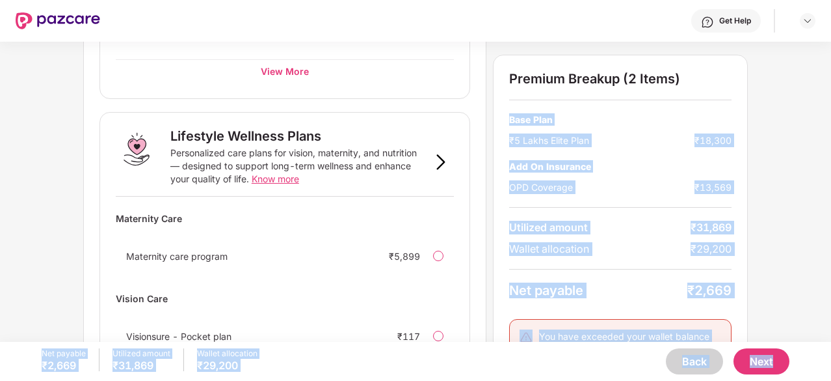
scroll to position [923, 0]
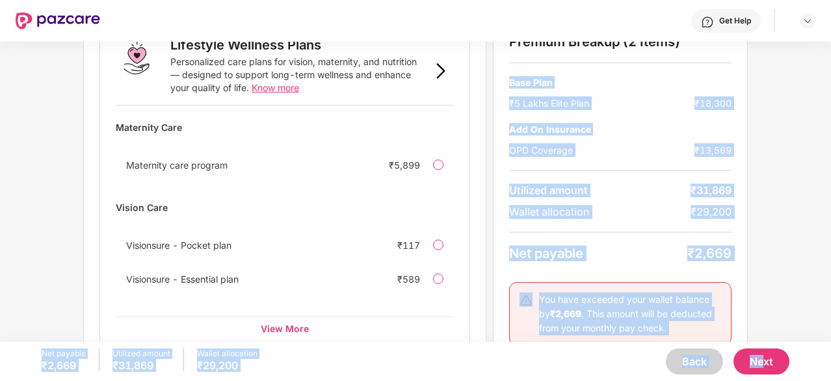
drag, startPoint x: 829, startPoint y: 90, endPoint x: 764, endPoint y: 360, distance: 277.7
click at [764, 360] on div "Get Help Wellness Marketplace Preventive Health Checks Full-body checkups and d…" at bounding box center [415, 190] width 831 height 381
click at [764, 360] on button "Next" at bounding box center [762, 361] width 56 height 26
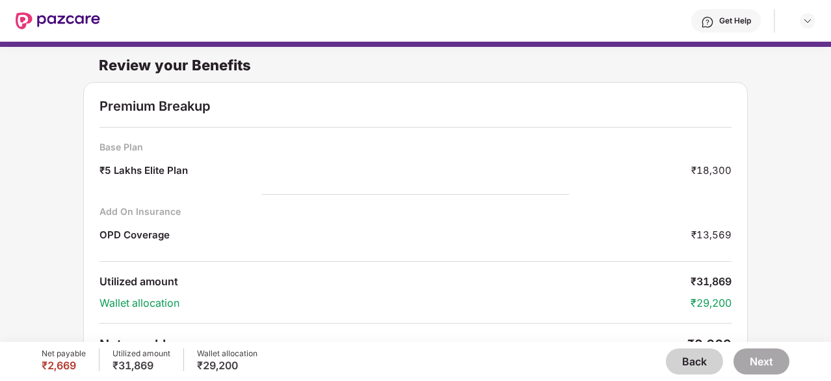
scroll to position [84, 0]
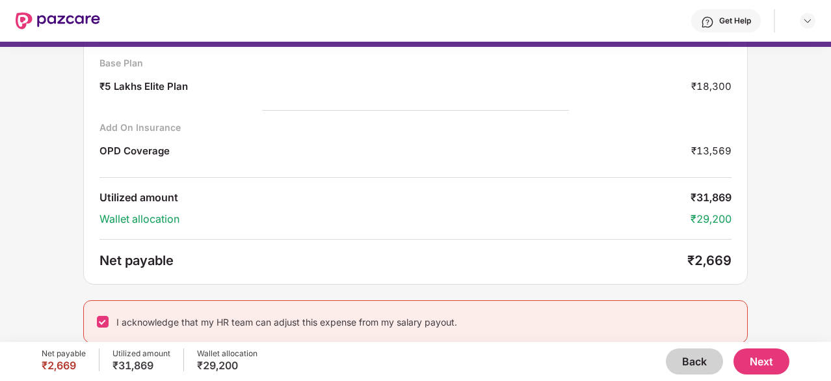
click at [748, 353] on button "Next" at bounding box center [762, 361] width 56 height 26
